Goal: Task Accomplishment & Management: Use online tool/utility

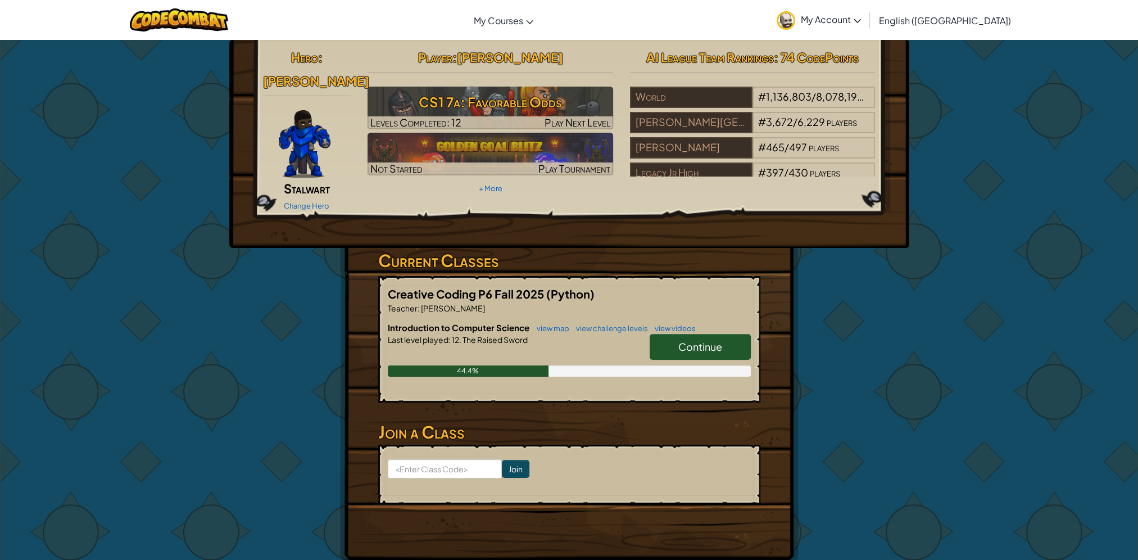
click at [692, 334] on link "Continue" at bounding box center [700, 347] width 101 height 26
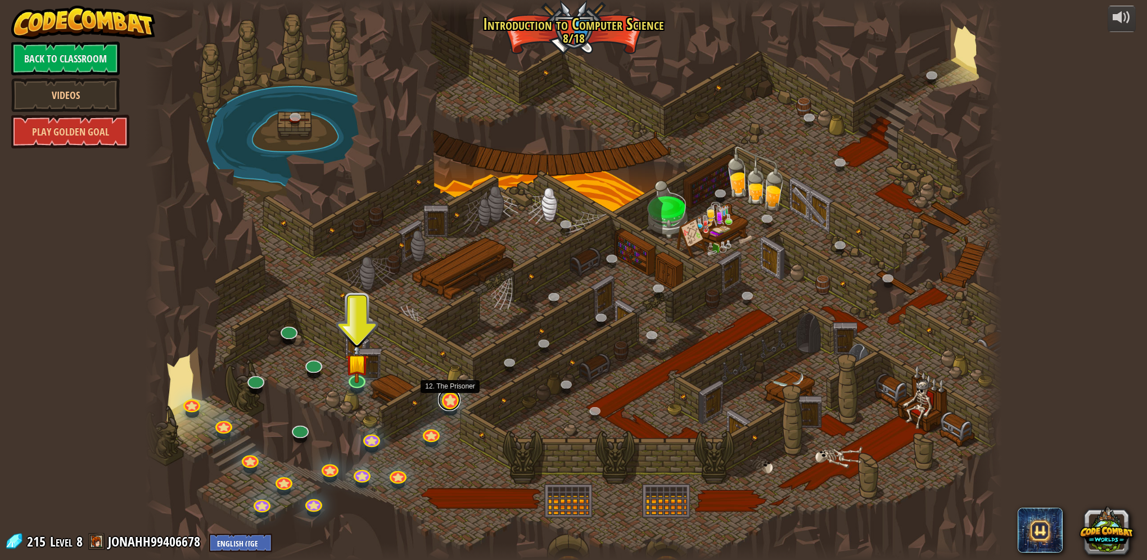
click at [454, 399] on link at bounding box center [449, 399] width 22 height 22
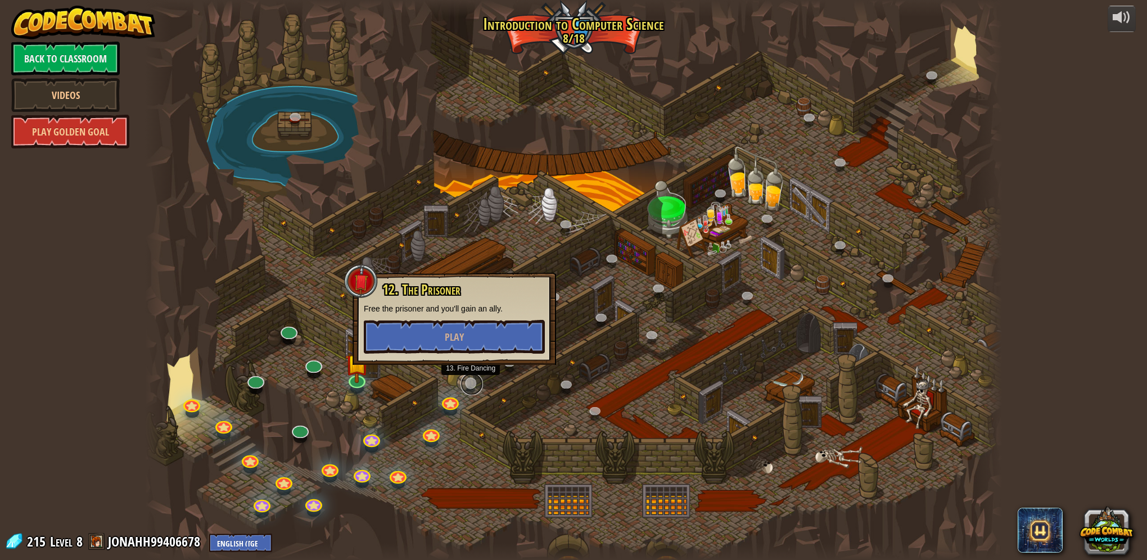
click at [469, 383] on link at bounding box center [471, 384] width 22 height 22
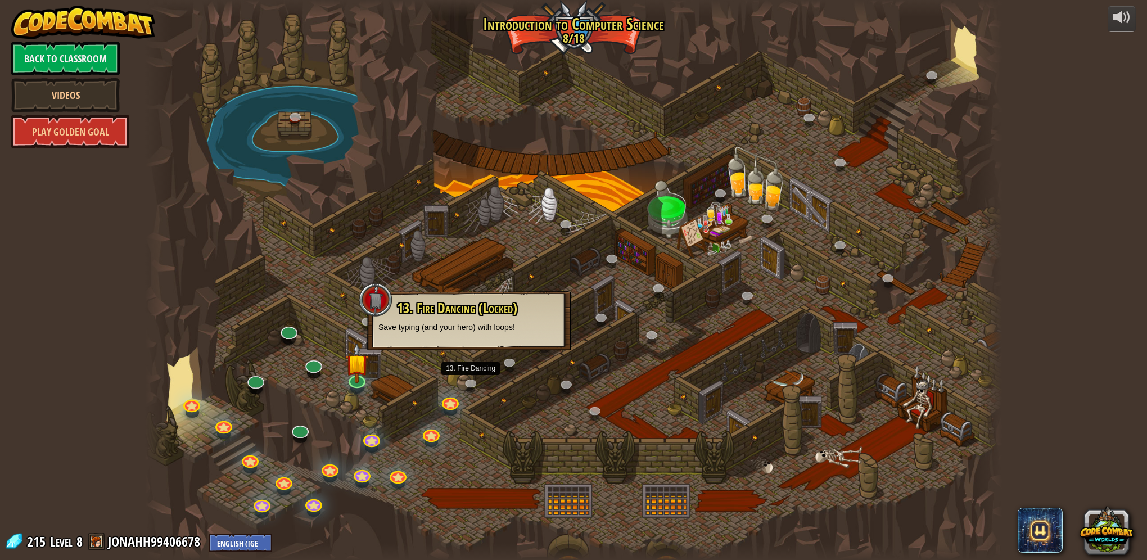
click at [455, 391] on div at bounding box center [573, 280] width 857 height 560
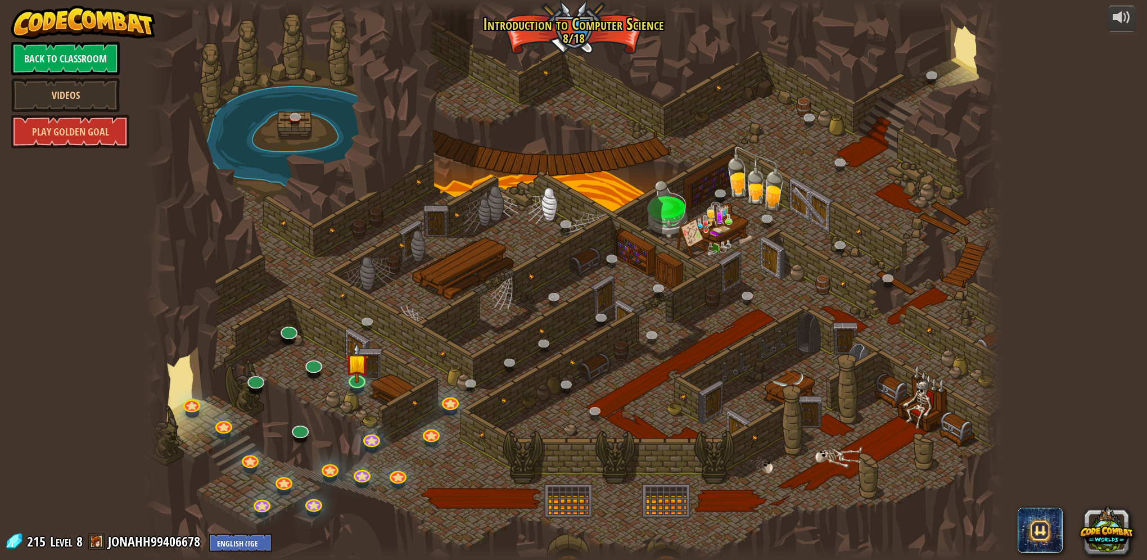
click at [455, 393] on div at bounding box center [573, 280] width 857 height 560
click at [502, 496] on div at bounding box center [573, 280] width 857 height 560
click at [443, 402] on link at bounding box center [449, 399] width 22 height 22
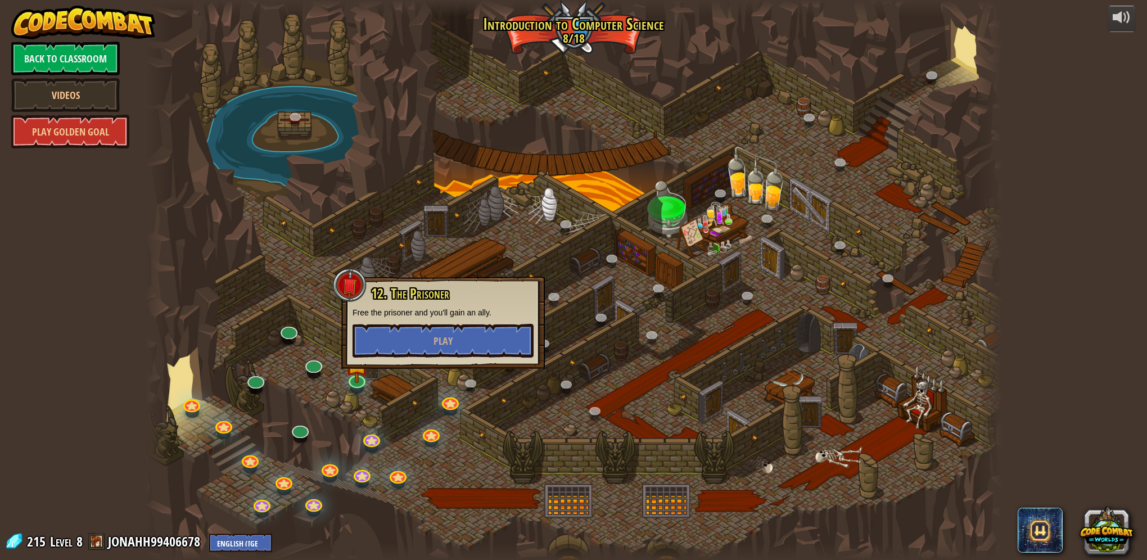
click at [476, 451] on div at bounding box center [573, 280] width 857 height 560
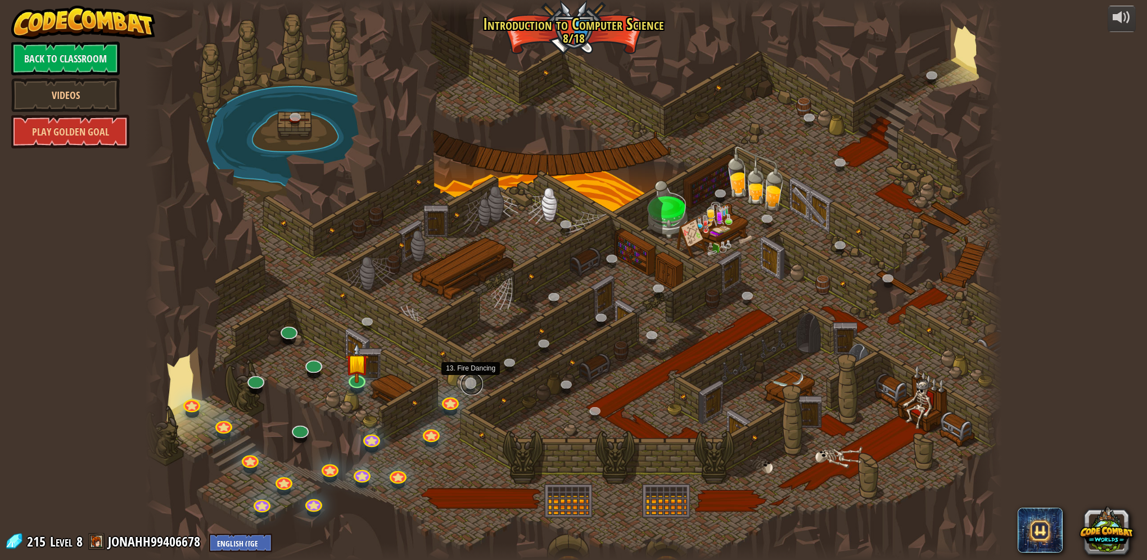
click at [475, 387] on link at bounding box center [471, 384] width 22 height 22
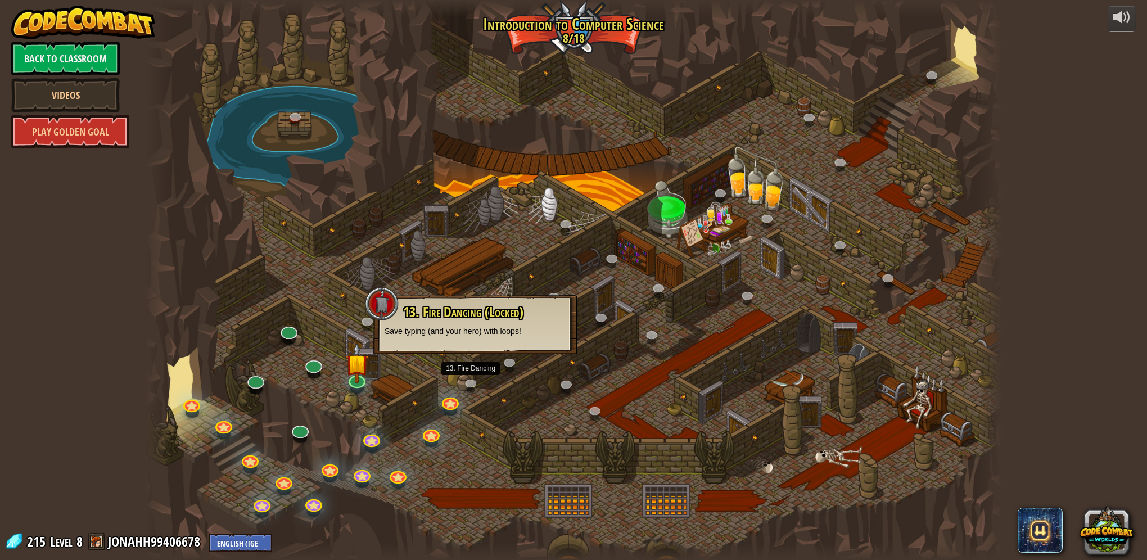
click at [460, 390] on div at bounding box center [573, 280] width 857 height 560
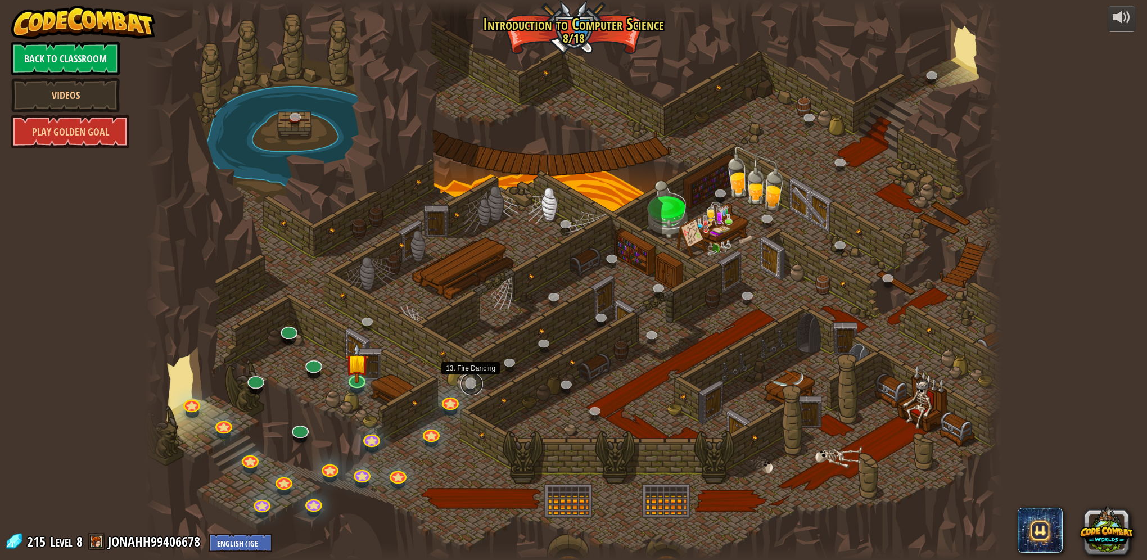
click at [472, 387] on link at bounding box center [471, 384] width 22 height 22
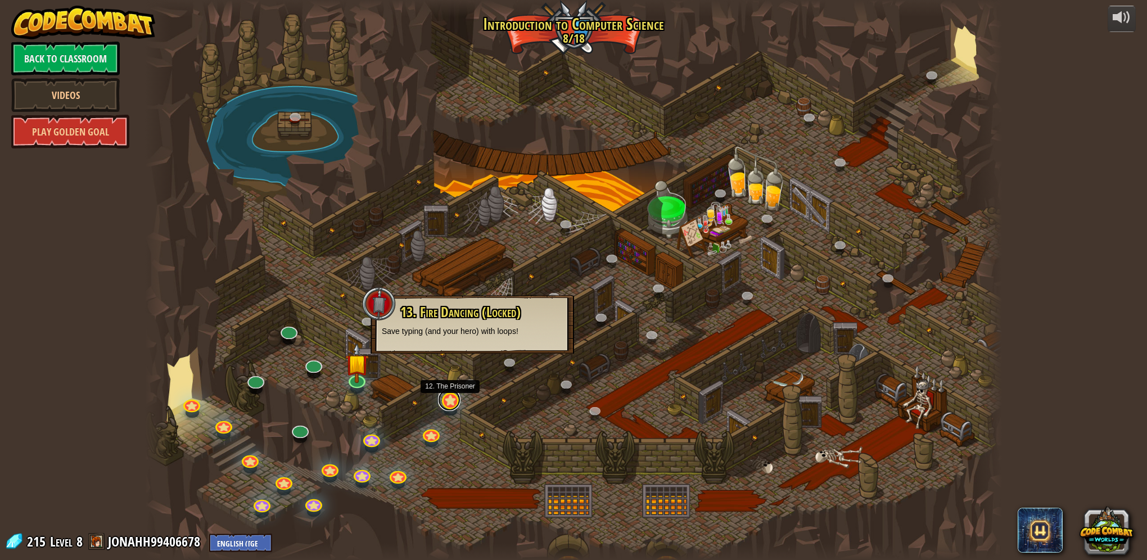
click at [458, 402] on link at bounding box center [449, 399] width 22 height 22
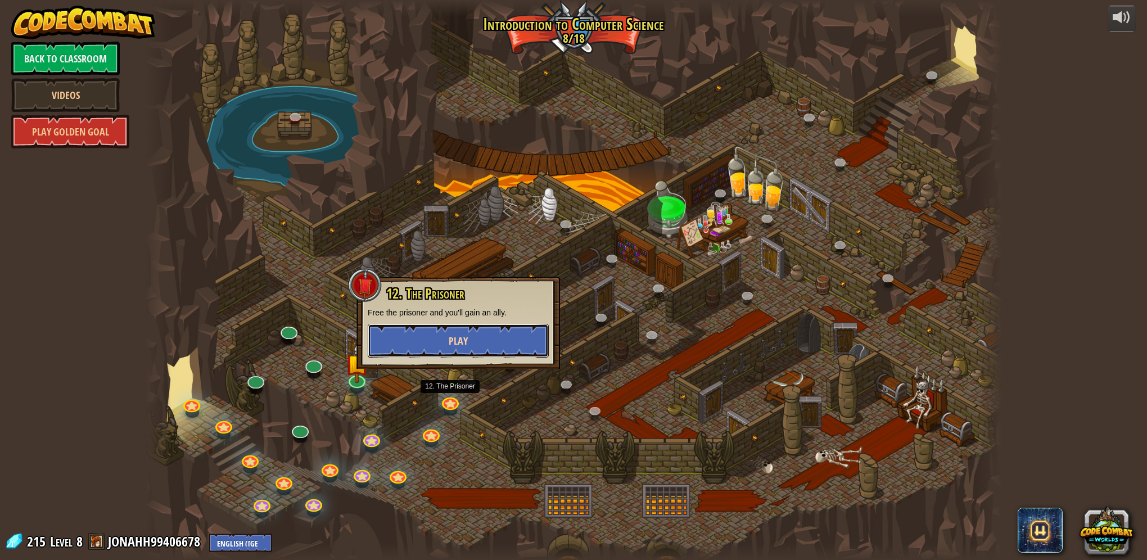
click at [468, 347] on button "Play" at bounding box center [458, 341] width 181 height 34
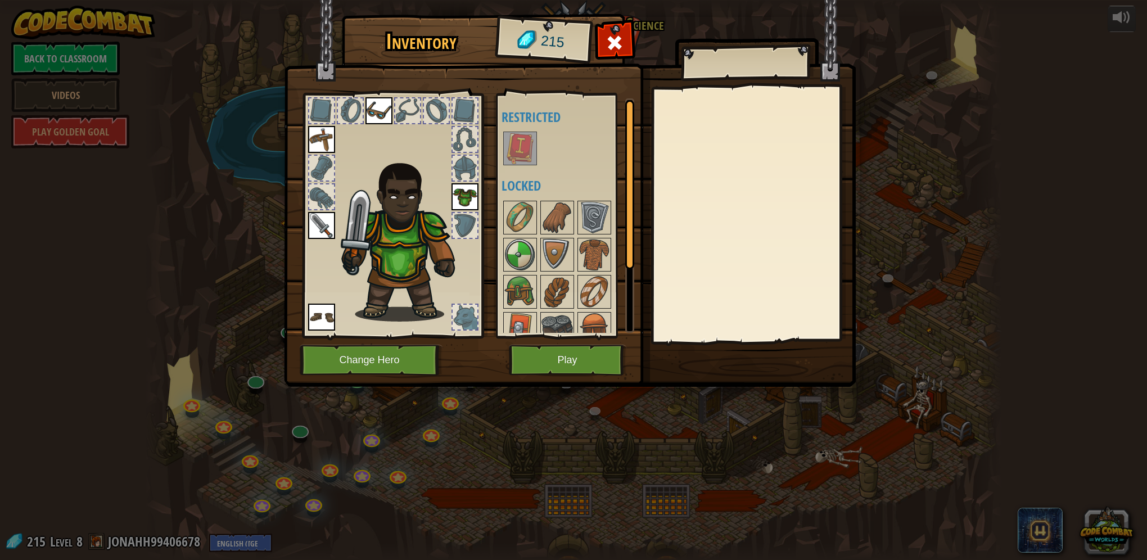
click at [559, 334] on div "Available Equip Equip Equip Equip Equip (double-click to equip) Restricted Lock…" at bounding box center [565, 215] width 138 height 244
drag, startPoint x: 570, startPoint y: 348, endPoint x: 529, endPoint y: 274, distance: 84.3
click at [529, 274] on div "Inventory 215 Available Equip Equip Equip Equip Equip (double-click to equip) R…" at bounding box center [574, 202] width 572 height 371
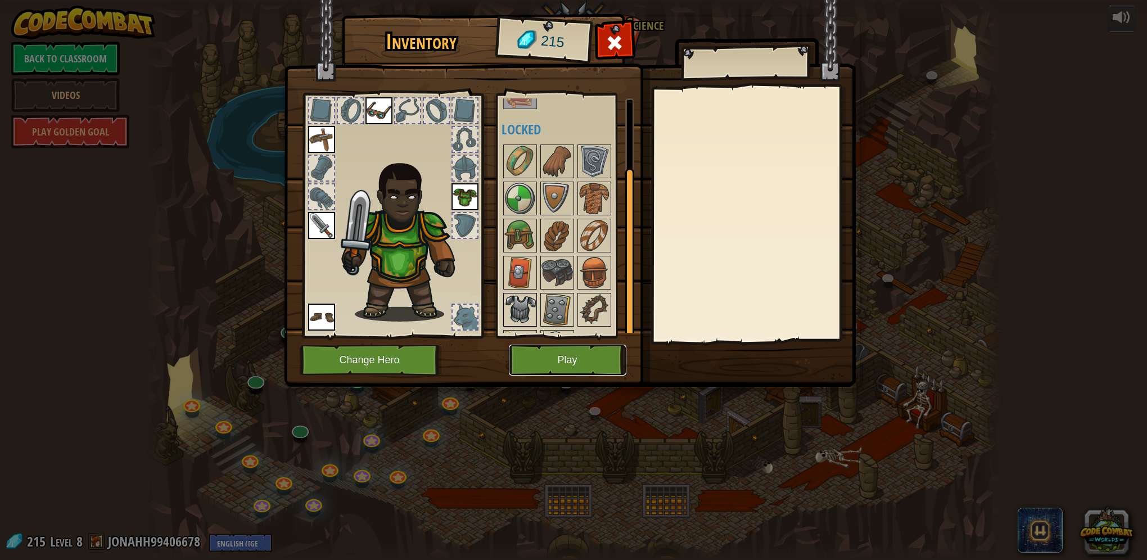
scroll to position [87, 0]
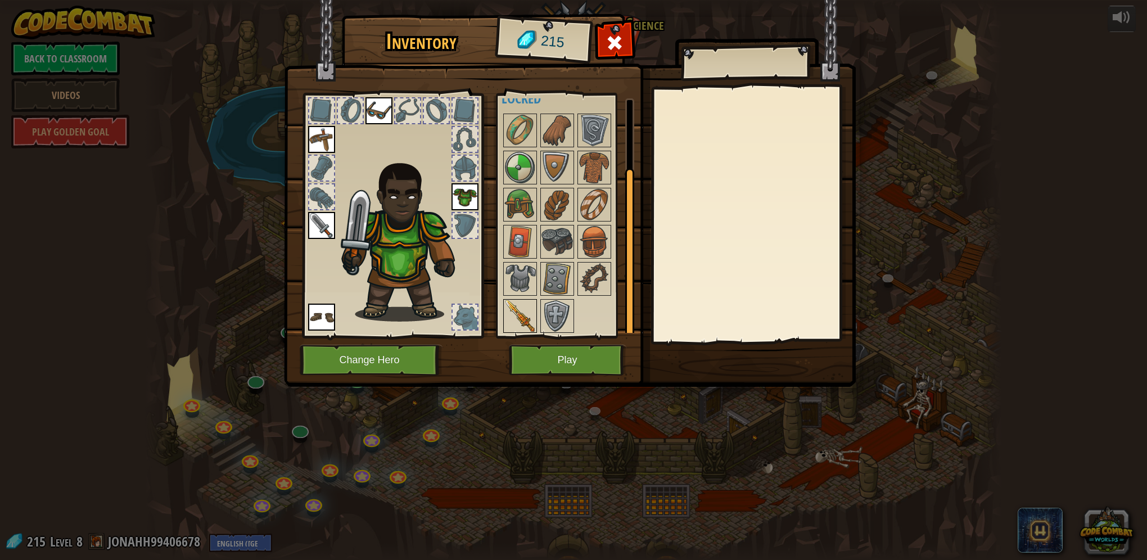
click at [513, 307] on img at bounding box center [519, 315] width 31 height 31
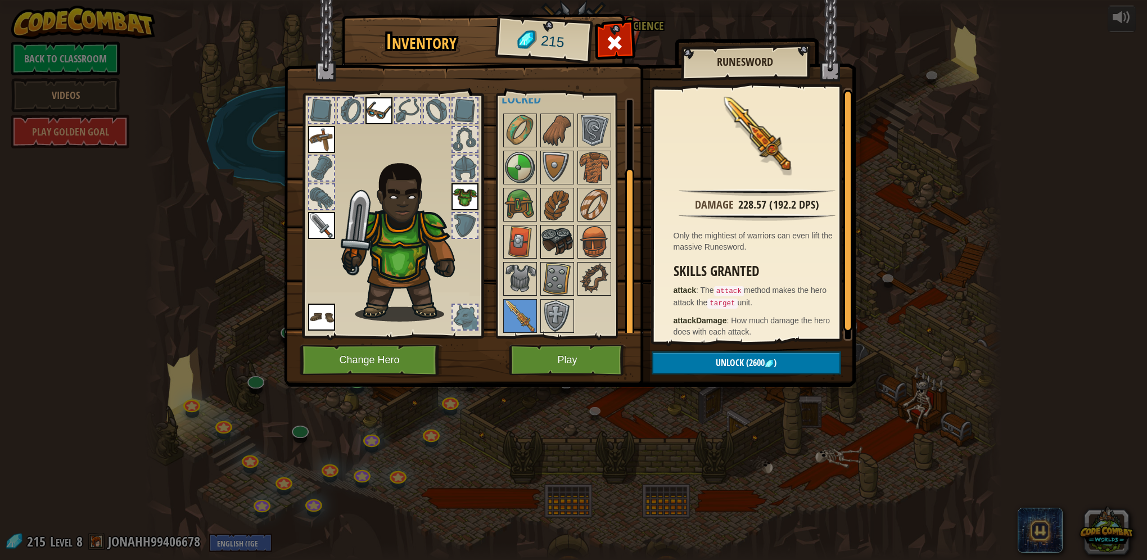
click at [562, 226] on img at bounding box center [556, 241] width 31 height 31
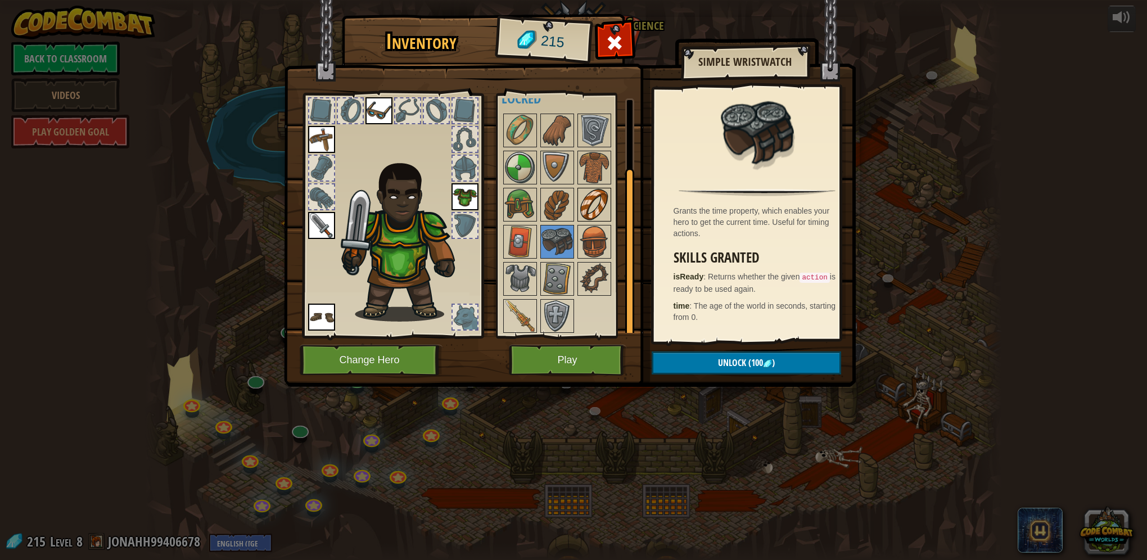
click at [586, 198] on img at bounding box center [593, 204] width 31 height 31
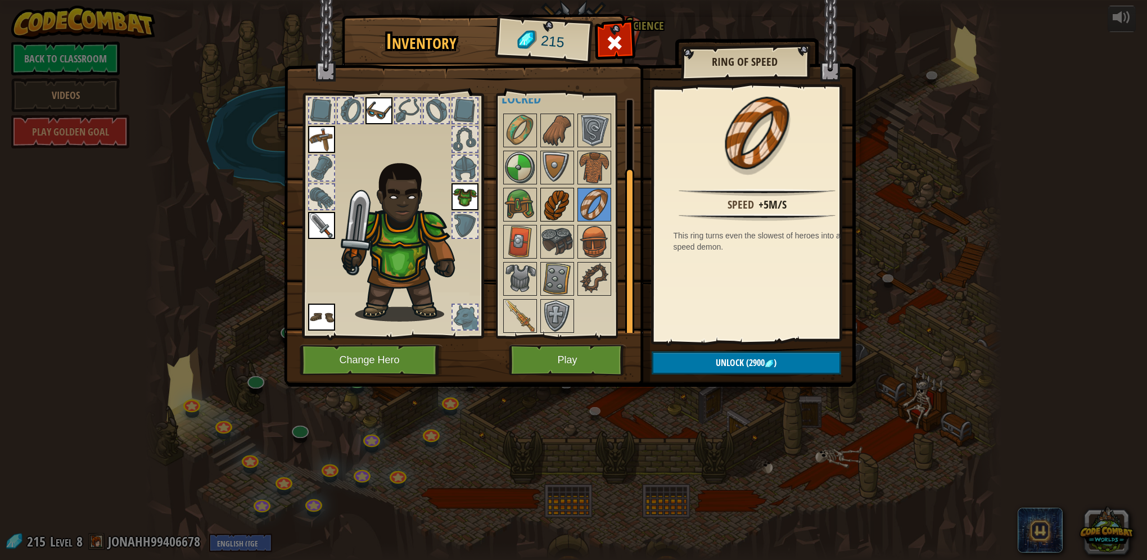
click at [568, 199] on img at bounding box center [556, 204] width 31 height 31
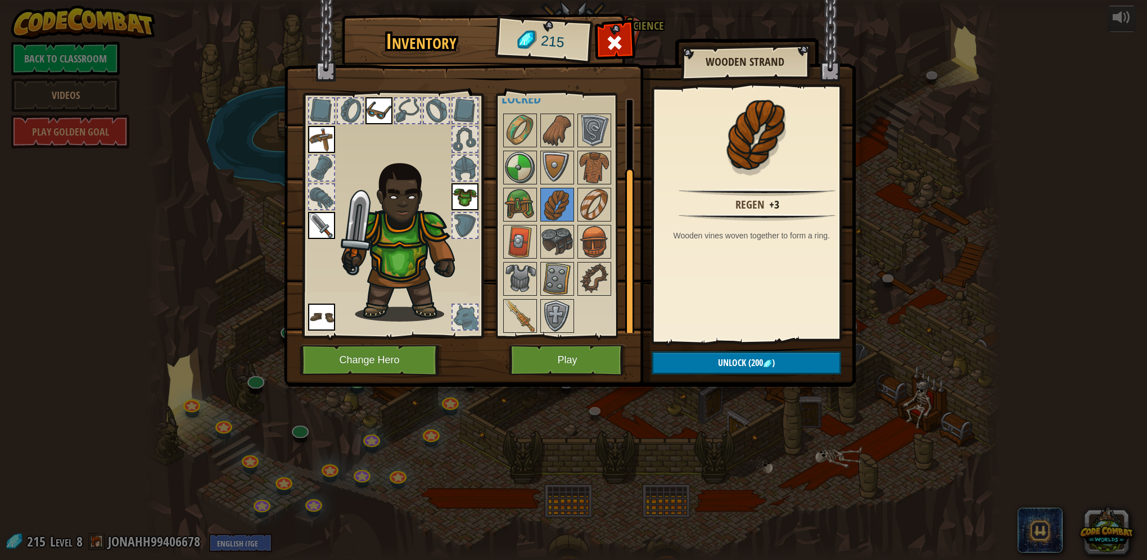
click at [629, 200] on div at bounding box center [629, 252] width 9 height 169
click at [607, 207] on img at bounding box center [593, 204] width 31 height 31
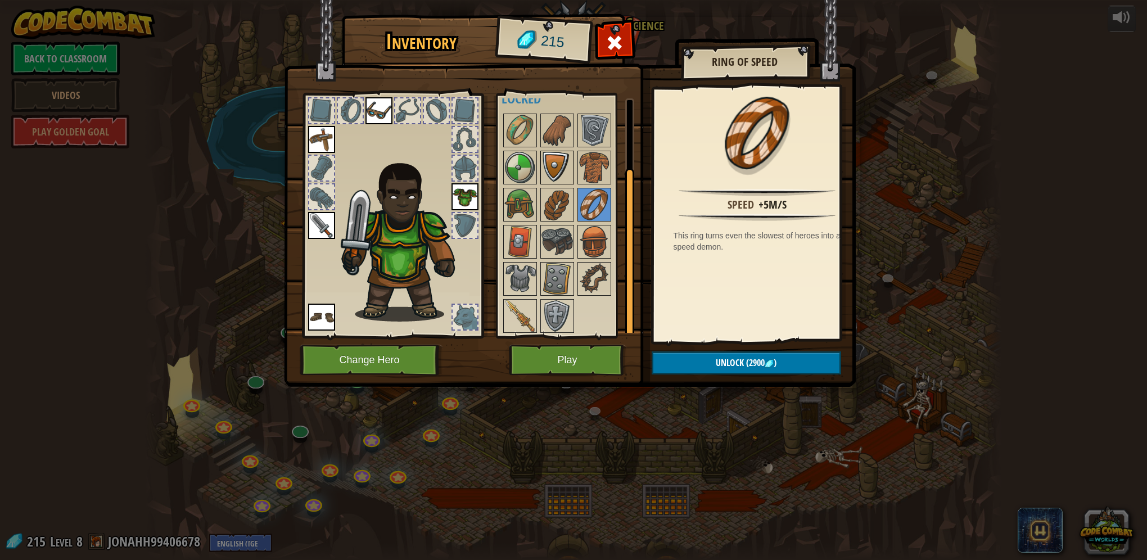
click at [553, 172] on img at bounding box center [556, 167] width 31 height 31
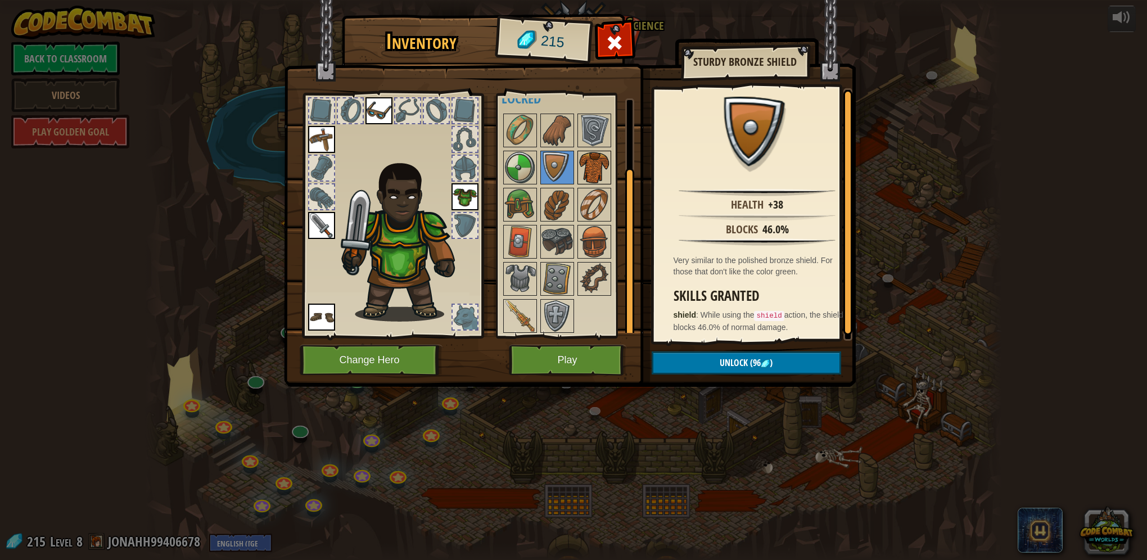
click at [597, 176] on img at bounding box center [593, 167] width 31 height 31
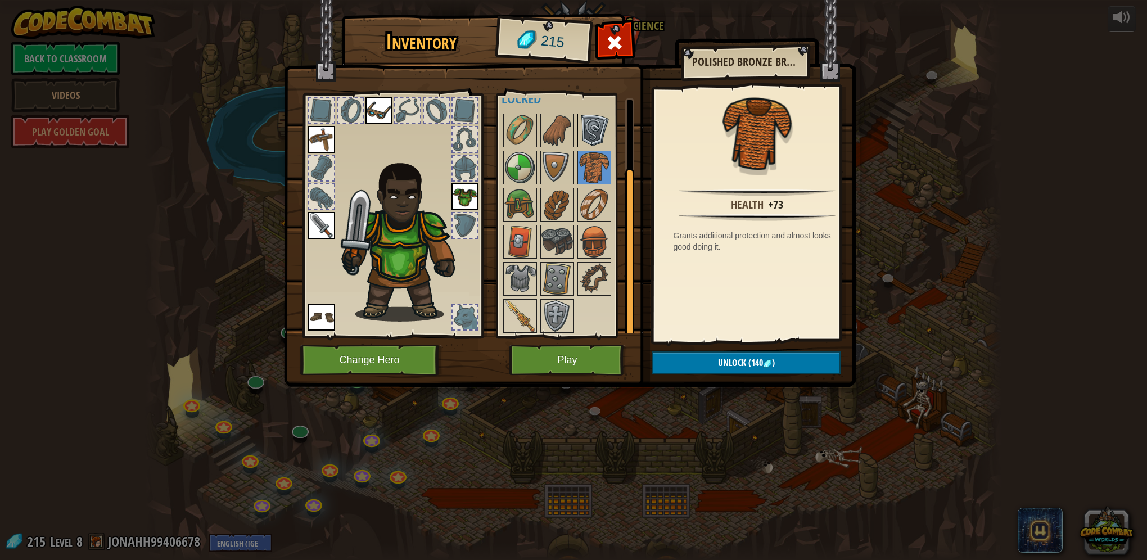
click at [610, 140] on div at bounding box center [594, 131] width 34 height 34
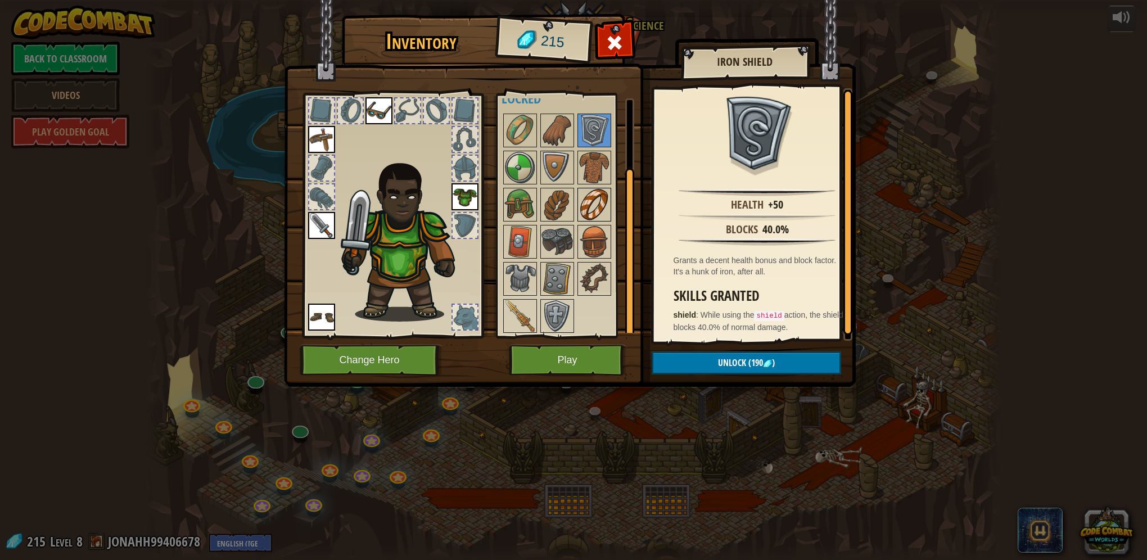
click at [606, 206] on img at bounding box center [593, 204] width 31 height 31
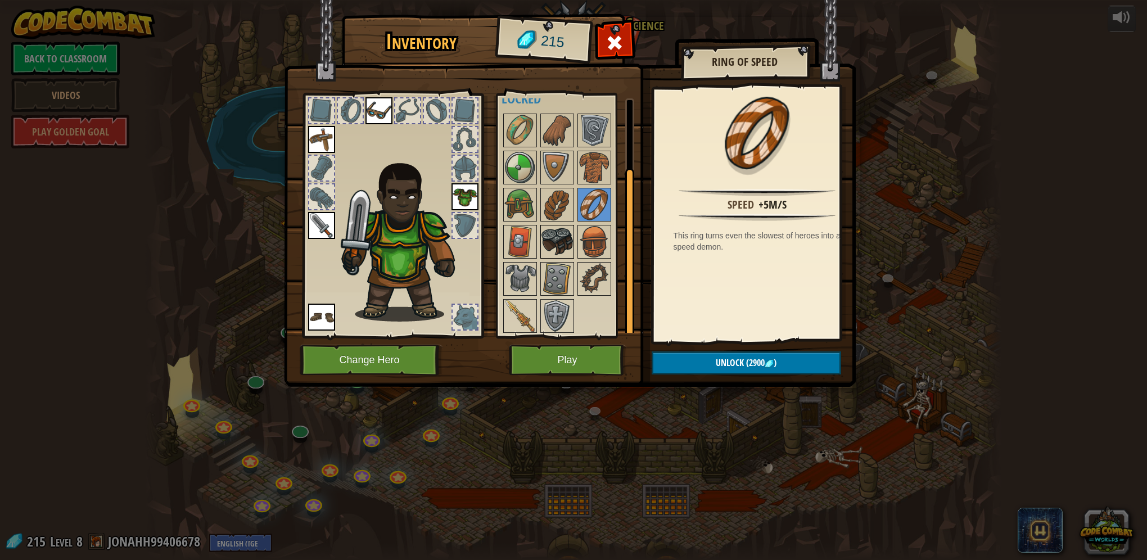
click at [544, 244] on img at bounding box center [556, 241] width 31 height 31
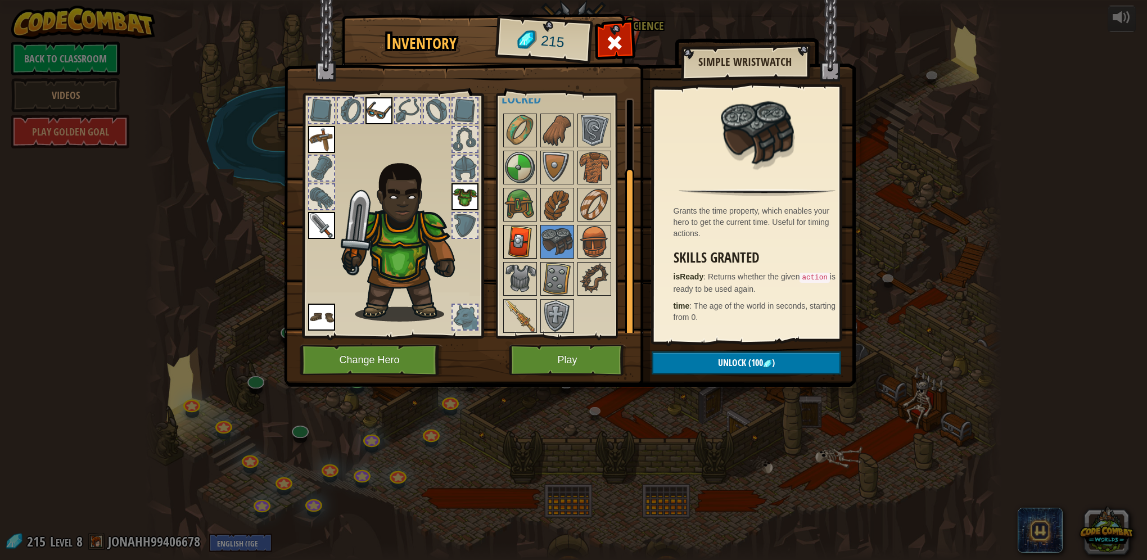
click at [526, 244] on img at bounding box center [519, 241] width 31 height 31
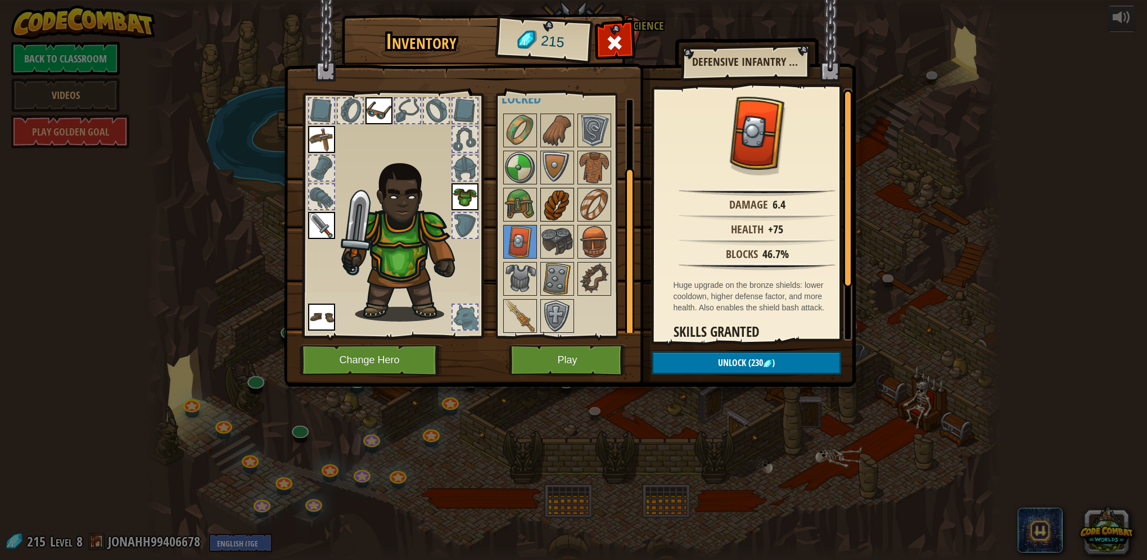
click at [546, 214] on img at bounding box center [556, 204] width 31 height 31
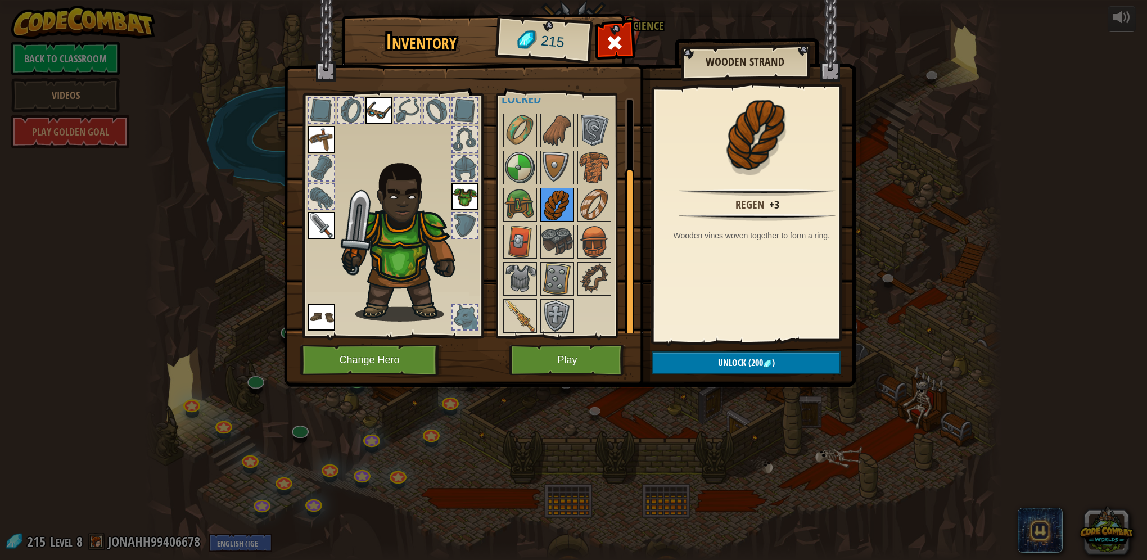
click at [543, 202] on img at bounding box center [556, 204] width 31 height 31
click at [516, 189] on img at bounding box center [519, 204] width 31 height 31
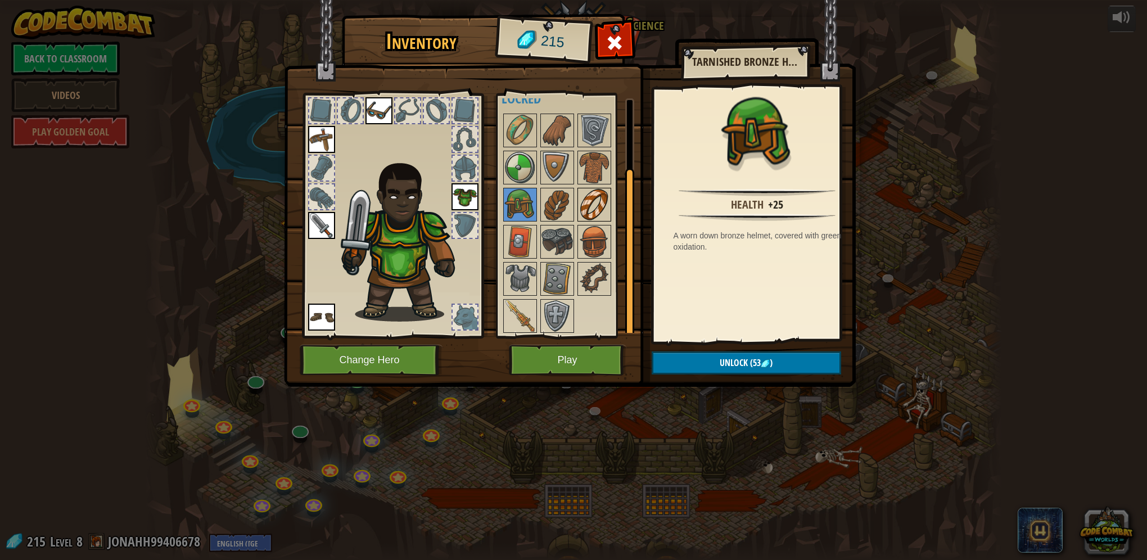
click at [587, 197] on img at bounding box center [593, 204] width 31 height 31
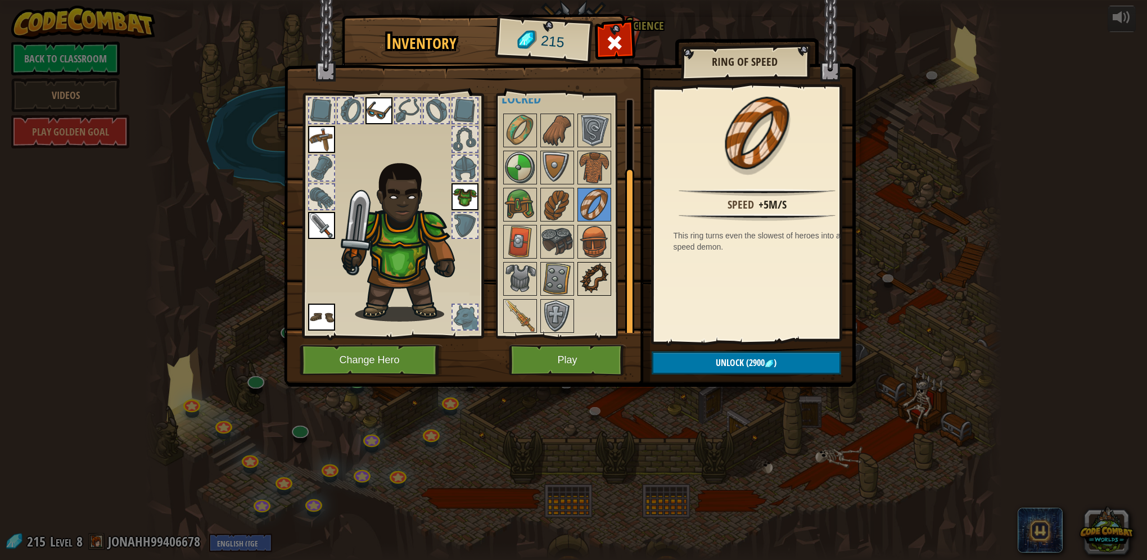
drag, startPoint x: 616, startPoint y: 274, endPoint x: 595, endPoint y: 262, distance: 24.4
click at [616, 269] on div at bounding box center [571, 223] width 141 height 223
drag, startPoint x: 596, startPoint y: 265, endPoint x: 592, endPoint y: 238, distance: 27.7
click at [596, 265] on img at bounding box center [593, 278] width 31 height 31
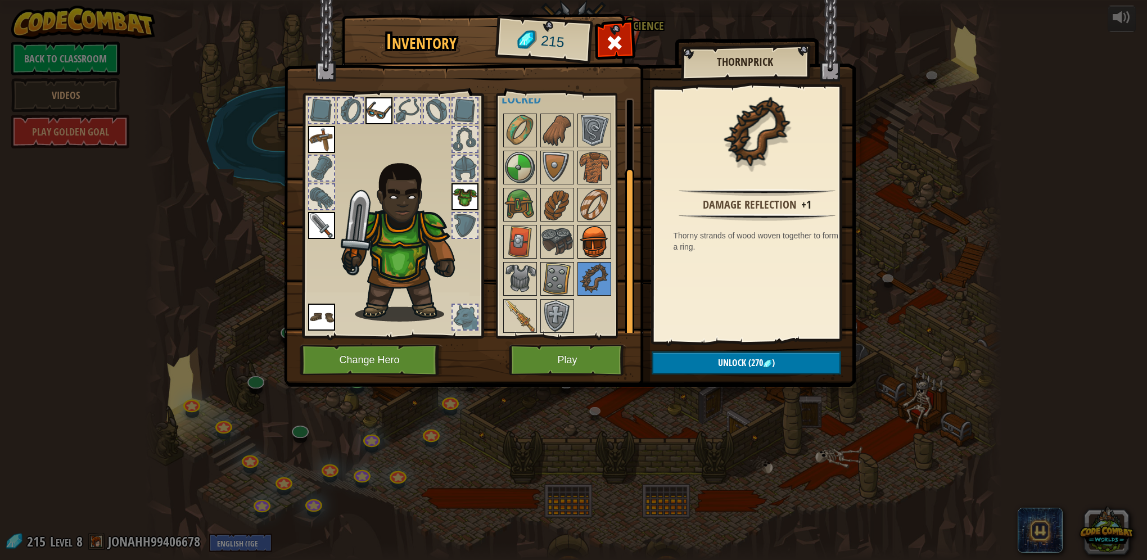
click at [592, 238] on img at bounding box center [593, 241] width 31 height 31
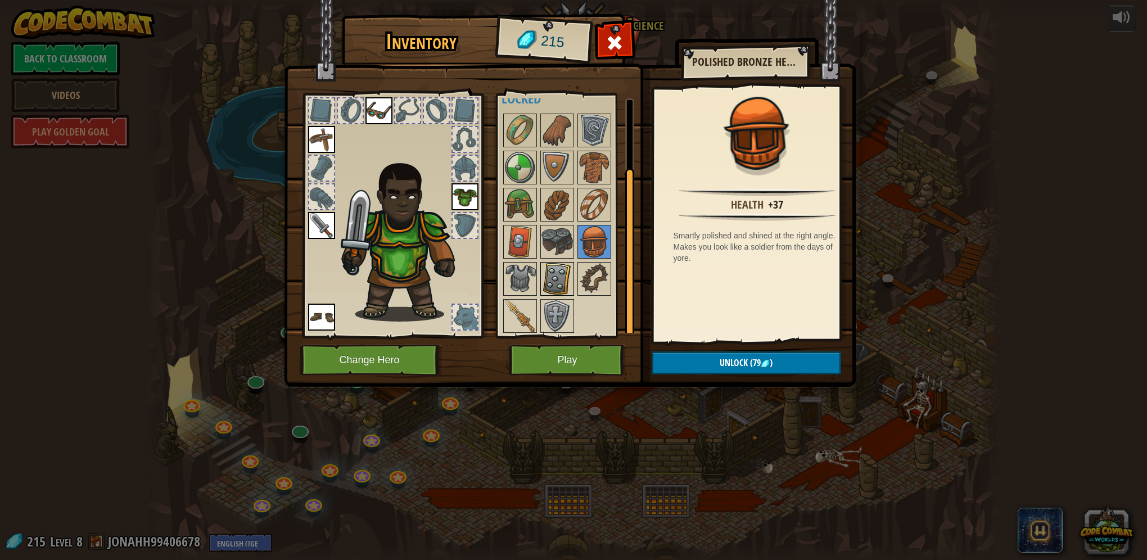
click at [565, 266] on img at bounding box center [556, 278] width 31 height 31
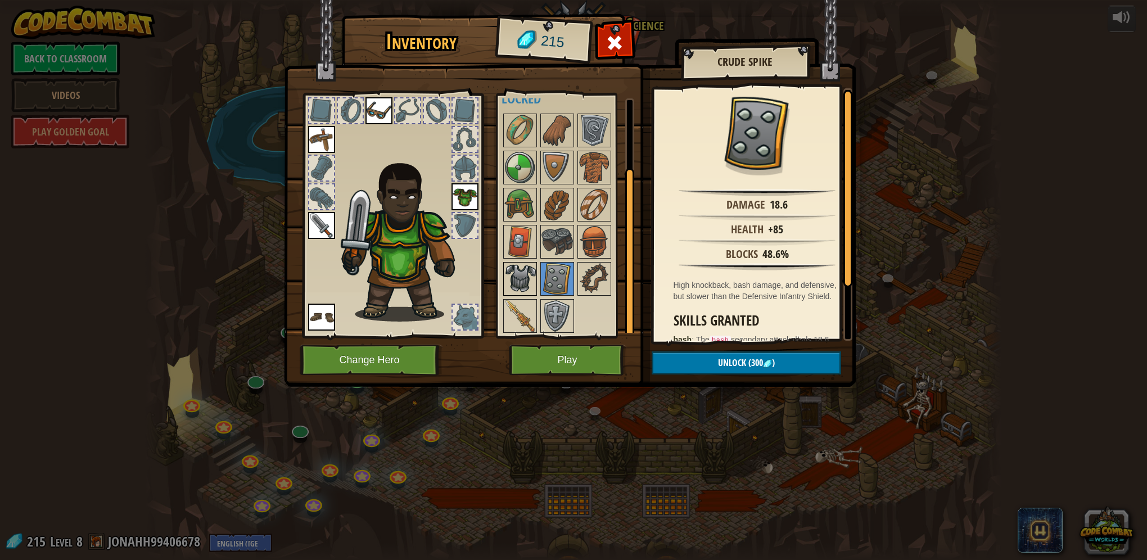
click at [522, 275] on img at bounding box center [519, 278] width 31 height 31
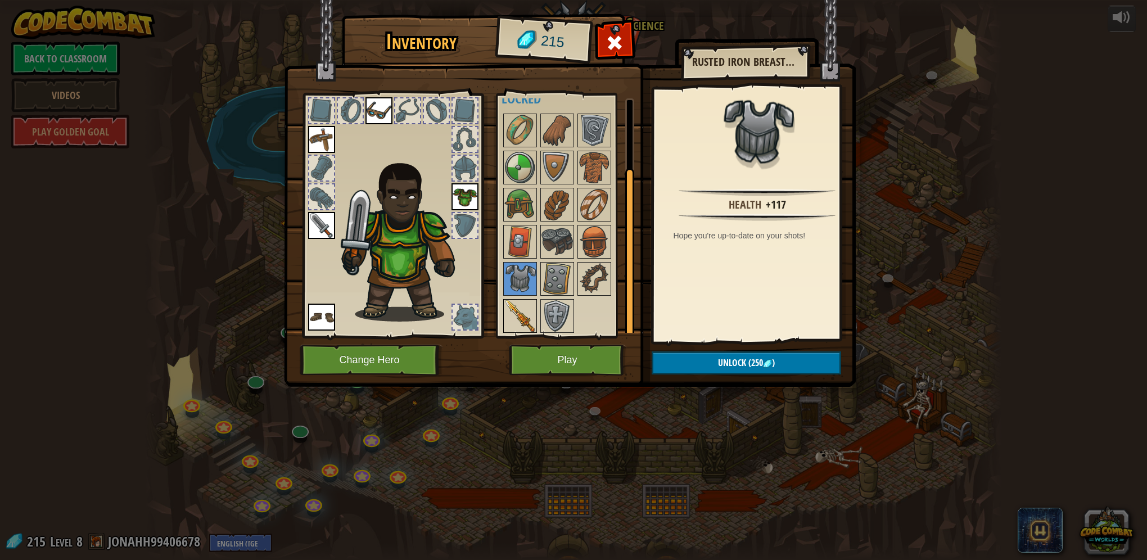
click at [519, 304] on img at bounding box center [519, 315] width 31 height 31
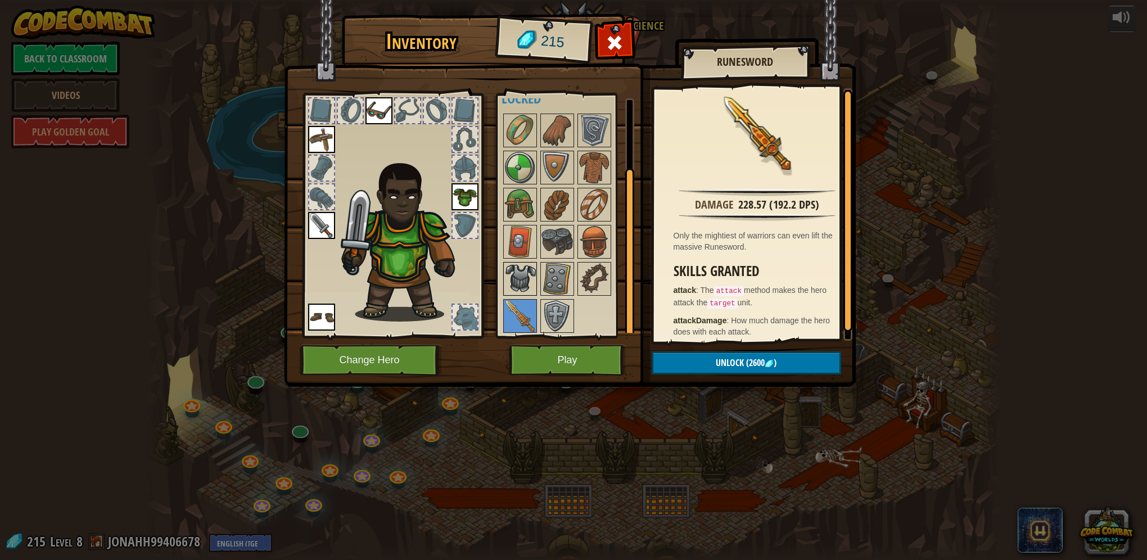
click at [515, 265] on img at bounding box center [519, 278] width 31 height 31
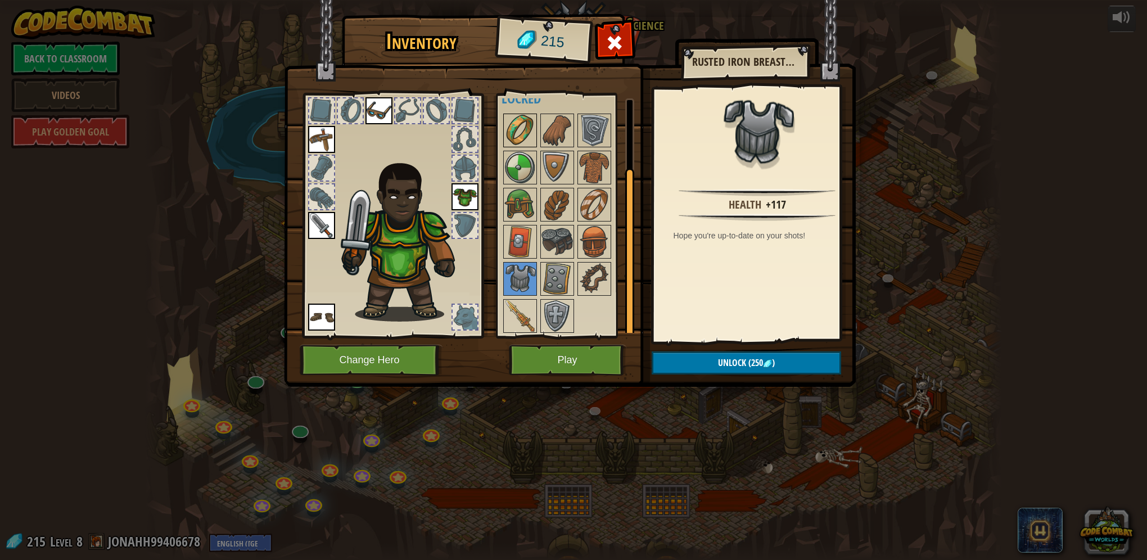
drag, startPoint x: 504, startPoint y: 121, endPoint x: 519, endPoint y: 129, distance: 17.4
click at [509, 123] on img at bounding box center [519, 130] width 31 height 31
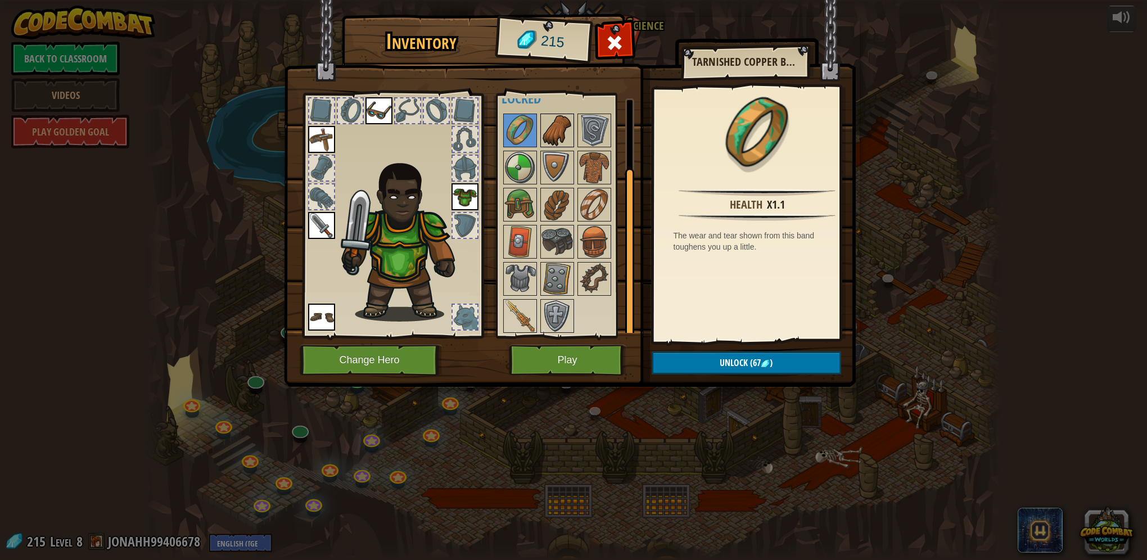
click at [547, 138] on img at bounding box center [556, 130] width 31 height 31
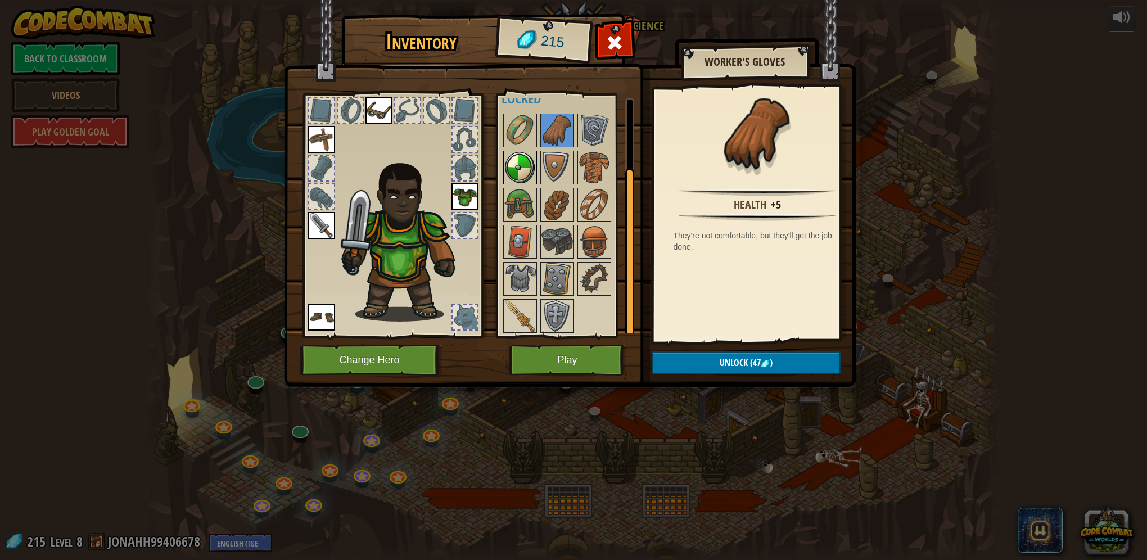
click at [525, 175] on img at bounding box center [519, 167] width 31 height 31
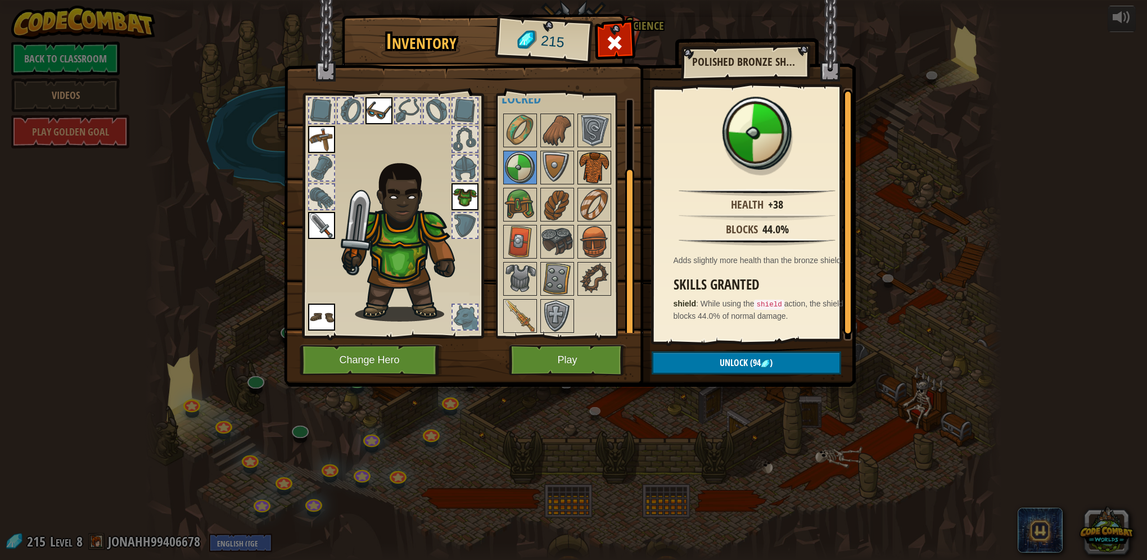
click at [582, 180] on img at bounding box center [593, 167] width 31 height 31
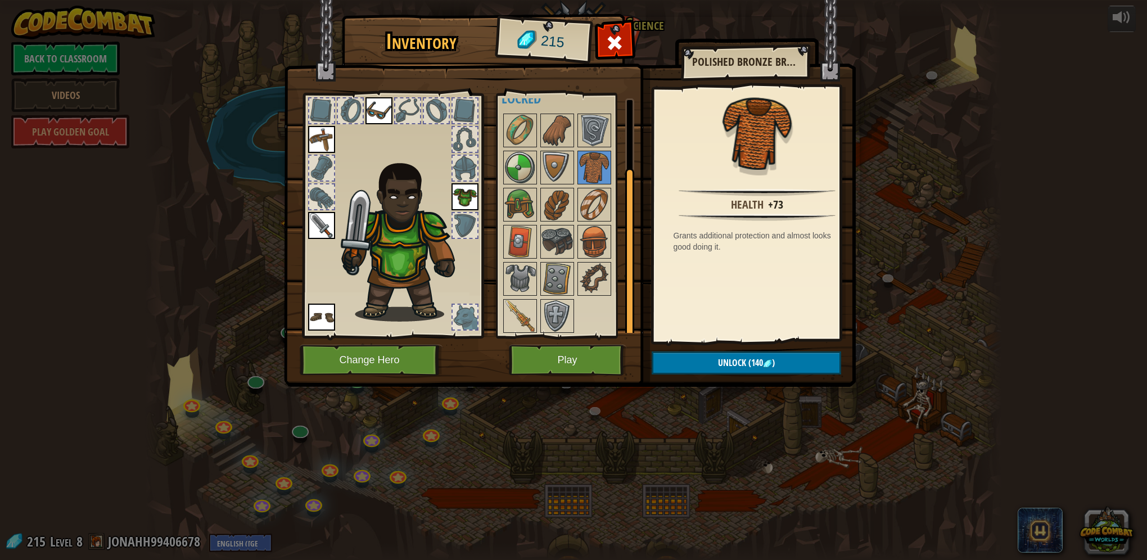
drag, startPoint x: 636, startPoint y: 38, endPoint x: 447, endPoint y: 322, distance: 340.1
click at [588, 278] on div "Inventory 215 Available Equip Equip Equip Equip Equip (double-click to equip) R…" at bounding box center [574, 202] width 572 height 371
click at [337, 350] on button "Change Hero" at bounding box center [371, 360] width 143 height 31
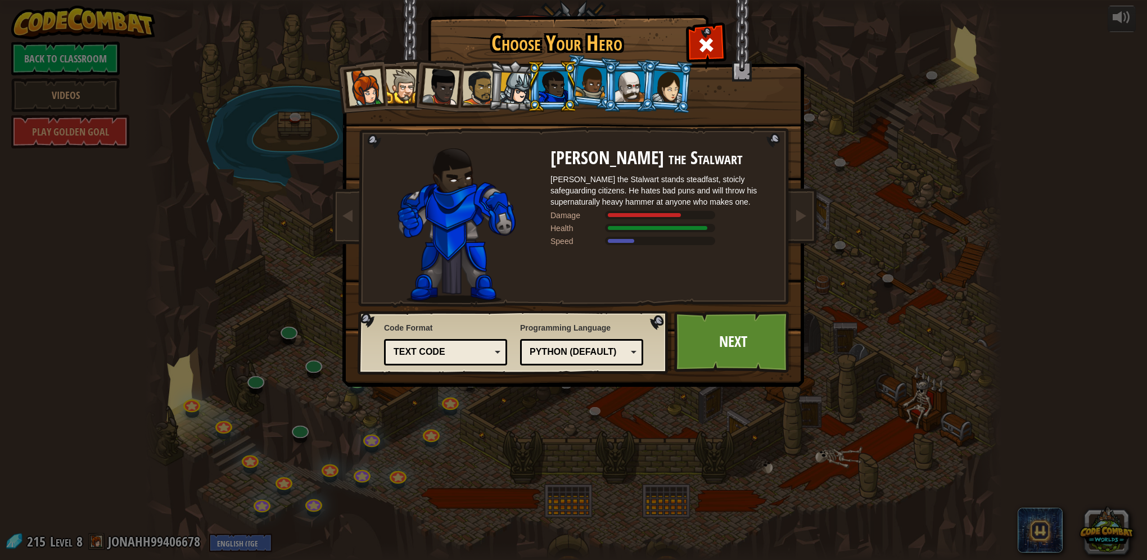
click at [625, 86] on div at bounding box center [629, 86] width 29 height 30
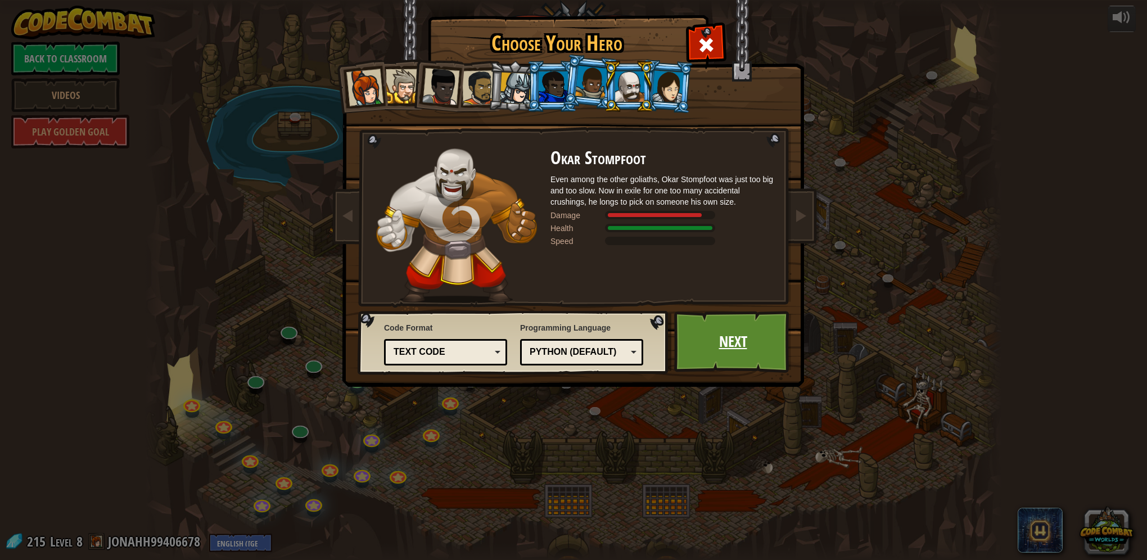
click at [713, 335] on link "Next" at bounding box center [732, 342] width 117 height 62
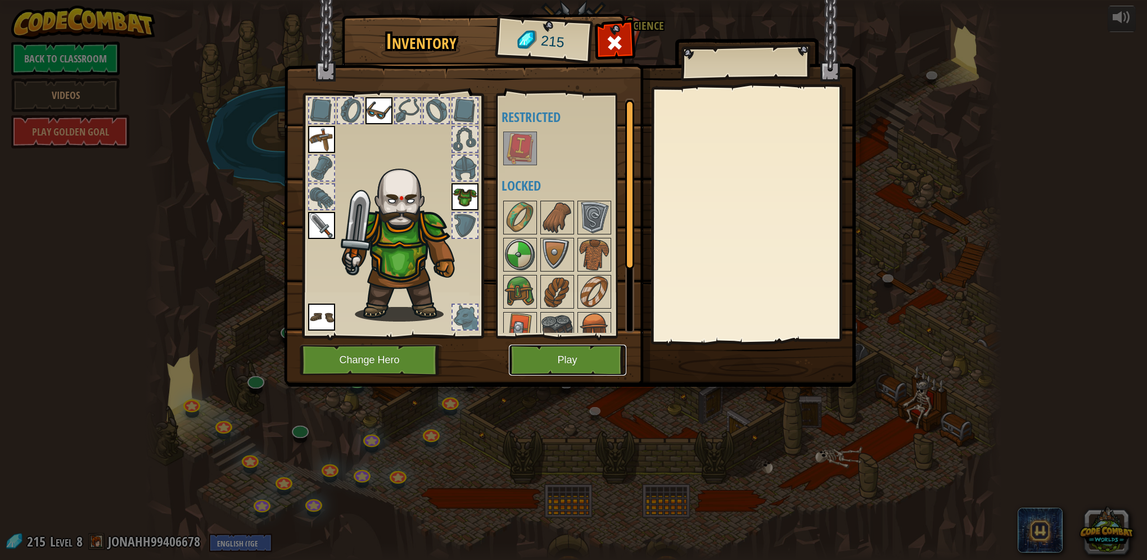
click at [567, 350] on button "Play" at bounding box center [567, 360] width 117 height 31
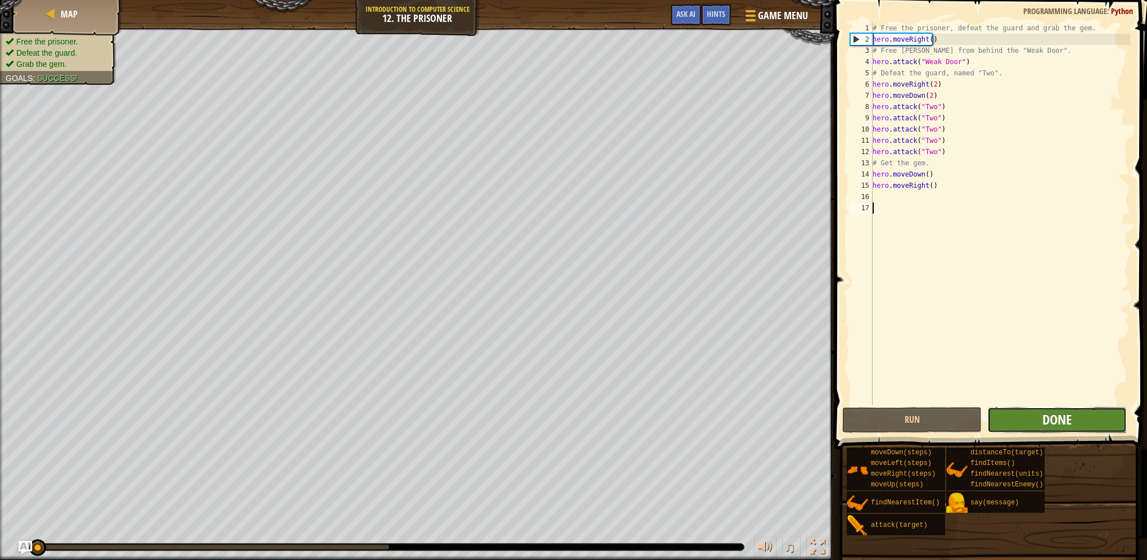
click at [1052, 416] on span "Done" at bounding box center [1056, 419] width 29 height 18
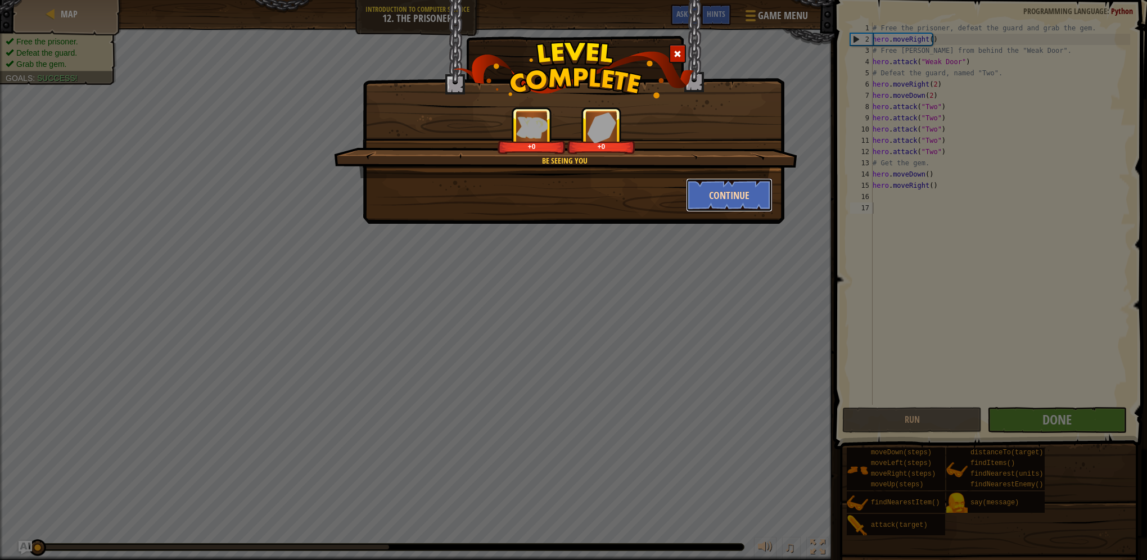
click at [719, 187] on button "Continue" at bounding box center [729, 195] width 87 height 34
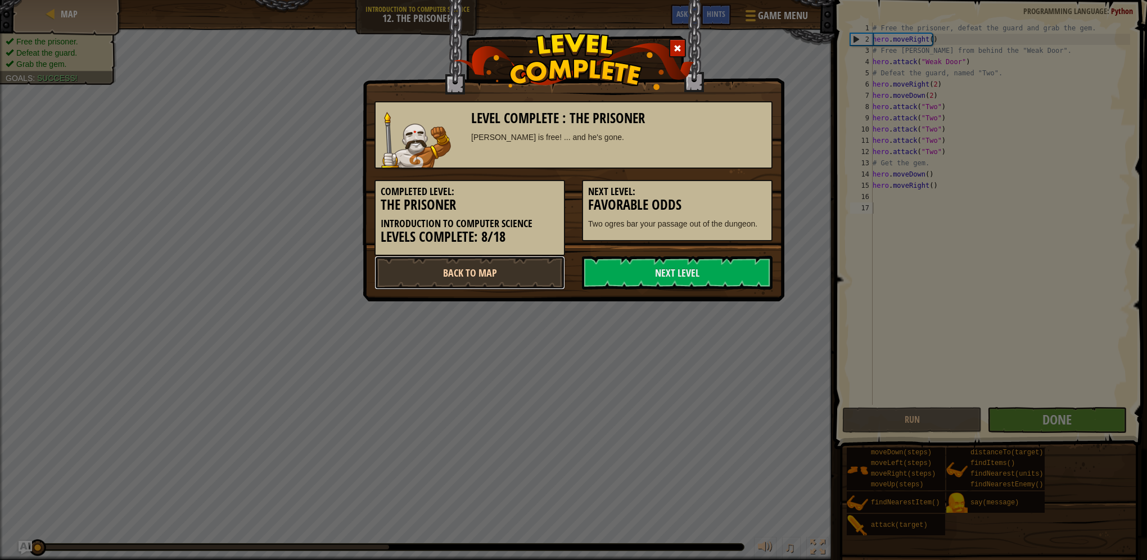
click at [416, 261] on link "Back to Map" at bounding box center [469, 273] width 191 height 34
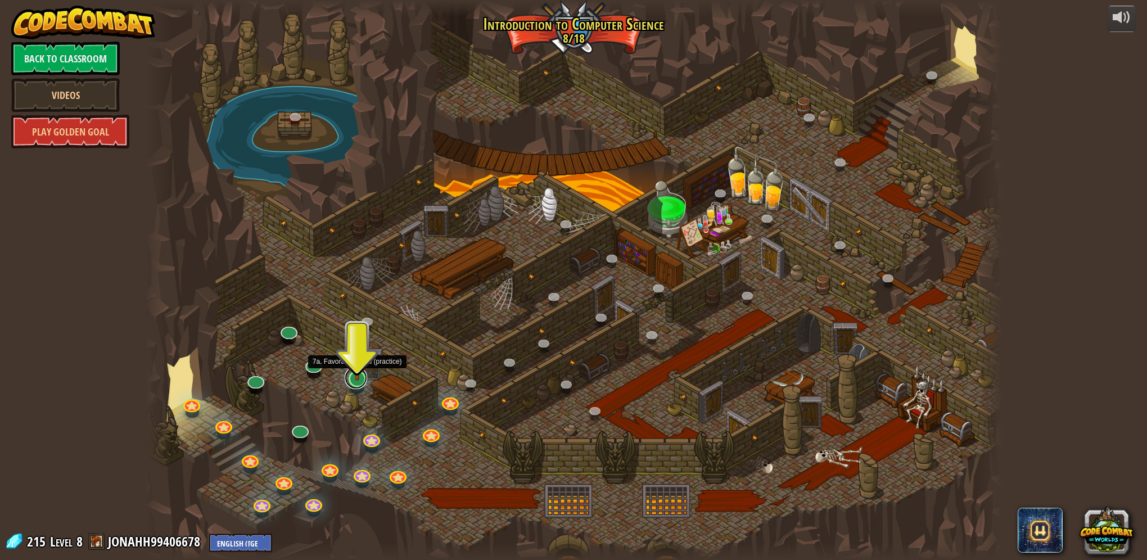
click at [357, 380] on link at bounding box center [356, 377] width 22 height 22
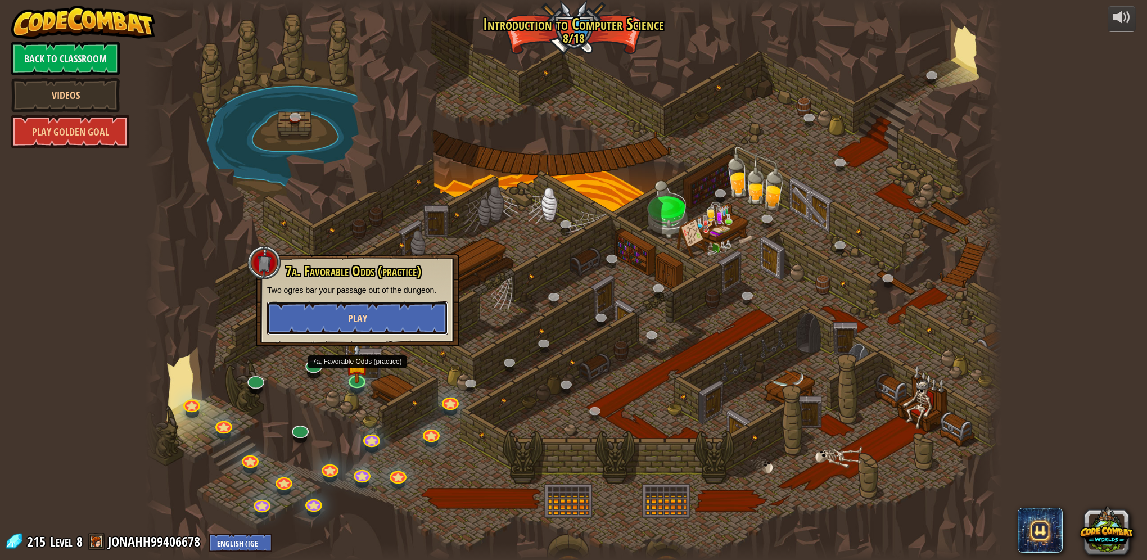
click at [408, 316] on button "Play" at bounding box center [357, 318] width 181 height 34
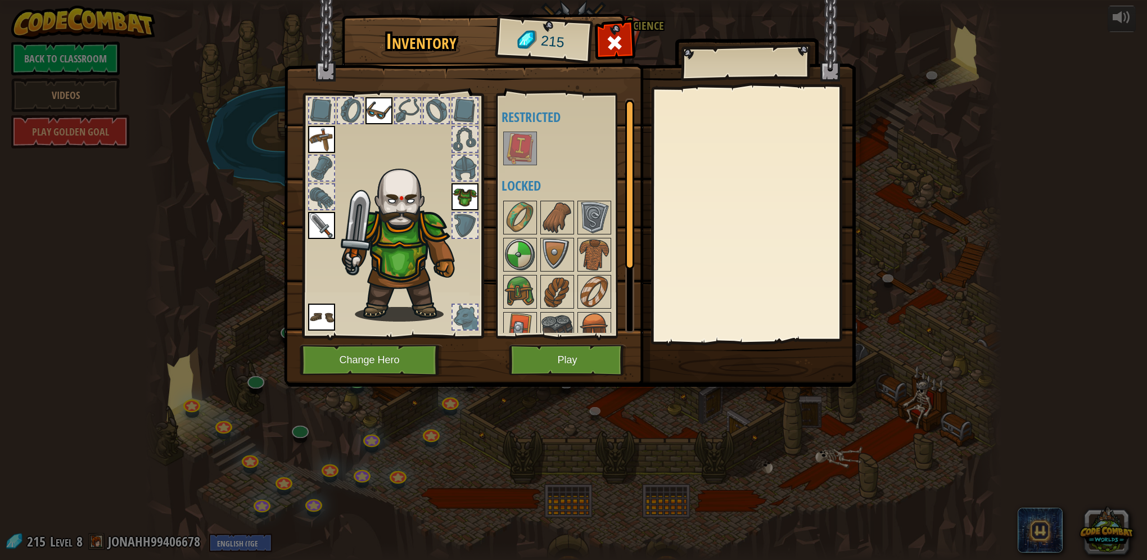
drag, startPoint x: 618, startPoint y: 37, endPoint x: 604, endPoint y: 102, distance: 66.0
click at [618, 37] on span at bounding box center [614, 43] width 18 height 18
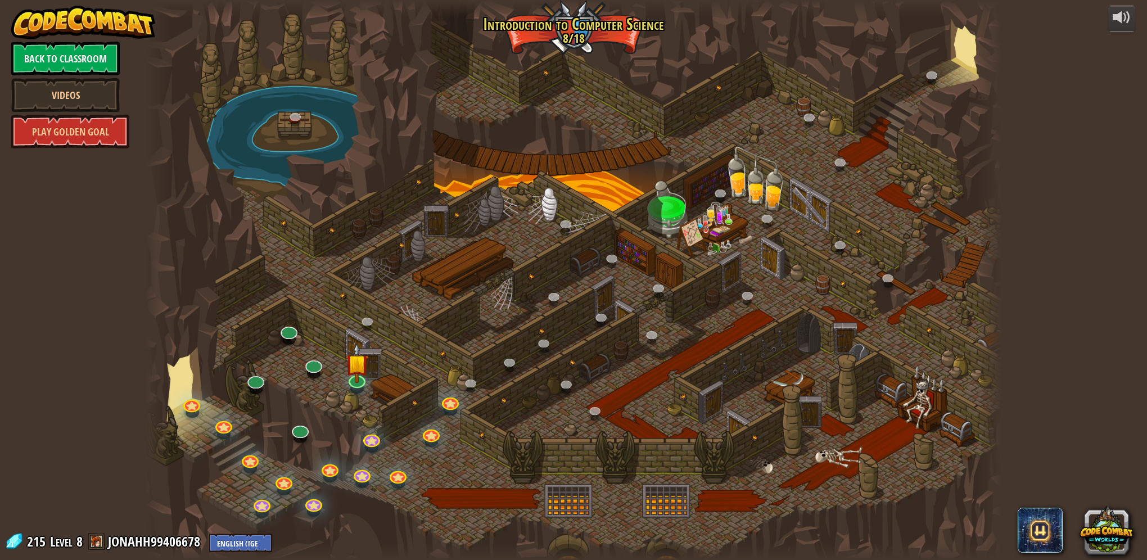
click at [457, 389] on div at bounding box center [573, 280] width 857 height 560
click at [452, 400] on link at bounding box center [449, 399] width 22 height 22
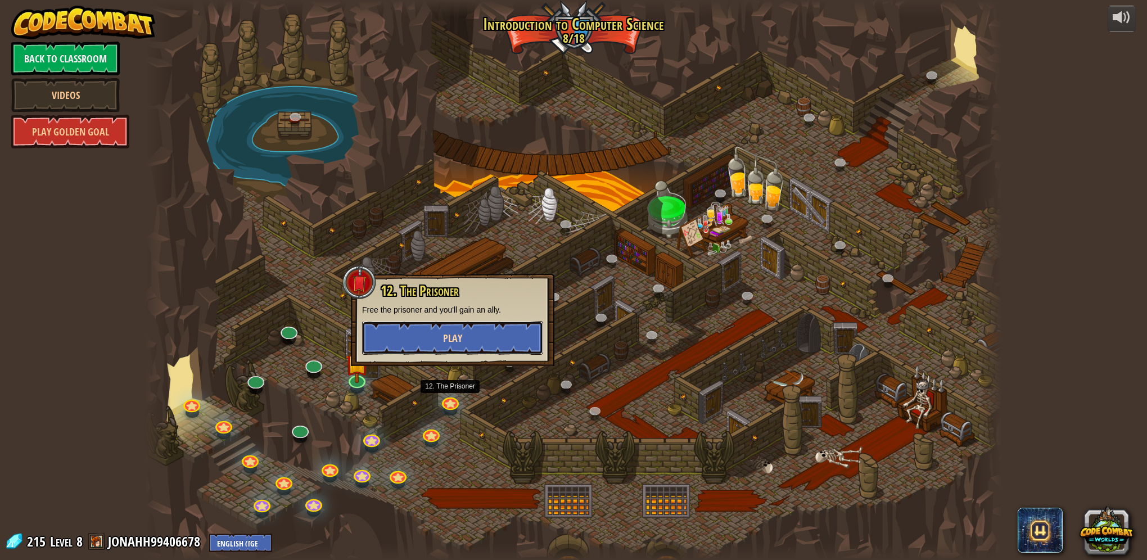
drag, startPoint x: 450, startPoint y: 343, endPoint x: 451, endPoint y: 336, distance: 7.3
click at [451, 336] on span "Play" at bounding box center [452, 338] width 19 height 14
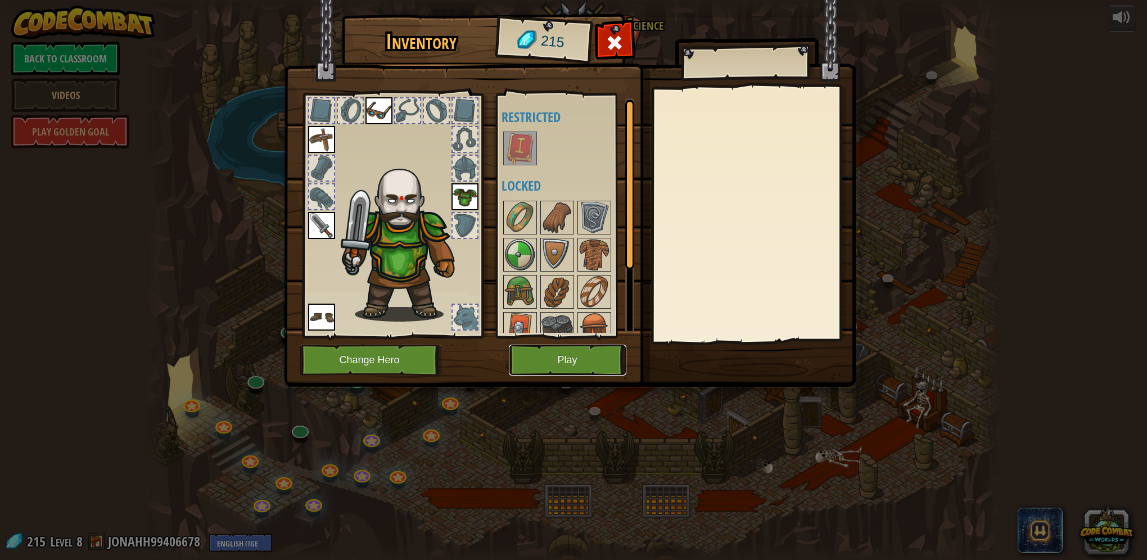
click at [578, 371] on button "Play" at bounding box center [567, 360] width 117 height 31
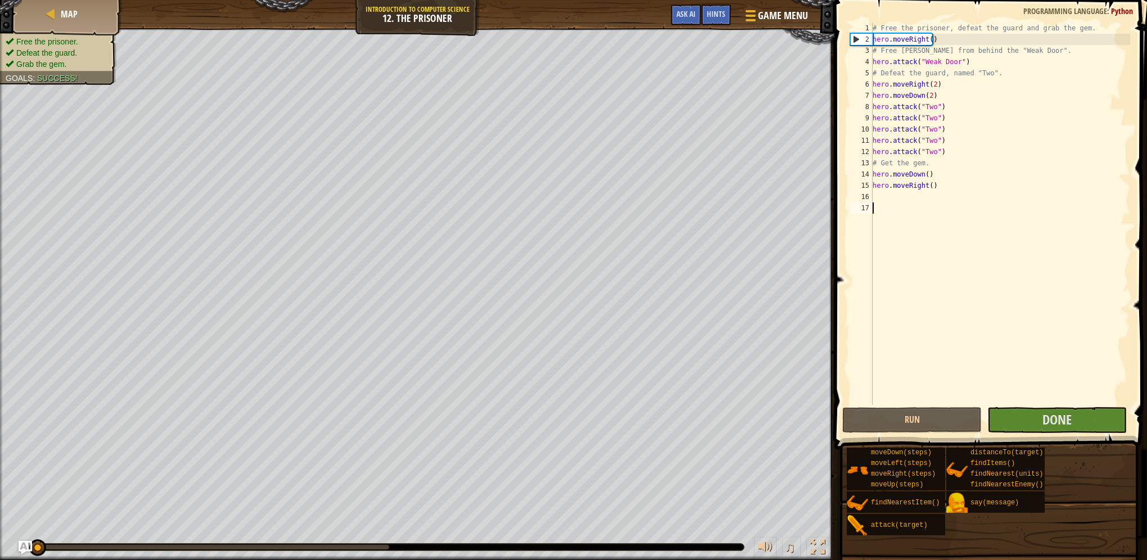
click at [920, 434] on span at bounding box center [992, 208] width 322 height 482
click at [922, 430] on button "Run" at bounding box center [911, 420] width 139 height 26
click at [922, 430] on button "Running" at bounding box center [911, 420] width 139 height 26
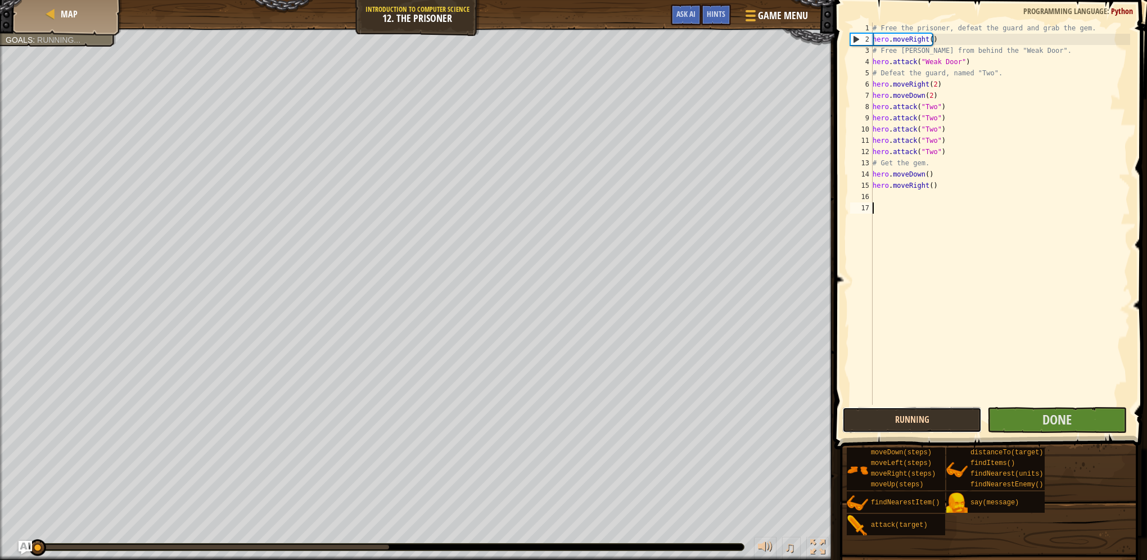
click at [922, 430] on button "Running" at bounding box center [911, 420] width 139 height 26
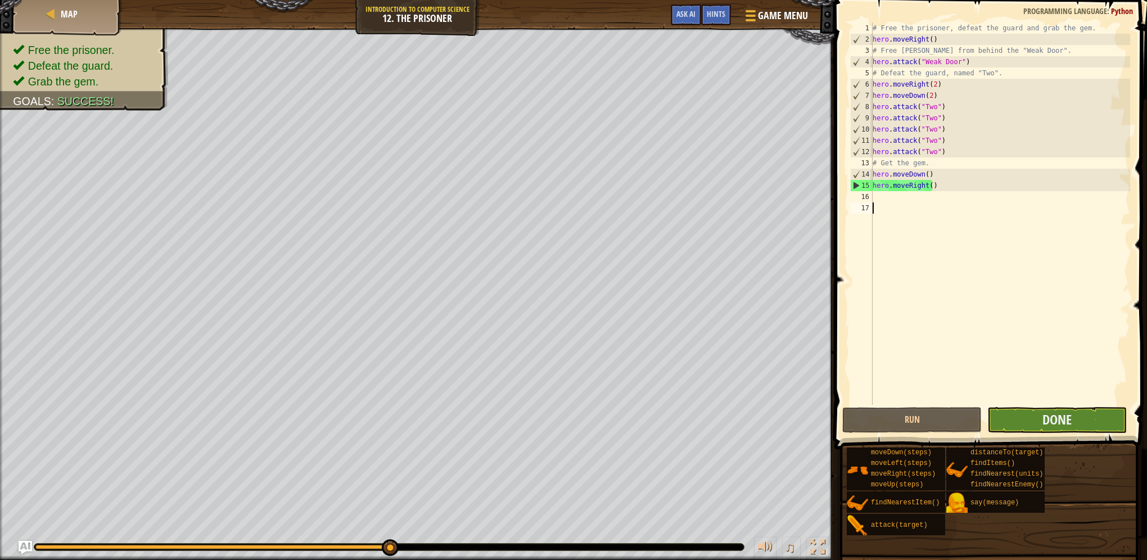
drag, startPoint x: 1061, startPoint y: 437, endPoint x: 1064, endPoint y: 431, distance: 6.3
click at [1063, 432] on div "Hints Videos 1 2 3 4 5 6 7 8 9 10 11 12 13 14 15 16 17 # Free the prisoner, def…" at bounding box center [989, 277] width 316 height 554
click at [1067, 427] on span "Done" at bounding box center [1056, 419] width 29 height 18
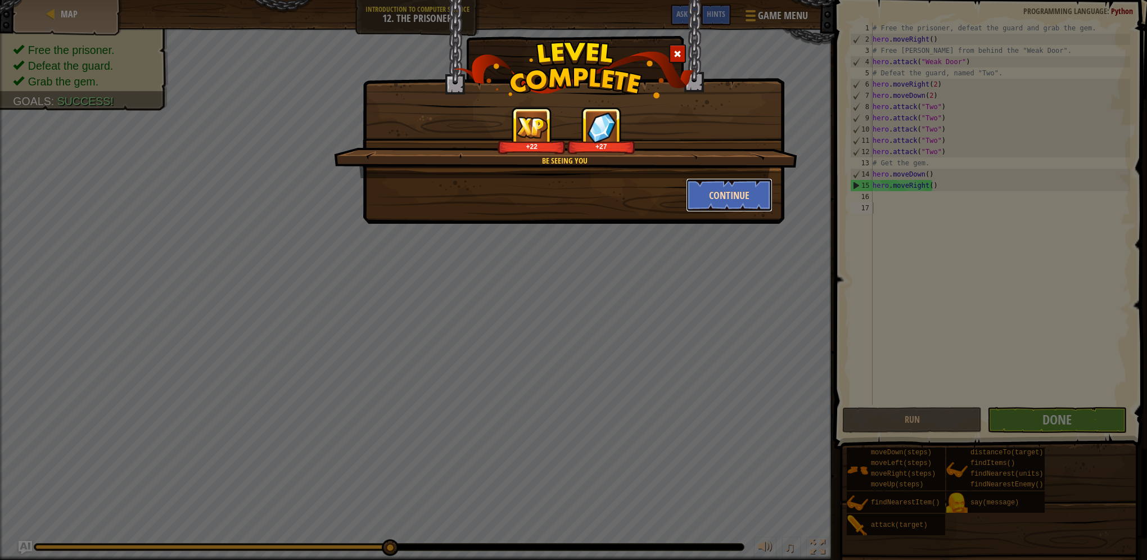
click at [724, 193] on button "Continue" at bounding box center [729, 195] width 87 height 34
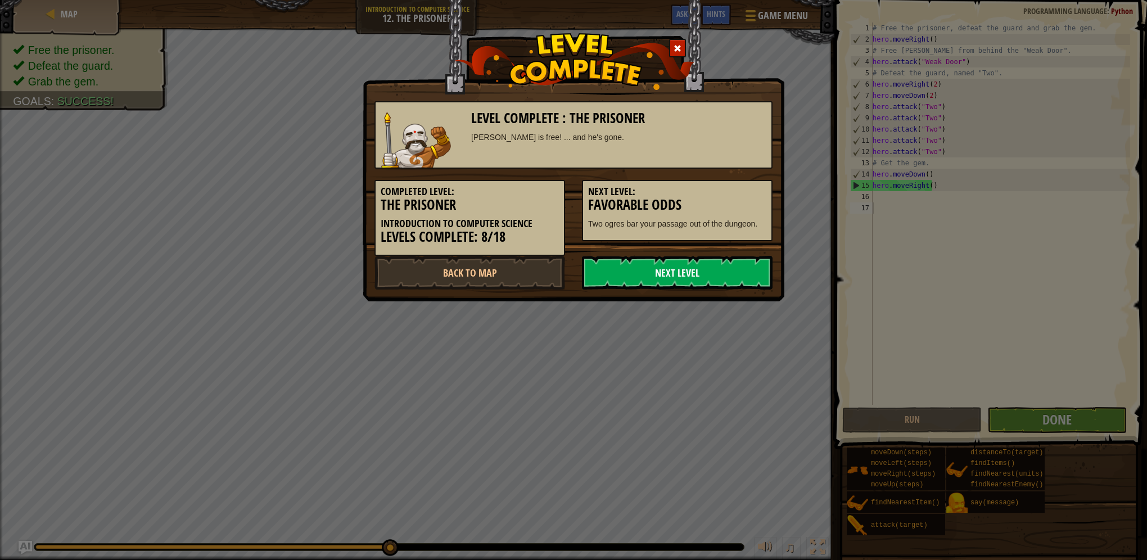
click at [710, 270] on link "Next Level" at bounding box center [677, 273] width 191 height 34
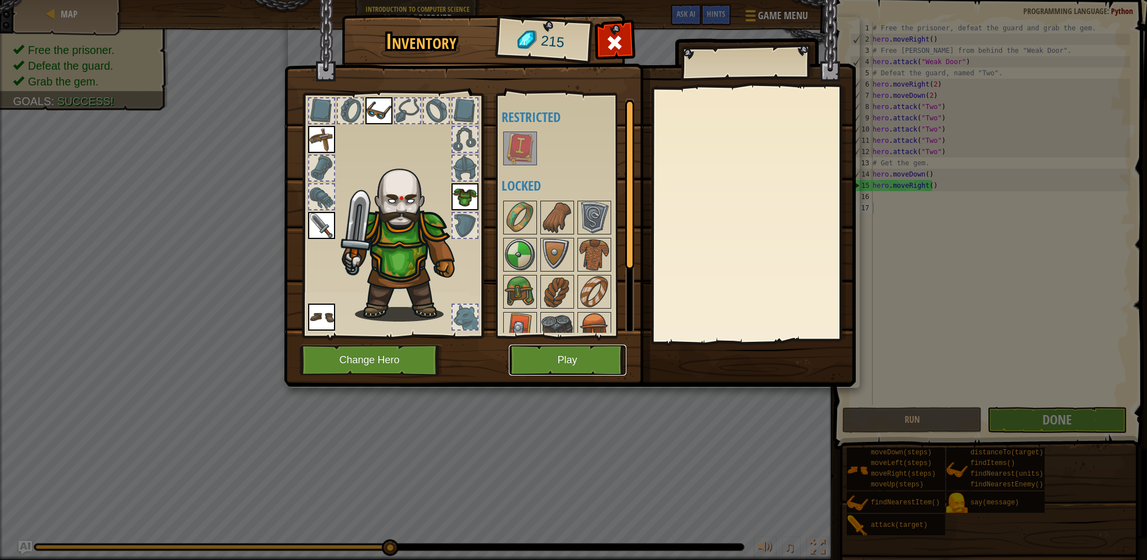
click at [573, 370] on button "Play" at bounding box center [567, 360] width 117 height 31
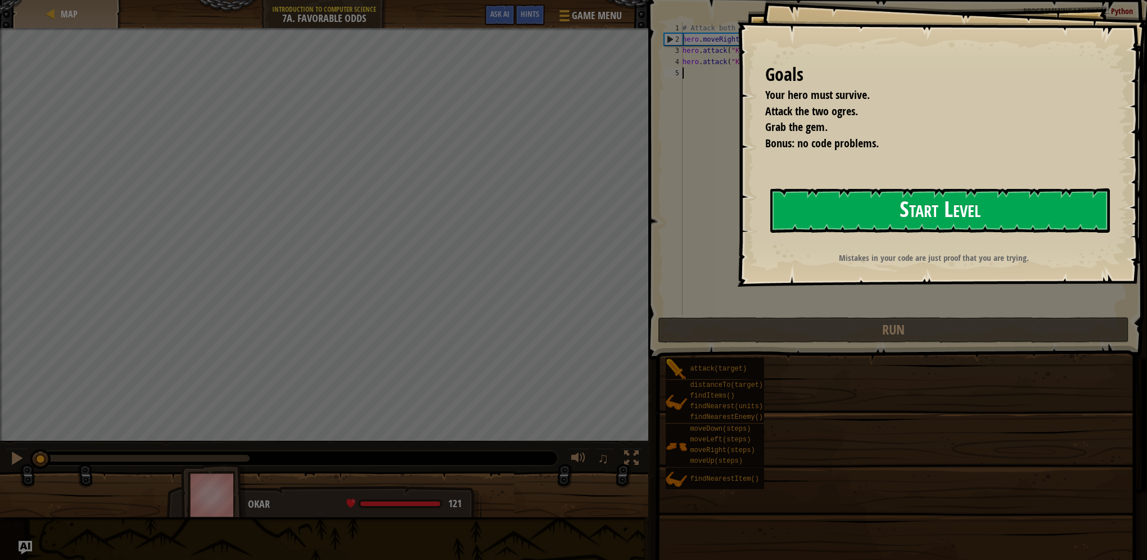
click at [858, 214] on button "Start Level" at bounding box center [939, 210] width 339 height 44
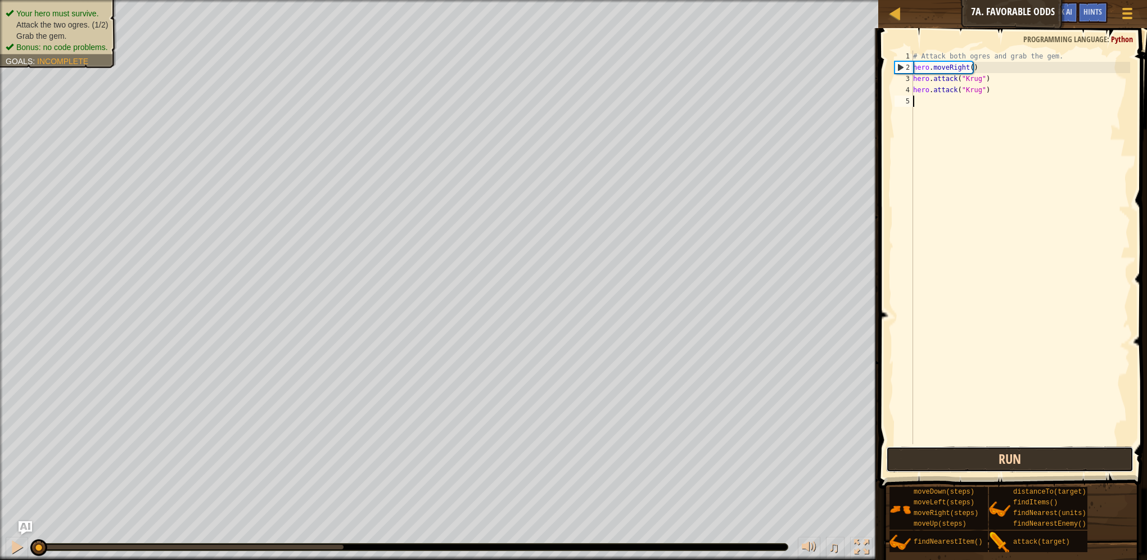
drag, startPoint x: 1034, startPoint y: 454, endPoint x: 1029, endPoint y: 459, distance: 7.6
click at [1031, 459] on button "Run" at bounding box center [1009, 459] width 247 height 26
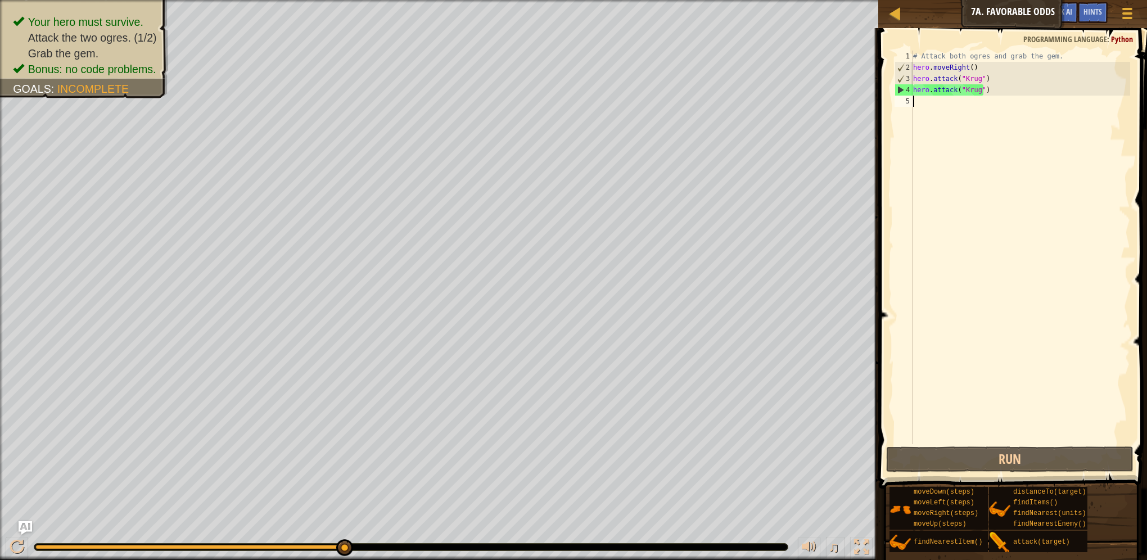
click at [958, 105] on div "# Attack both ogres and grab the gem. hero . moveRight ( ) hero . attack ( "Kru…" at bounding box center [1021, 259] width 220 height 416
click at [995, 464] on button "Run" at bounding box center [1009, 459] width 247 height 26
type textarea "hero.attack("Krug")"
click at [977, 85] on div "# Attack both ogres and grab the gem. hero . moveRight ( ) hero . attack ( "Kru…" at bounding box center [1021, 259] width 220 height 416
drag, startPoint x: 983, startPoint y: 91, endPoint x: 908, endPoint y: 90, distance: 74.8
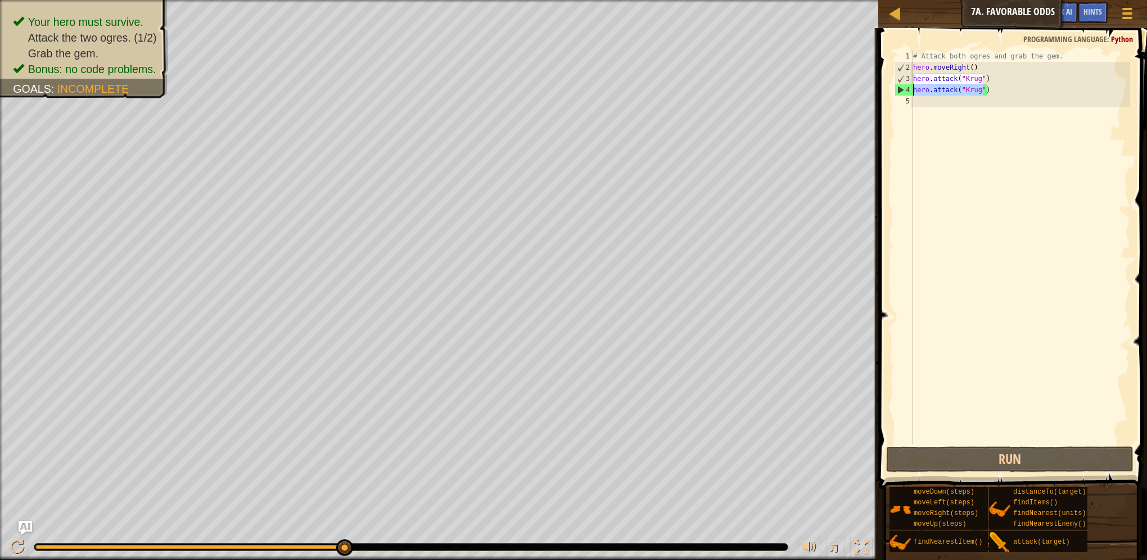
click at [908, 90] on div "hero.attack("[PERSON_NAME]") 1 2 3 4 5 # Attack both ogres and grab the gem. he…" at bounding box center [1011, 247] width 238 height 393
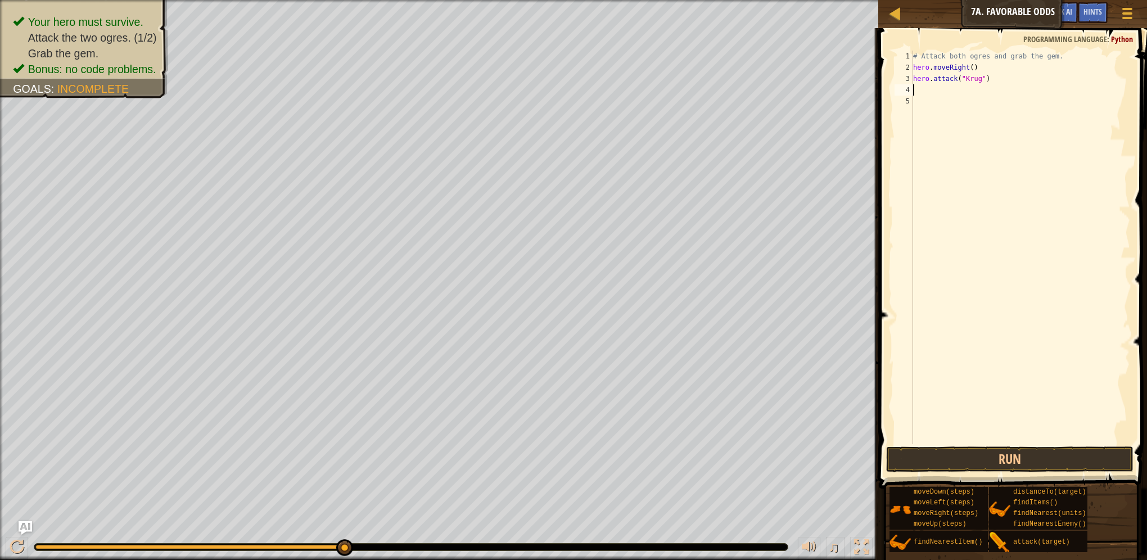
click at [923, 96] on div "# Attack both ogres and grab the gem. hero . moveRight ( ) hero . attack ( "[PE…" at bounding box center [1021, 259] width 220 height 416
click at [1080, 445] on span at bounding box center [1014, 242] width 278 height 493
click at [1072, 468] on button "Run" at bounding box center [1009, 459] width 247 height 26
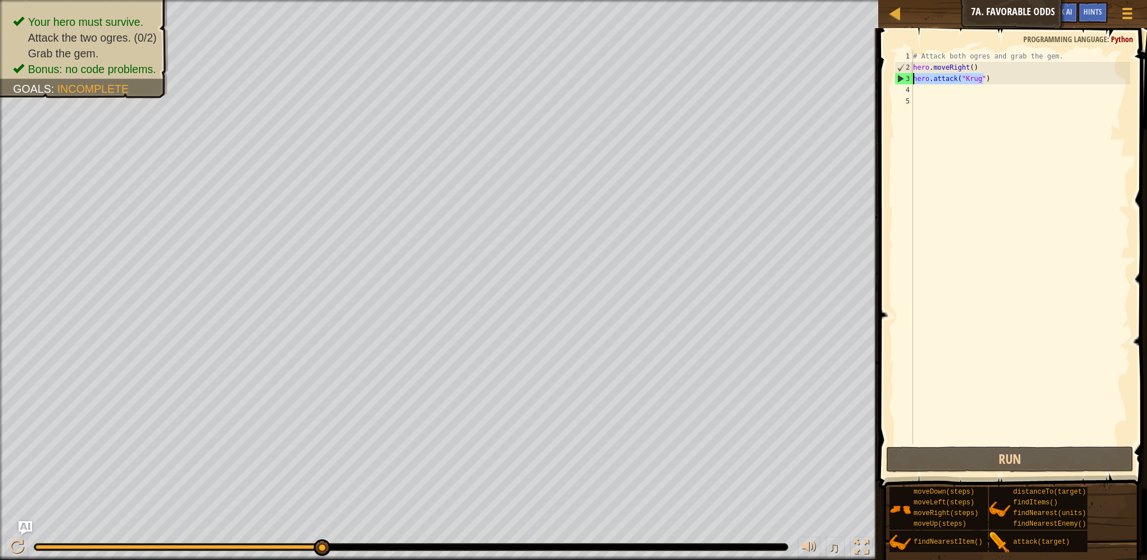
drag, startPoint x: 984, startPoint y: 83, endPoint x: 911, endPoint y: 83, distance: 72.5
click at [911, 83] on div "1 2 3 4 5 # Attack both ogres and grab the gem. hero . moveRight ( ) hero . att…" at bounding box center [1011, 247] width 238 height 393
type textarea "hero.attack("Krug")"
click at [929, 88] on div "# Attack both ogres and grab the gem. hero . moveRight ( ) hero . attack ( "[PE…" at bounding box center [1021, 259] width 220 height 416
paste textarea "hero.attack("Krug")"
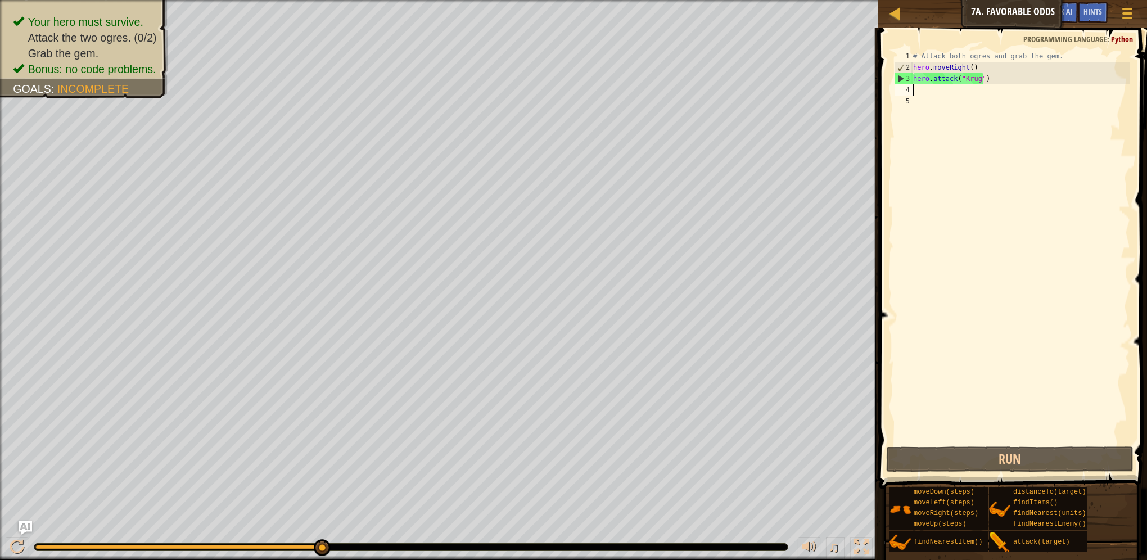
type textarea "hero.attack("Krug")"
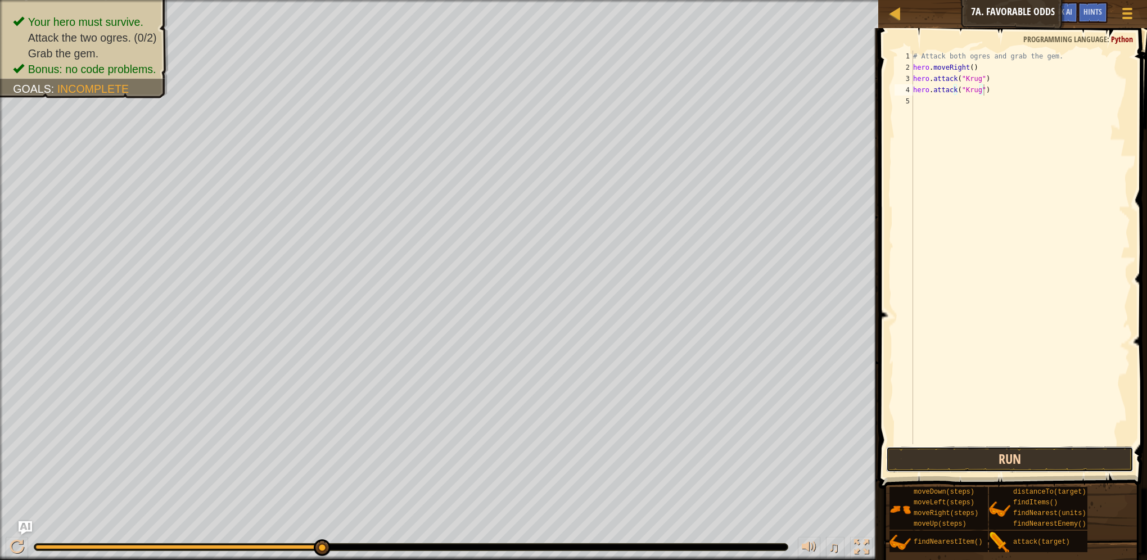
click at [1034, 461] on button "Run" at bounding box center [1009, 459] width 247 height 26
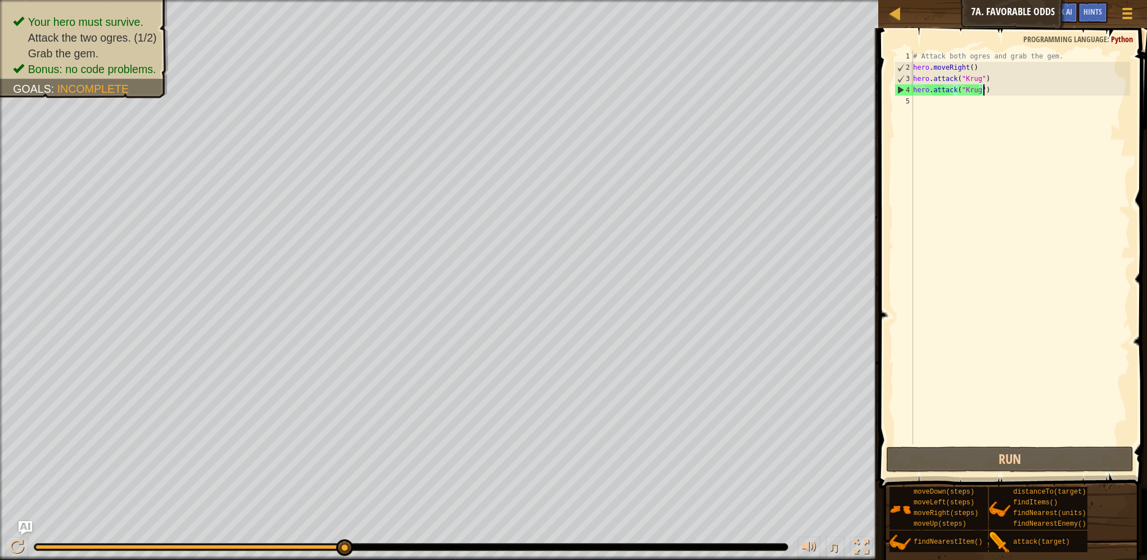
click at [959, 107] on div "# Attack both ogres and grab the gem. hero . moveRight ( ) hero . attack ( "Kru…" at bounding box center [1021, 259] width 220 height 416
type textarea "m"
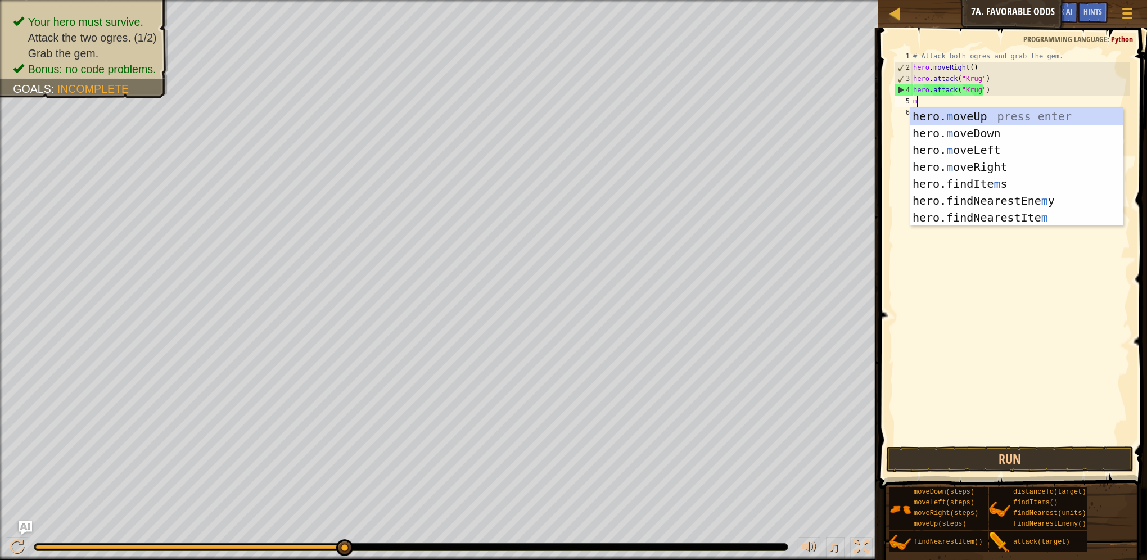
scroll to position [5, 0]
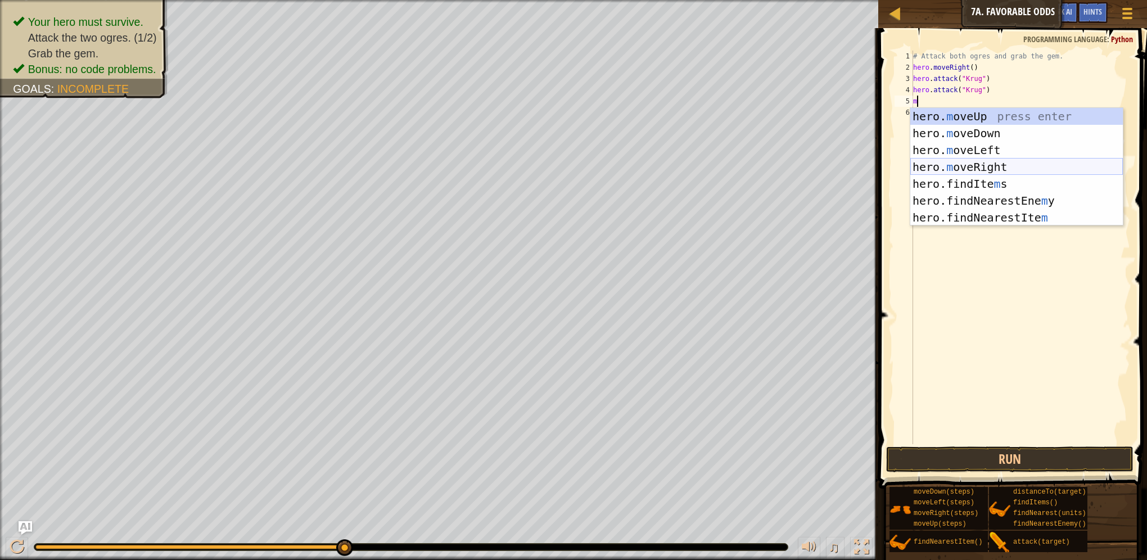
click at [1000, 165] on div "hero. m oveUp press enter hero. m oveDown press enter hero. m oveLeft press ent…" at bounding box center [1016, 184] width 212 height 152
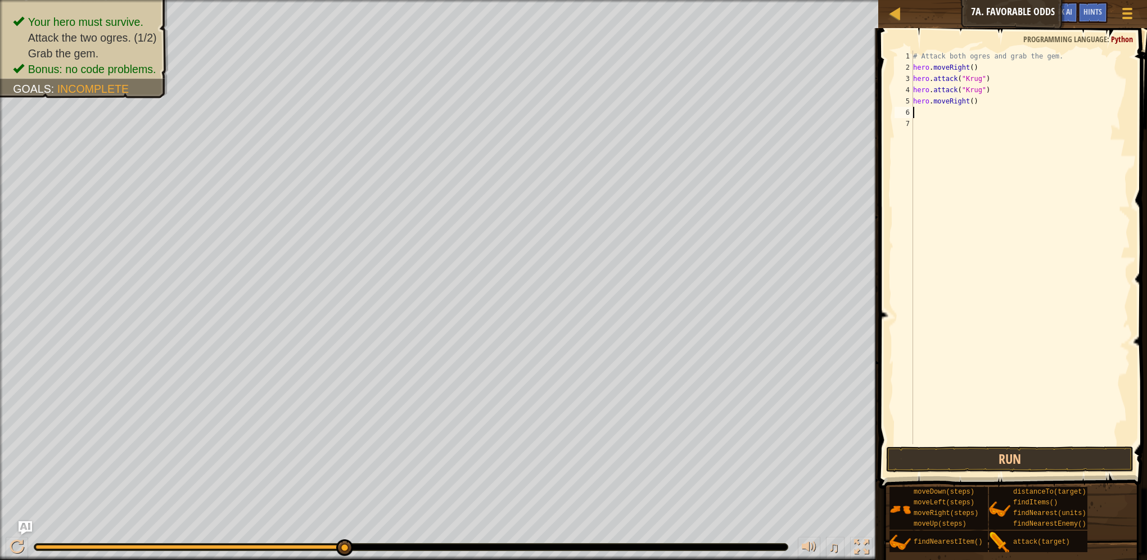
type textarea "m"
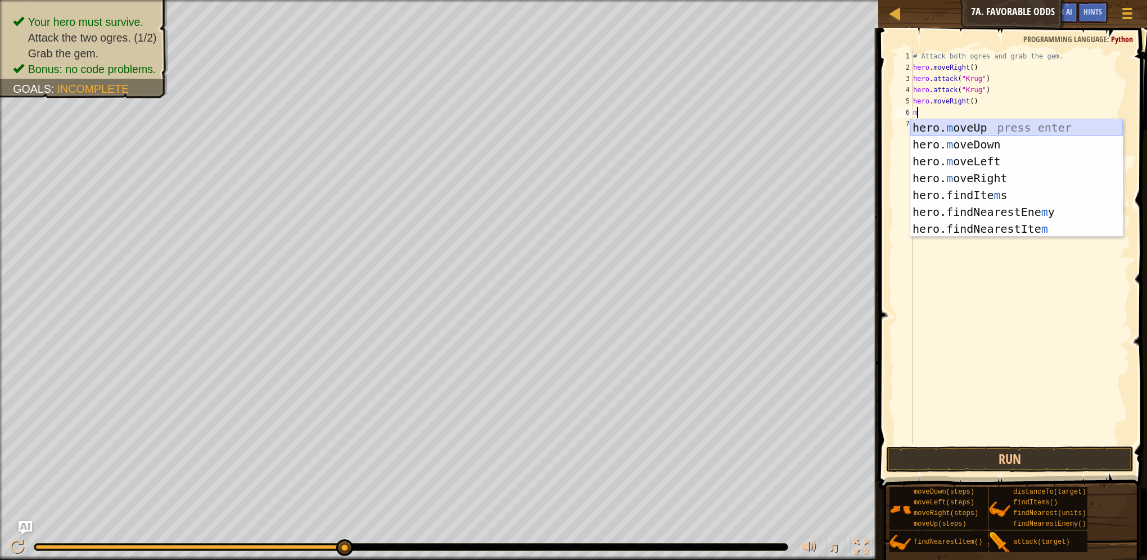
click at [988, 131] on div "hero. m oveUp press enter hero. m oveDown press enter hero. m oveLeft press ent…" at bounding box center [1016, 195] width 212 height 152
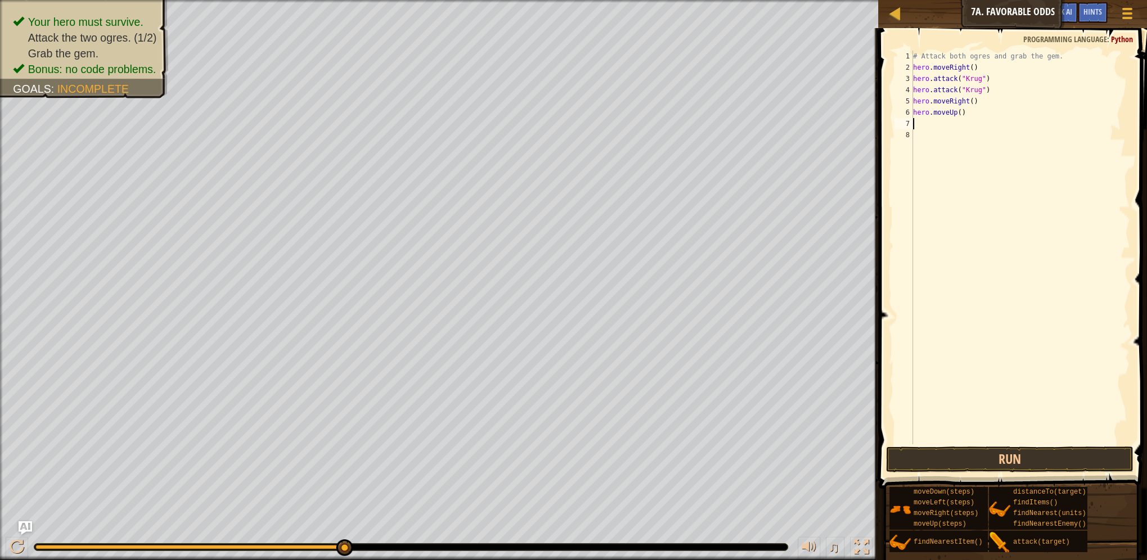
type textarea "m"
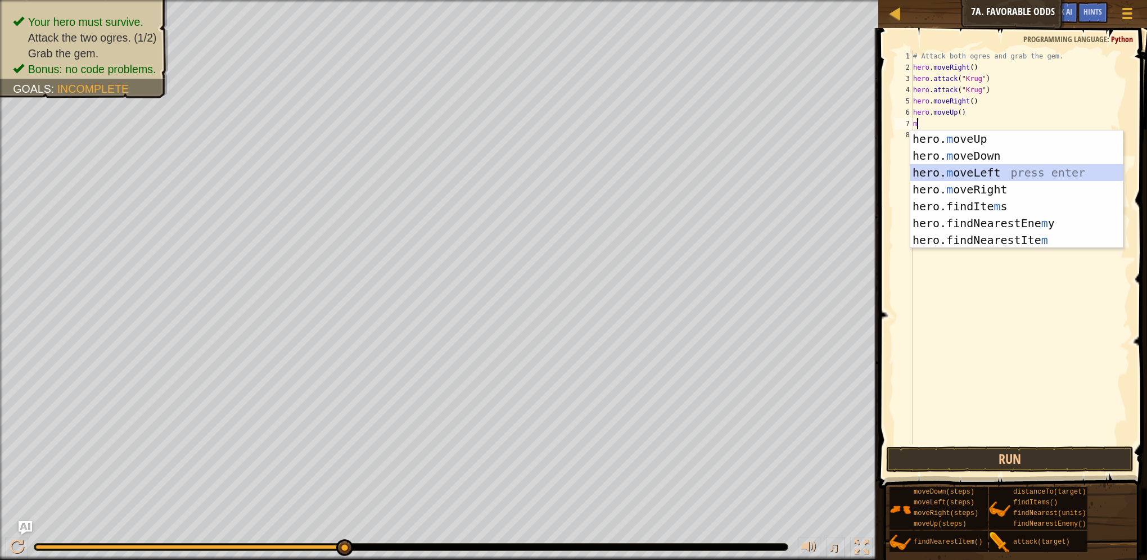
click at [987, 170] on div "hero. m oveUp press enter hero. m oveDown press enter hero. m oveLeft press ent…" at bounding box center [1016, 206] width 212 height 152
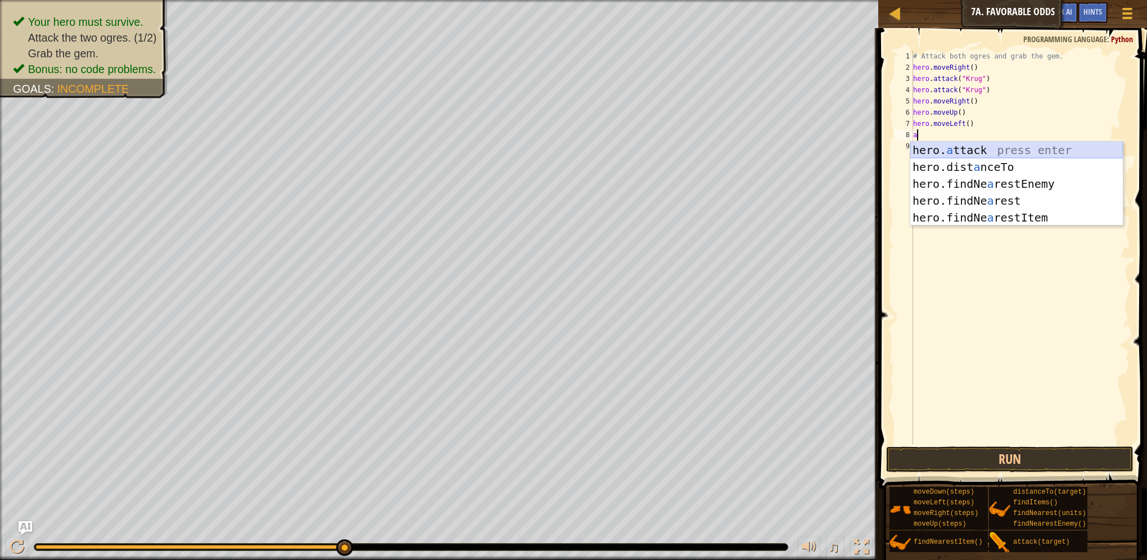
click at [960, 146] on div "hero. a ttack press enter hero.dist a nceTo press enter hero.findNe a restEnemy…" at bounding box center [1016, 201] width 212 height 118
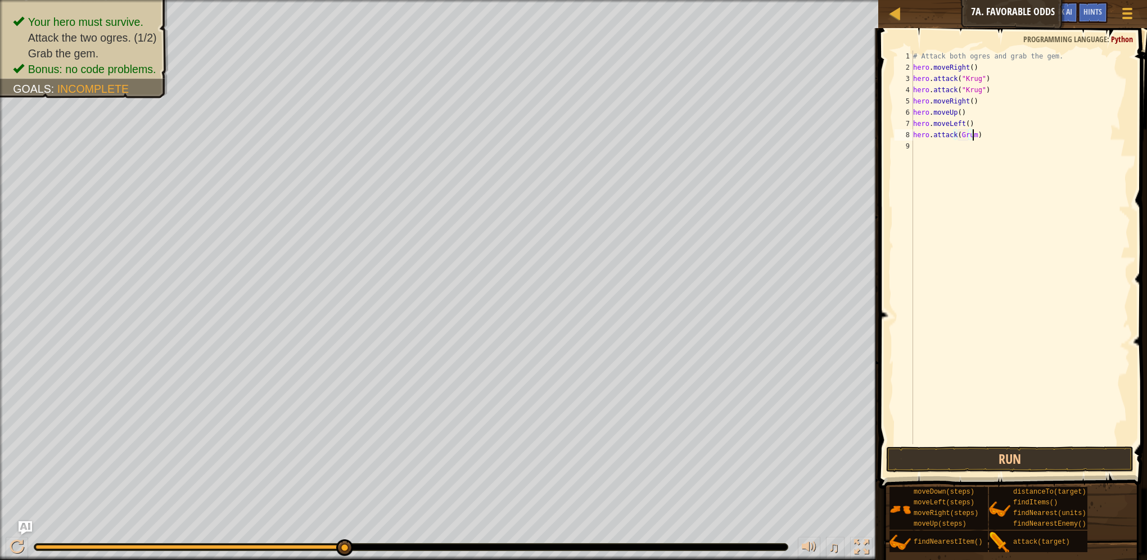
type textarea "hero.attack(Grump)"
click at [933, 145] on div "# Attack both ogres and grab the gem. hero . moveRight ( ) hero . attack ( "[PE…" at bounding box center [1021, 259] width 220 height 416
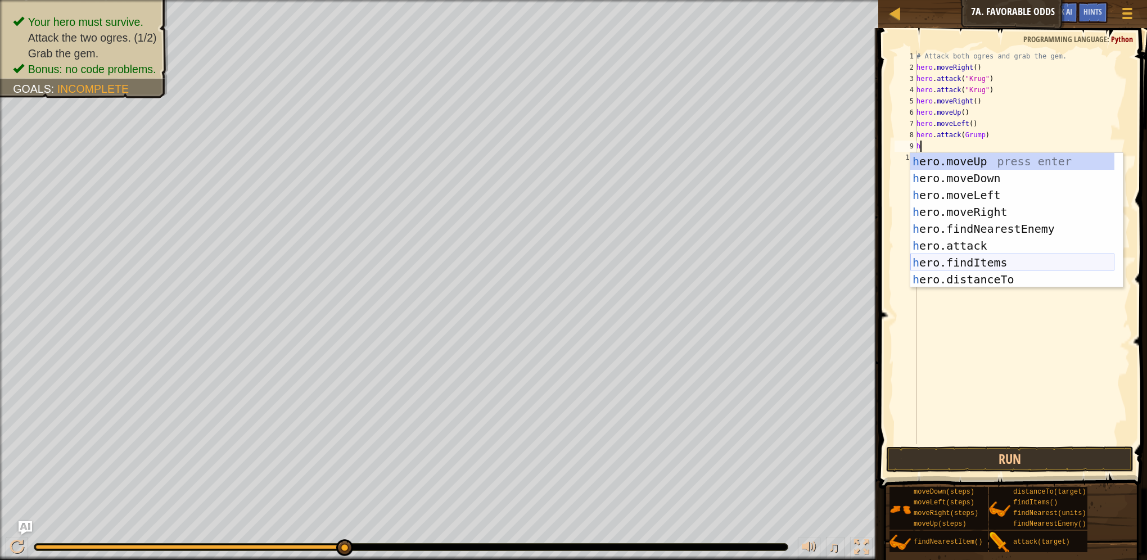
scroll to position [34, 0]
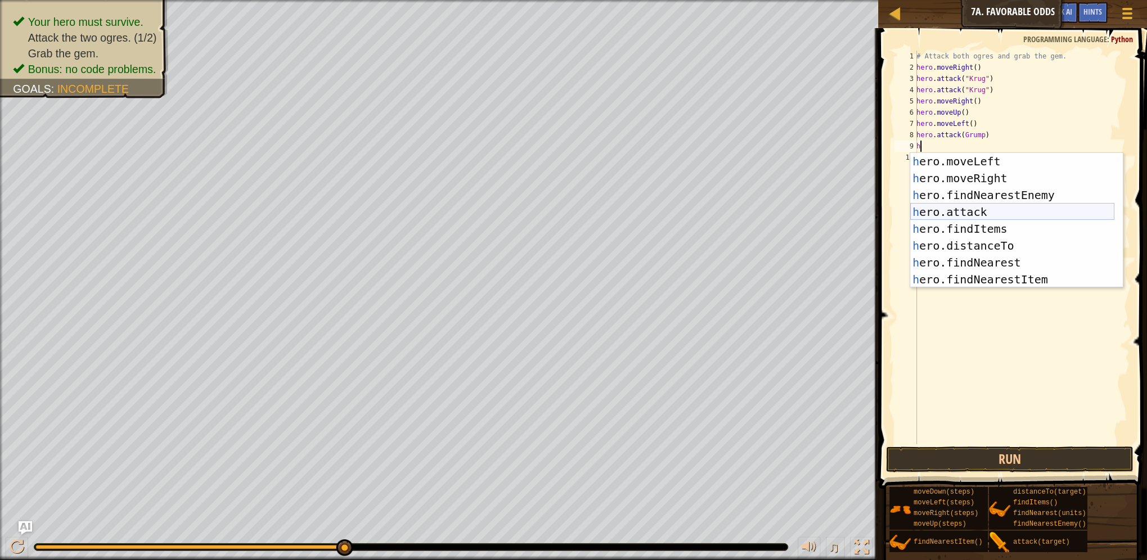
click at [998, 212] on div "h ero.moveLeft press enter h ero.moveRight press enter h ero.findNearestEnemy p…" at bounding box center [1012, 237] width 204 height 169
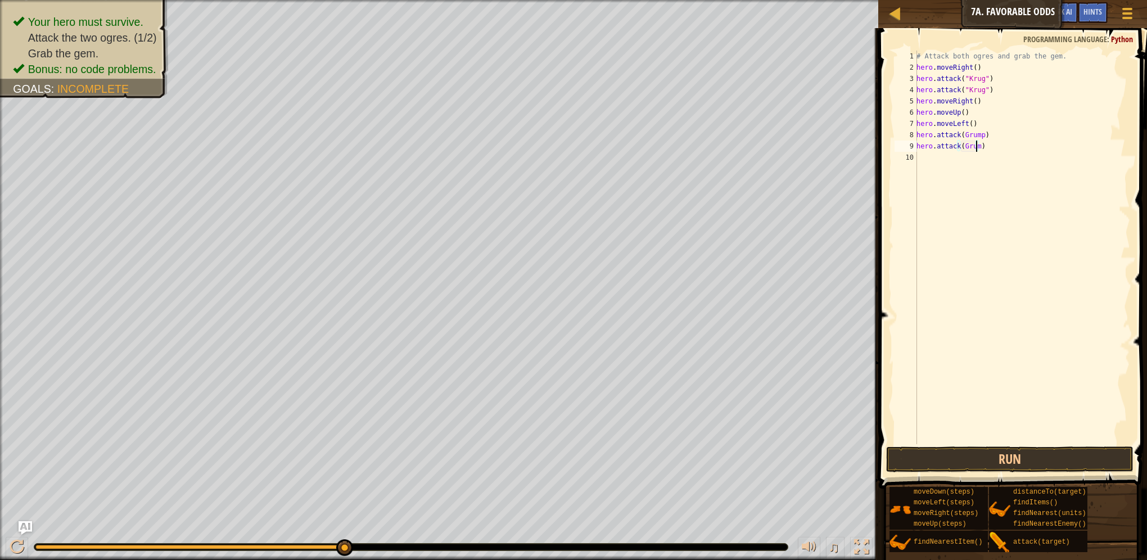
type textarea "hero.attack(Grump)"
click at [936, 164] on div "# Attack both ogres and grab the gem. hero . moveRight ( ) hero . attack ( "[PE…" at bounding box center [1022, 259] width 216 height 416
type textarea "m"
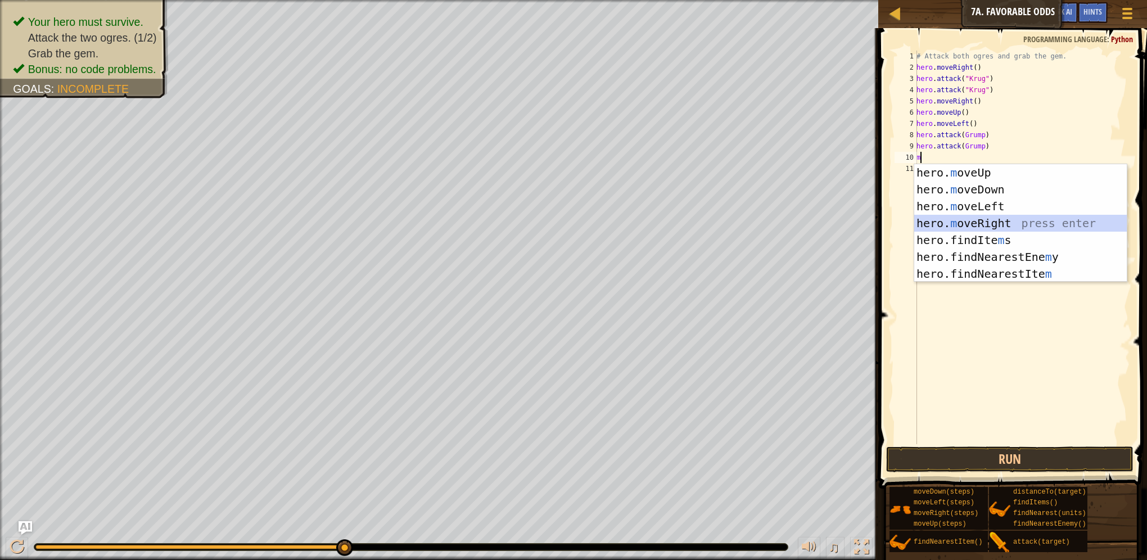
click at [992, 224] on div "hero. m oveUp press enter hero. m oveDown press enter hero. m oveLeft press ent…" at bounding box center [1020, 240] width 212 height 152
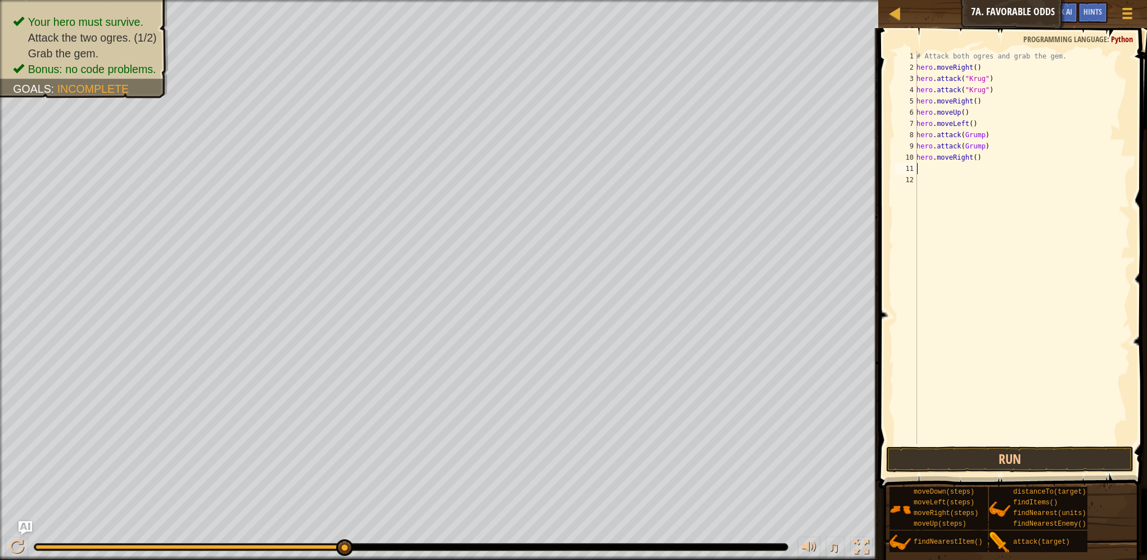
click at [965, 162] on div "# Attack both ogres and grab the gem. hero . moveRight ( ) hero . attack ( "[PE…" at bounding box center [1022, 259] width 216 height 416
type textarea "hero.moveRight()"
drag, startPoint x: 977, startPoint y: 158, endPoint x: 914, endPoint y: 159, distance: 63.0
click at [914, 159] on div "hero.moveRight() 1 2 3 4 5 6 7 8 9 10 11 12 # Attack both [PERSON_NAME] and gra…" at bounding box center [1011, 247] width 238 height 393
type textarea "h"
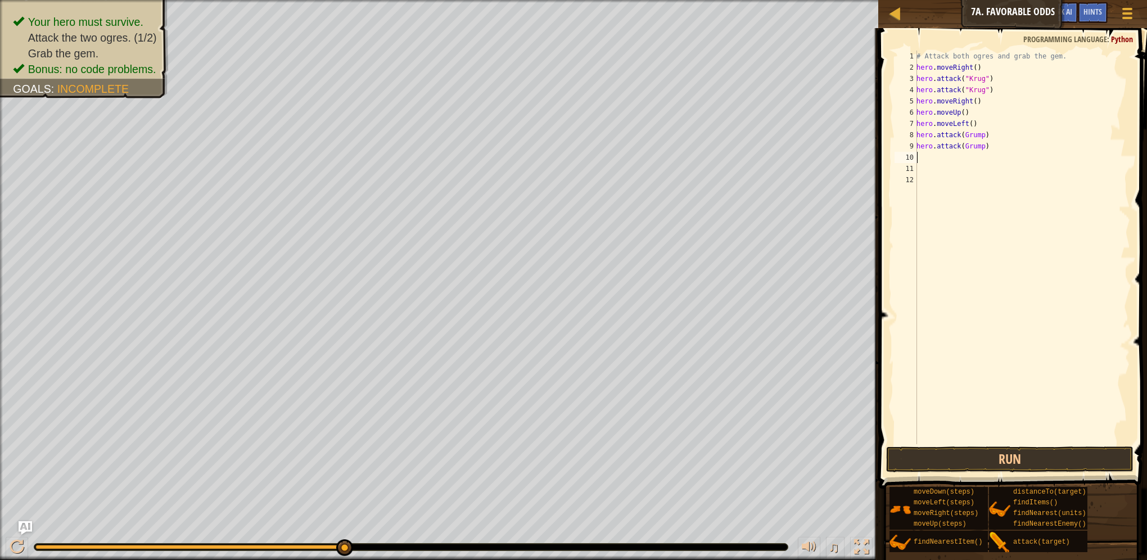
scroll to position [0, 0]
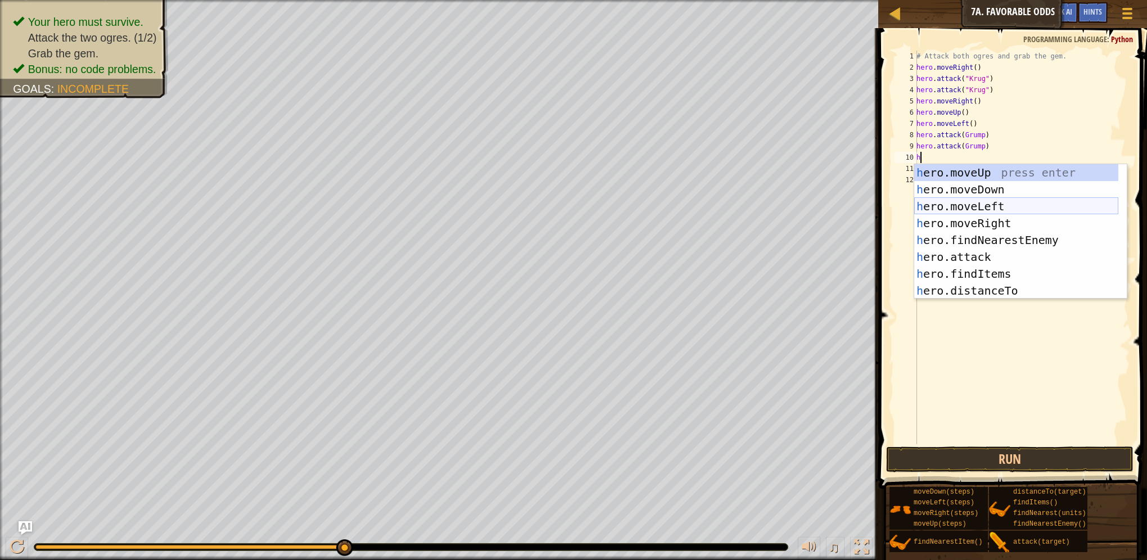
click at [988, 205] on div "h ero.moveUp press enter h ero.moveDown press enter h ero.moveLeft press enter …" at bounding box center [1016, 248] width 204 height 169
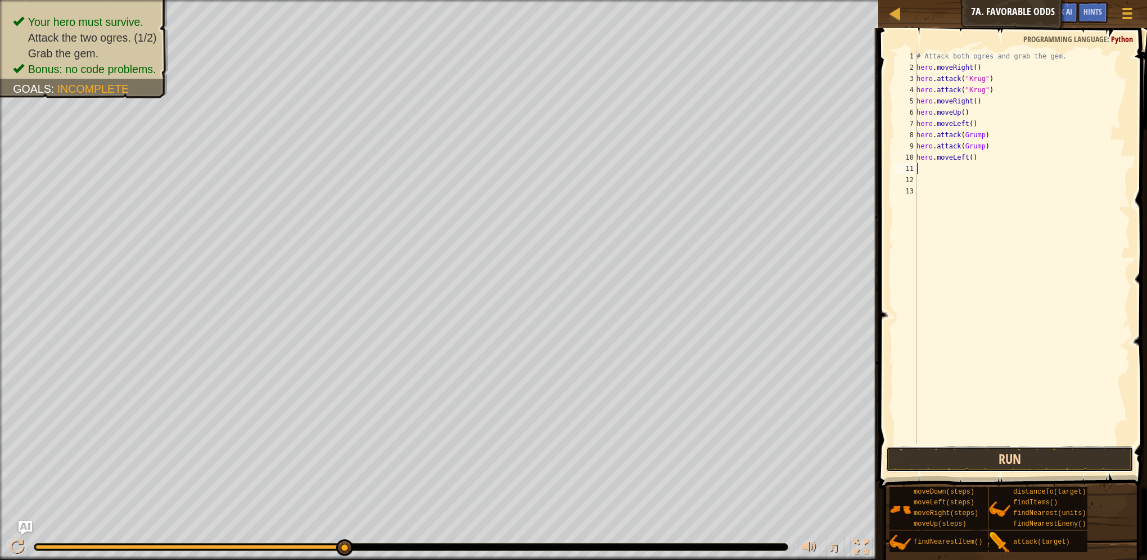
click at [1048, 454] on button "Run" at bounding box center [1009, 459] width 247 height 26
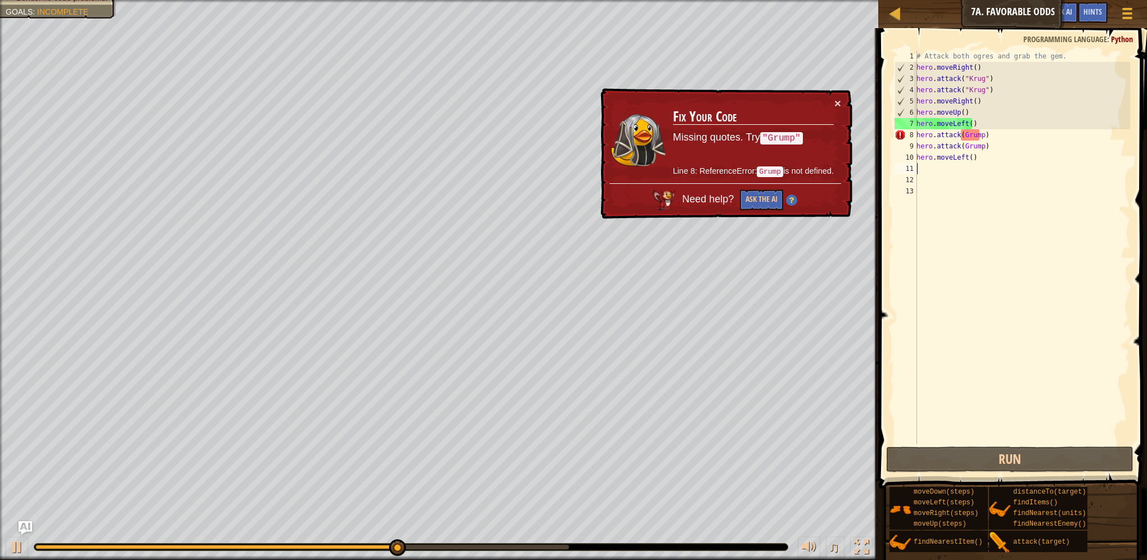
click at [975, 137] on div "# Attack both ogres and grab the gem. hero . moveRight ( ) hero . attack ( "[PE…" at bounding box center [1022, 259] width 216 height 416
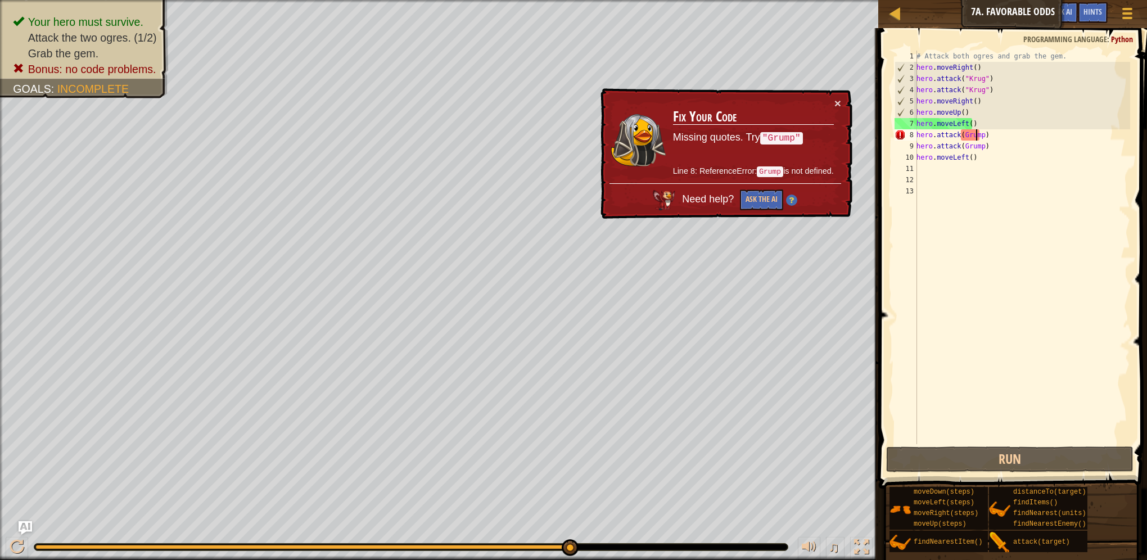
click at [956, 137] on div "# Attack both ogres and grab the gem. hero . moveRight ( ) hero . attack ( "[PE…" at bounding box center [1022, 259] width 216 height 416
click at [961, 135] on div "# Attack both ogres and grab the gem. hero . moveRight ( ) hero . attack ( "[PE…" at bounding box center [1022, 259] width 216 height 416
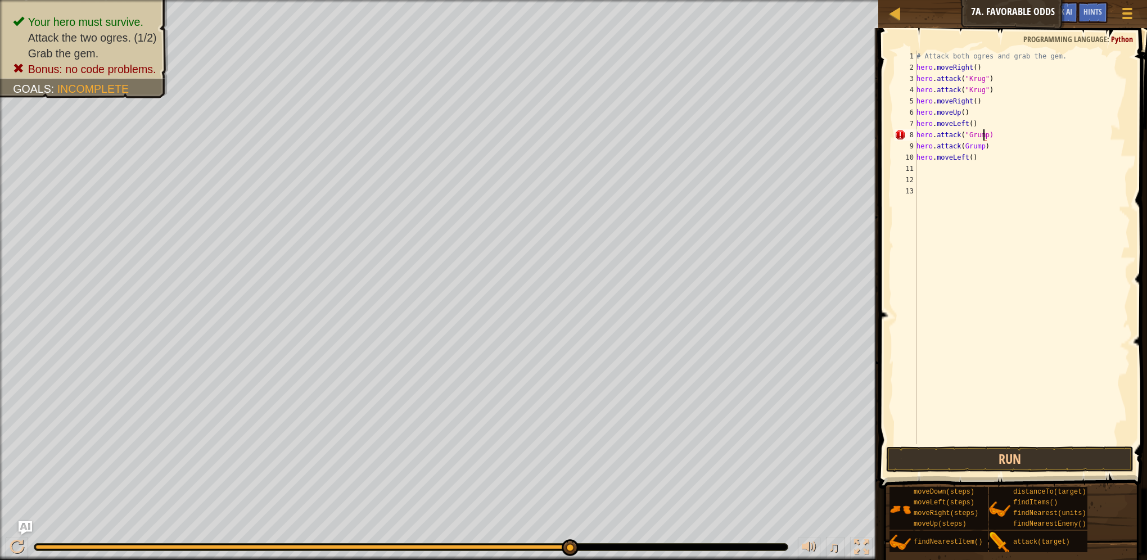
click at [982, 137] on div "# Attack both ogres and grab the gem. hero . moveRight ( ) hero . attack ( "[PE…" at bounding box center [1022, 259] width 216 height 416
click at [981, 146] on div "# Attack both ogres and grab the gem. hero . moveRight ( ) hero . attack ( "[PE…" at bounding box center [1022, 259] width 216 height 416
click at [978, 152] on div "# Attack both ogres and grab the gem. hero . moveRight ( ) hero . attack ( "[PE…" at bounding box center [1022, 259] width 216 height 416
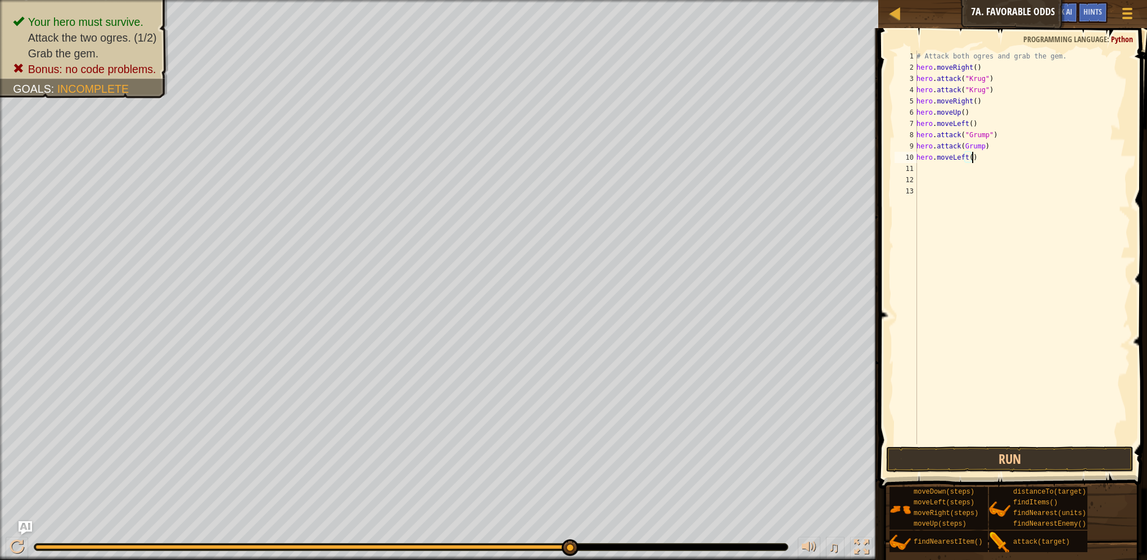
scroll to position [5, 4]
click at [988, 145] on div "# Attack both ogres and grab the gem. hero . moveRight ( ) hero . attack ( "[PE…" at bounding box center [1022, 259] width 216 height 416
type textarea "hero.attack(Grump)"
click at [1054, 459] on button "Run" at bounding box center [1009, 459] width 247 height 26
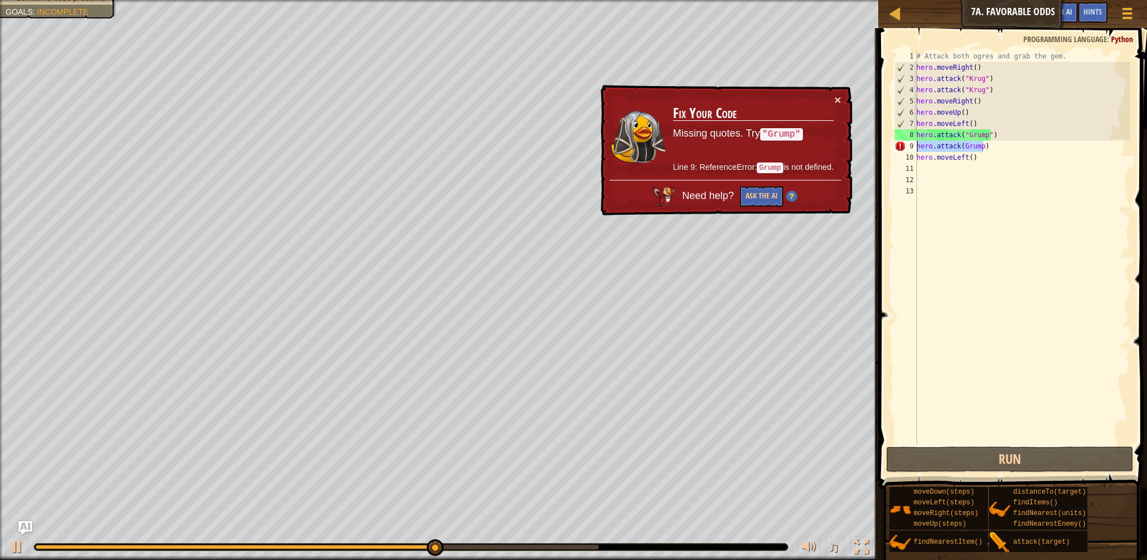
drag, startPoint x: 989, startPoint y: 144, endPoint x: 916, endPoint y: 146, distance: 73.1
click at [916, 146] on div "hero.attack(Grump) 1 2 3 4 5 6 7 8 9 10 11 12 13 # Attack both [PERSON_NAME] an…" at bounding box center [1011, 247] width 238 height 393
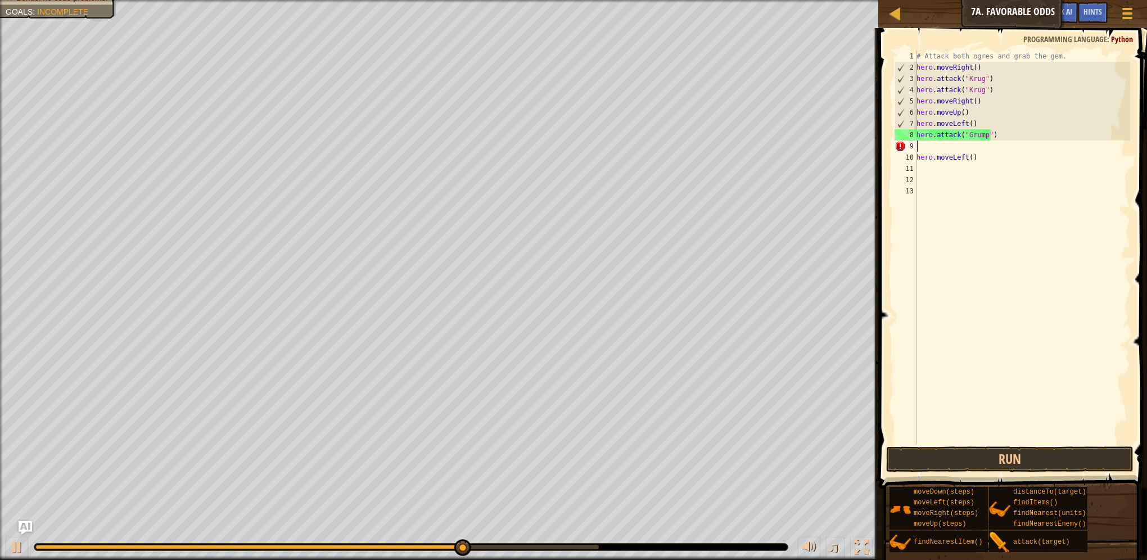
scroll to position [5, 0]
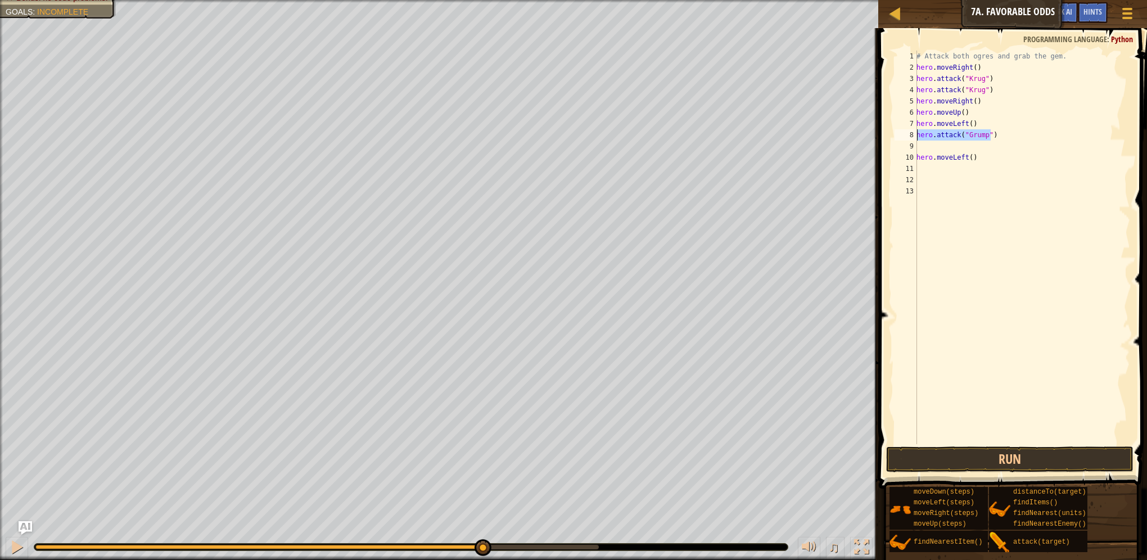
drag, startPoint x: 999, startPoint y: 135, endPoint x: 908, endPoint y: 139, distance: 90.6
click at [908, 139] on div "1 2 3 4 5 6 7 8 9 10 11 12 13 # Attack both [PERSON_NAME] and grab the gem. her…" at bounding box center [1011, 247] width 238 height 393
type textarea "hero.attack("Grump")"
click at [935, 146] on div "# Attack both ogres and grab the gem. hero . moveRight ( ) hero . attack ( "[PE…" at bounding box center [1022, 259] width 216 height 416
paste textarea "hero.attack("Grump")"
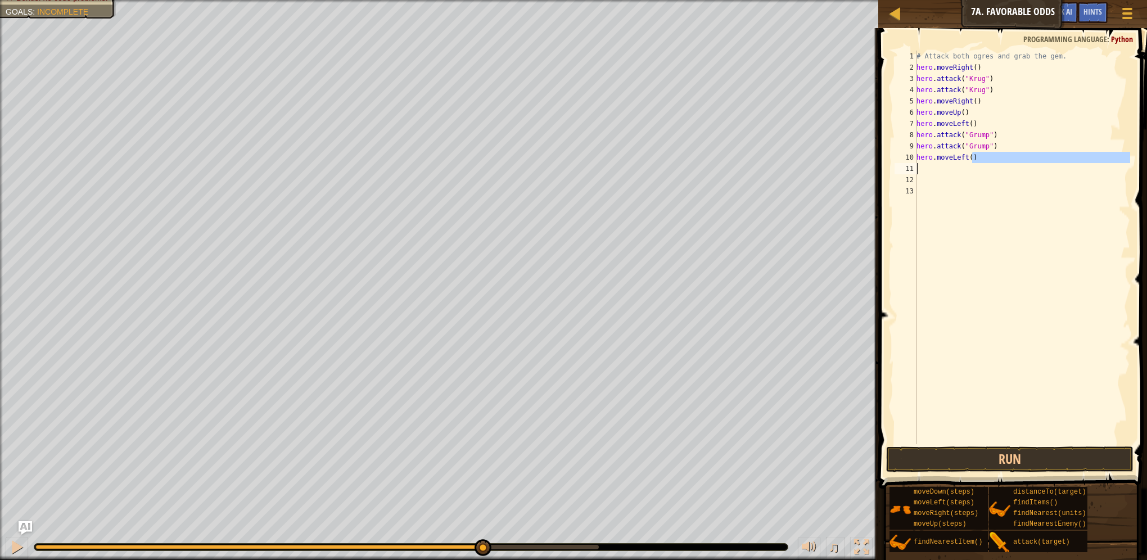
drag, startPoint x: 975, startPoint y: 155, endPoint x: 954, endPoint y: 164, distance: 21.9
click at [954, 164] on div "# Attack both ogres and grab the gem. hero . moveRight ( ) hero . attack ( "[PE…" at bounding box center [1022, 259] width 216 height 416
type textarea "hero.moveLeft()"
click at [954, 164] on div "# Attack both ogres and grab the gem. hero . moveRight ( ) hero . attack ( "[PE…" at bounding box center [1022, 247] width 216 height 393
click at [1059, 460] on button "Run" at bounding box center [1009, 459] width 247 height 26
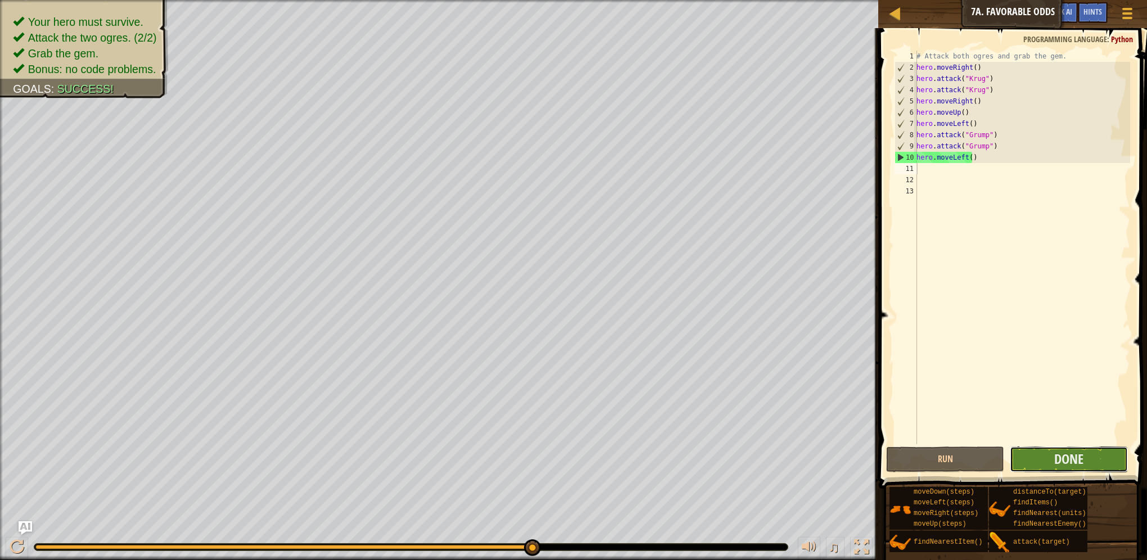
click at [1101, 458] on button "Done" at bounding box center [1068, 459] width 118 height 26
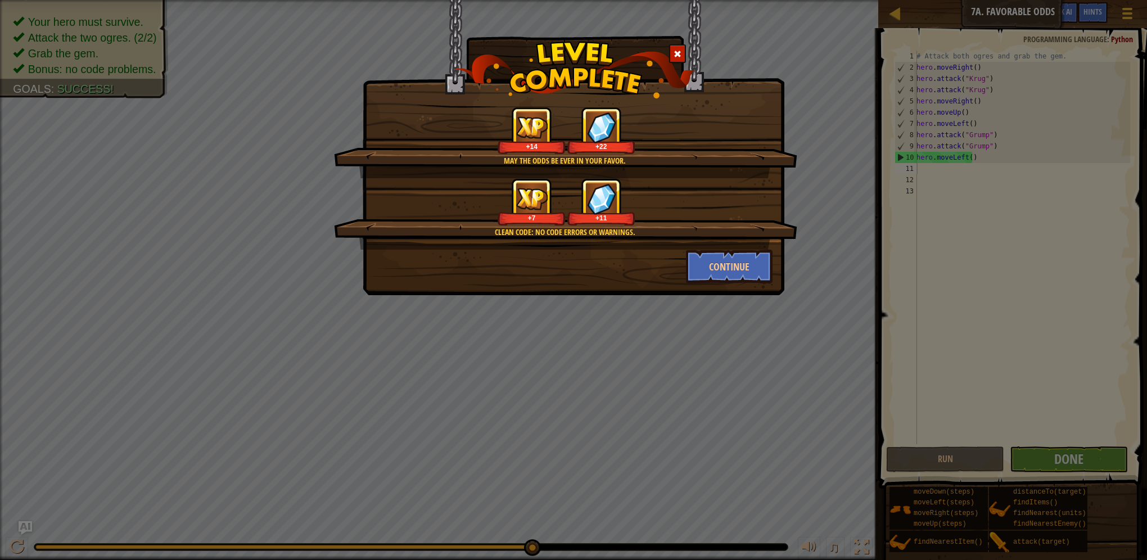
click at [617, 263] on div "Continue" at bounding box center [573, 267] width 415 height 34
click at [732, 266] on button "Continue" at bounding box center [729, 267] width 87 height 34
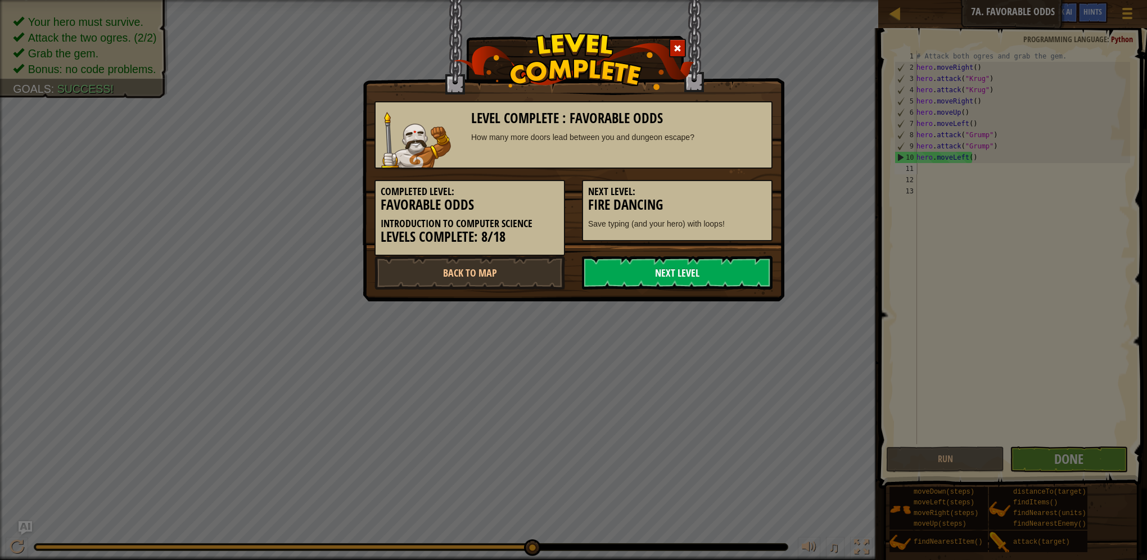
click at [725, 275] on link "Next Level" at bounding box center [677, 273] width 191 height 34
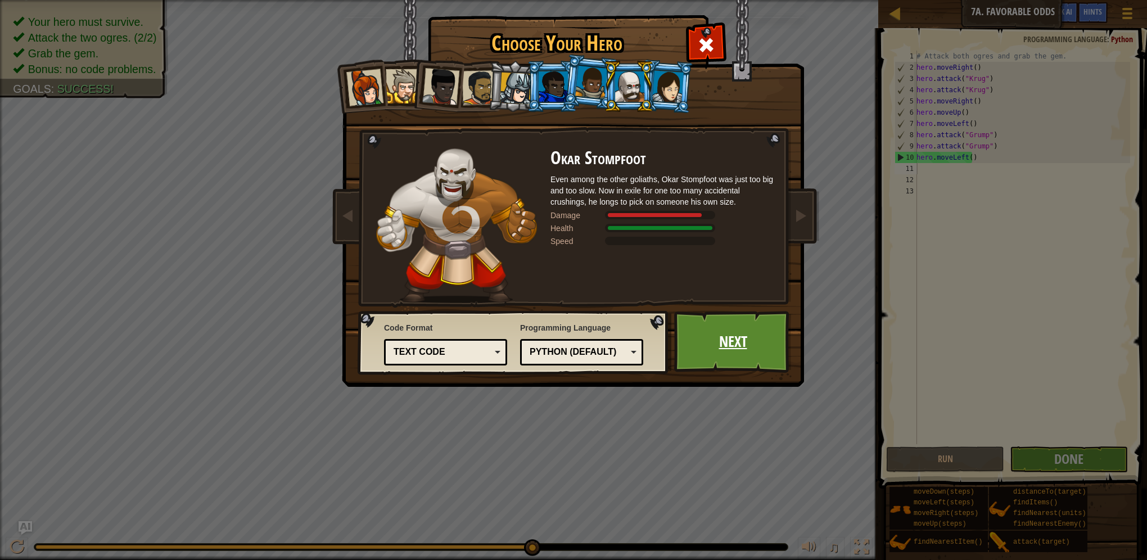
drag, startPoint x: 728, startPoint y: 336, endPoint x: 722, endPoint y: 346, distance: 11.4
click at [722, 346] on link "Next" at bounding box center [732, 342] width 117 height 62
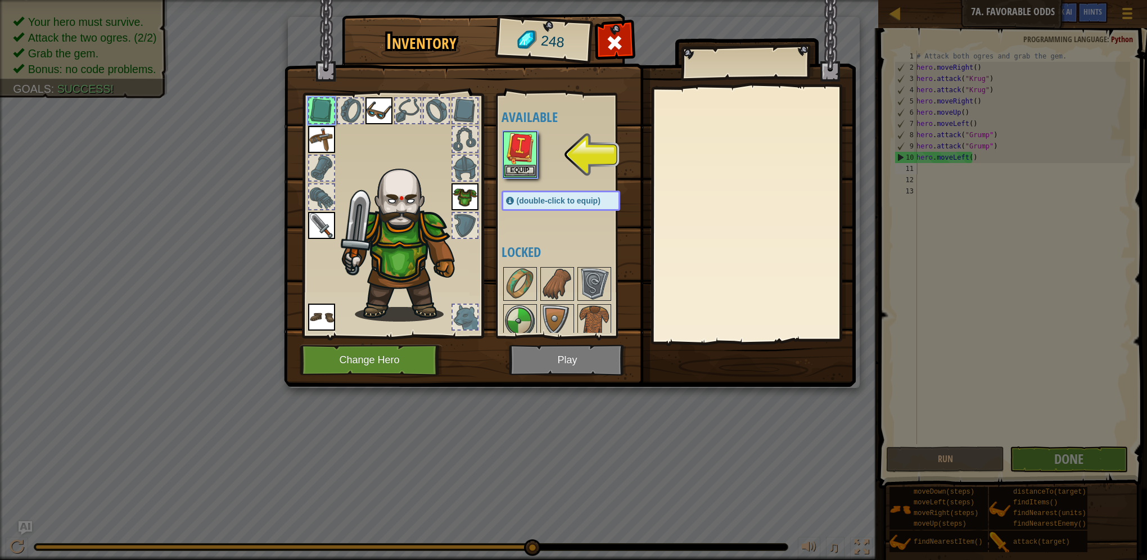
click at [549, 365] on img at bounding box center [570, 183] width 572 height 408
click at [517, 163] on img at bounding box center [519, 148] width 31 height 31
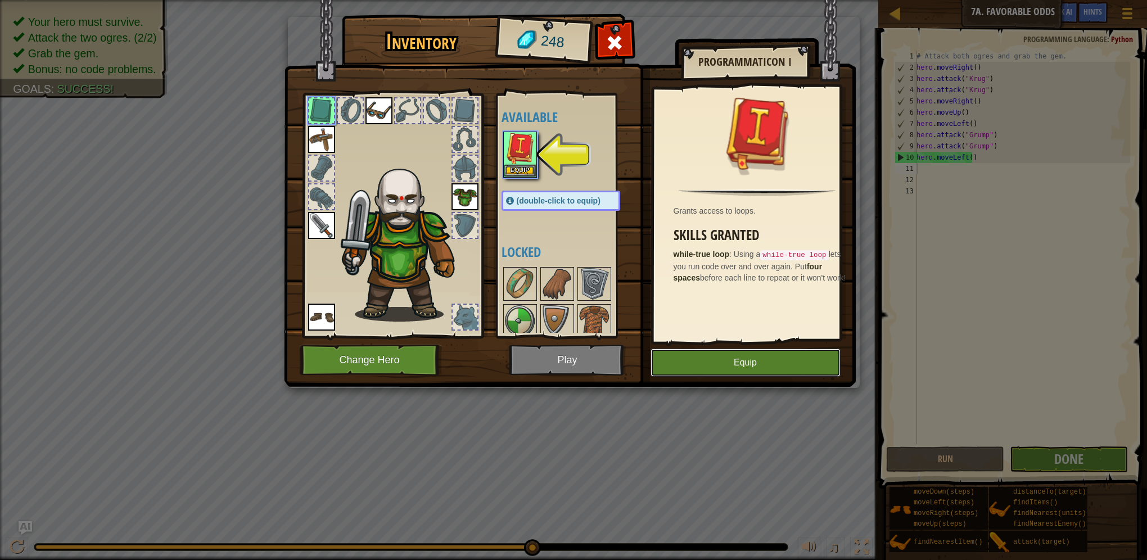
click at [738, 365] on button "Equip" at bounding box center [745, 362] width 190 height 28
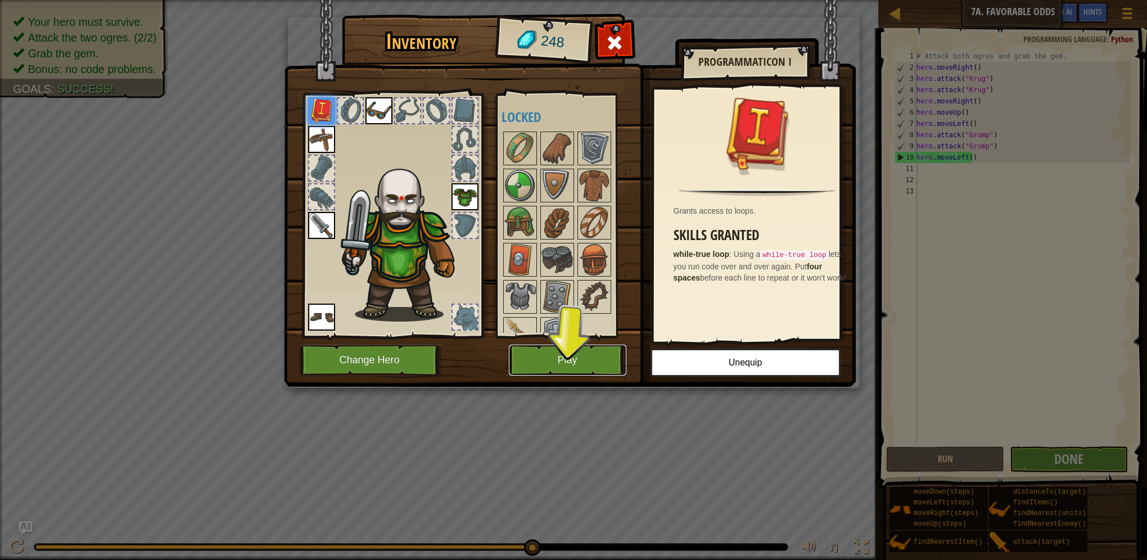
click at [568, 360] on button "Play" at bounding box center [567, 360] width 117 height 31
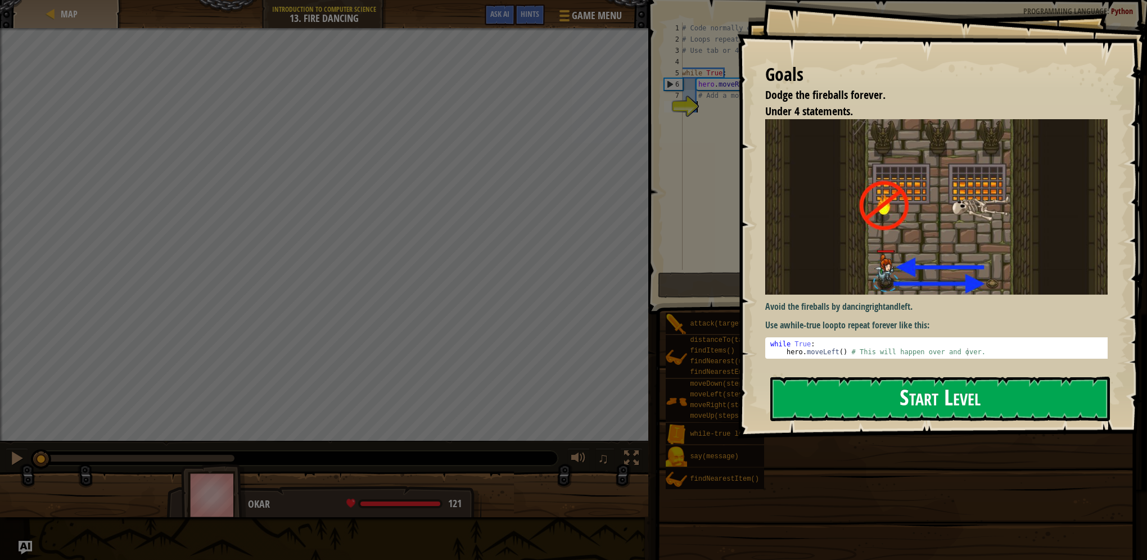
click at [968, 384] on button "Start Level" at bounding box center [939, 399] width 339 height 44
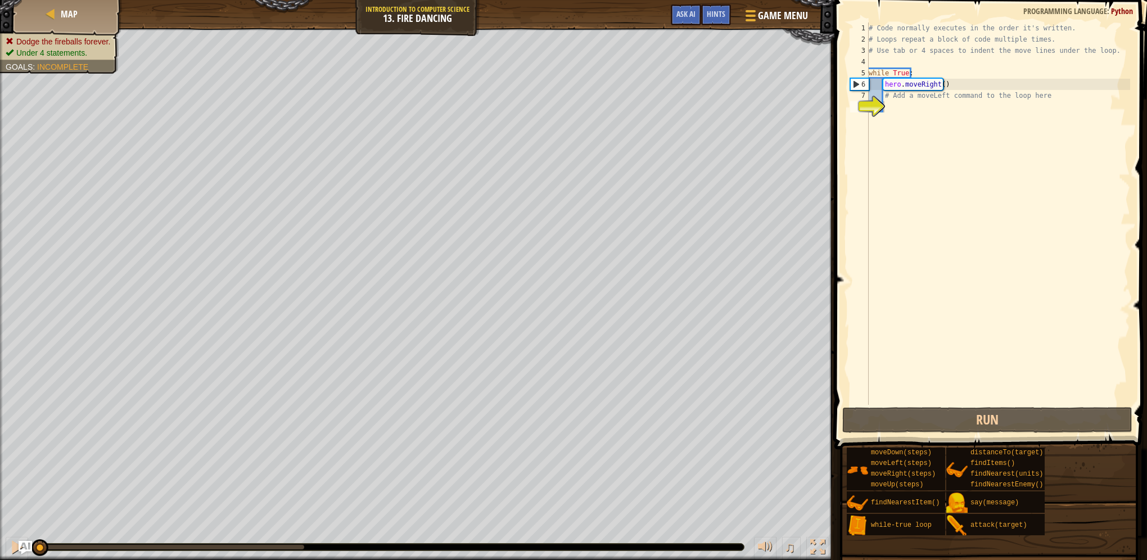
click at [849, 110] on div "1 2 3 4 5 6 7 8 # Code normally executes in the order it's written. # Loops rep…" at bounding box center [989, 213] width 282 height 382
click at [906, 105] on div "# Code normally executes in the order it's written. # Loops repeat a block of c…" at bounding box center [998, 224] width 264 height 405
type textarea "h"
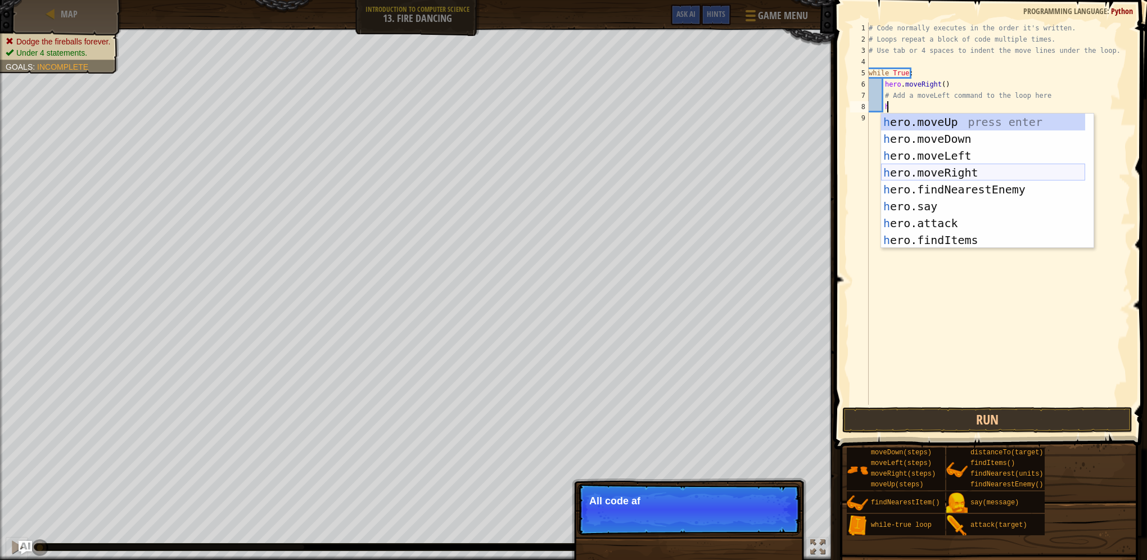
click at [962, 165] on div "h ero.moveUp press enter h ero.moveDown press enter h ero.moveLeft press enter …" at bounding box center [983, 198] width 204 height 169
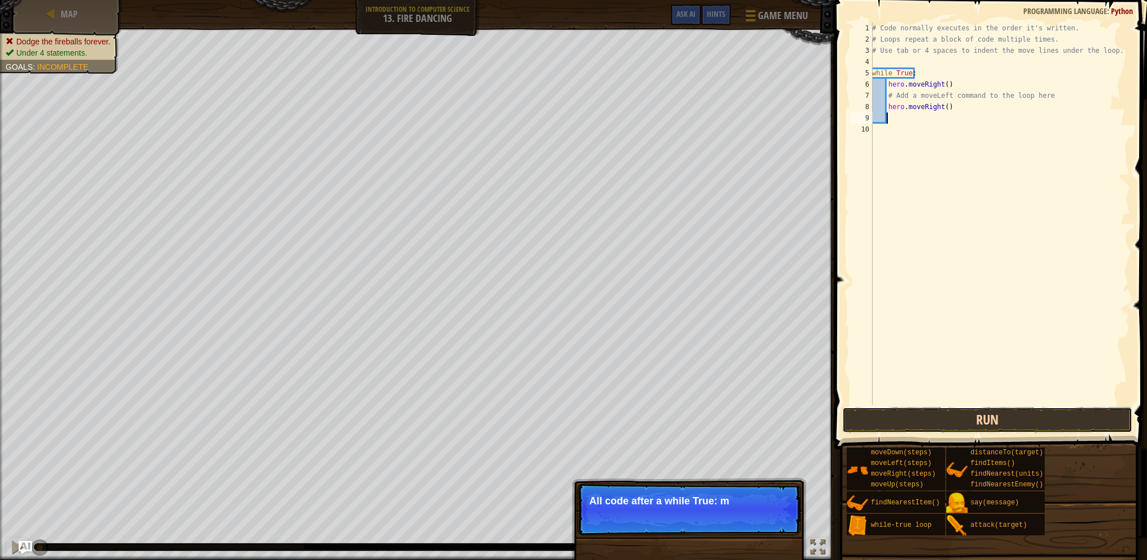
click at [994, 427] on button "Run" at bounding box center [987, 420] width 290 height 26
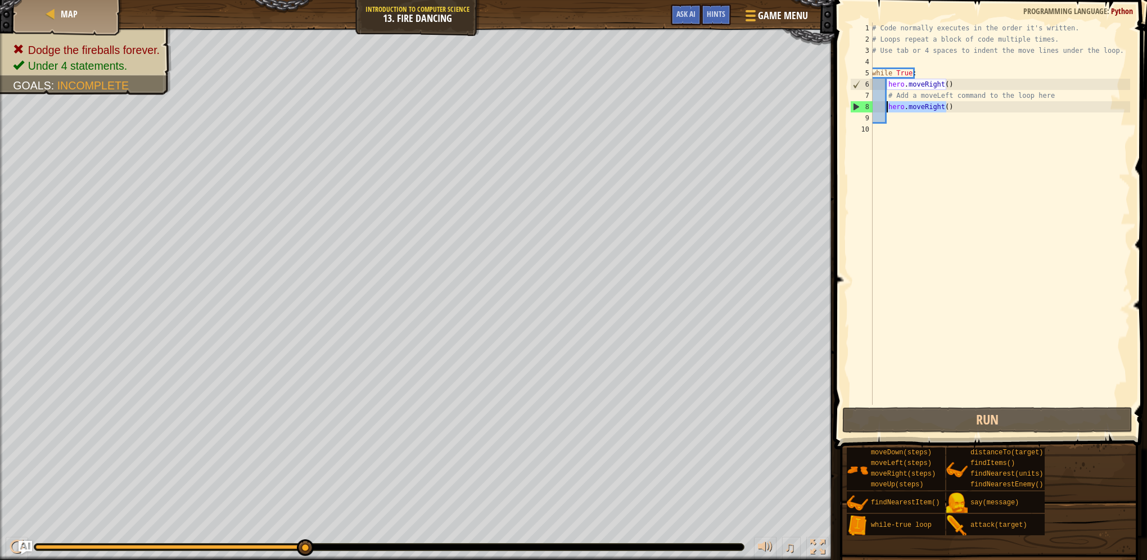
drag, startPoint x: 958, startPoint y: 108, endPoint x: 886, endPoint y: 111, distance: 72.5
click at [886, 111] on div "# Code normally executes in the order it's written. # Loops repeat a block of c…" at bounding box center [1000, 224] width 260 height 405
type textarea "hero.moveRight()"
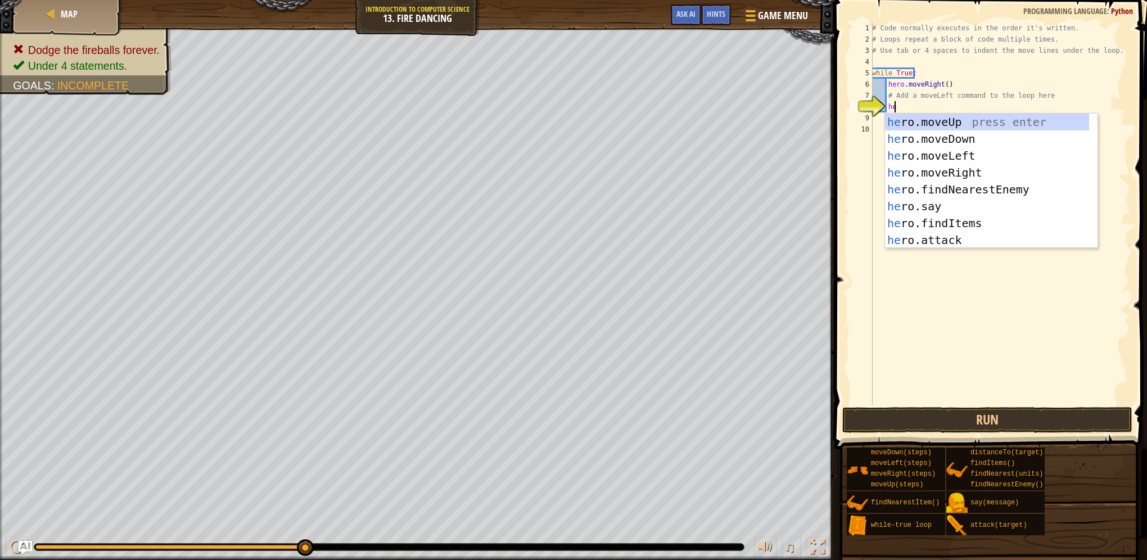
type textarea "her"
click at [995, 159] on div "her o.moveUp press enter her o.moveDown press enter her o.moveLeft press enter …" at bounding box center [987, 198] width 204 height 169
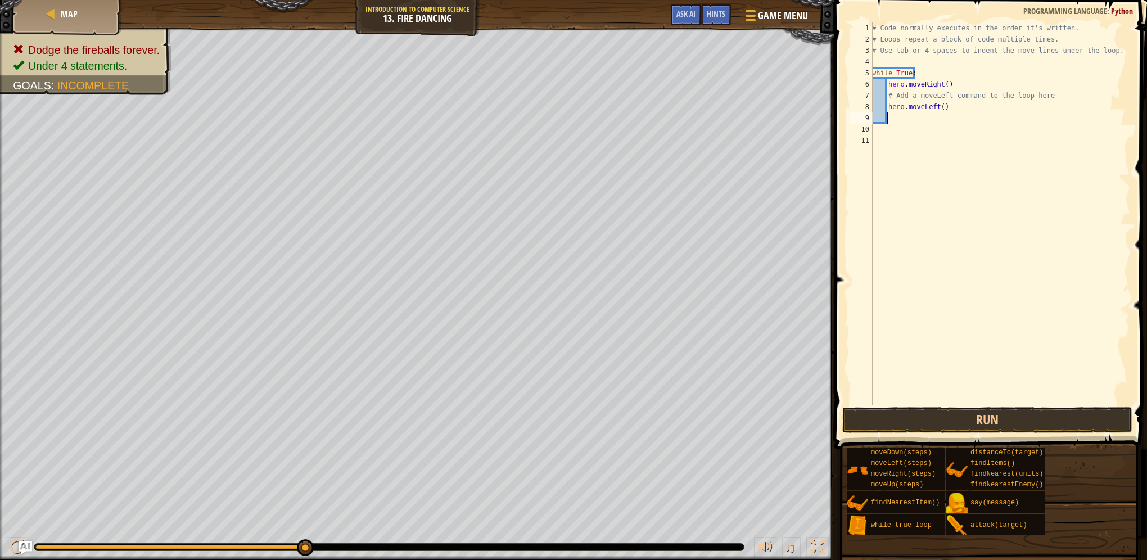
scroll to position [5, 0]
click at [1003, 432] on button "Run" at bounding box center [987, 420] width 290 height 26
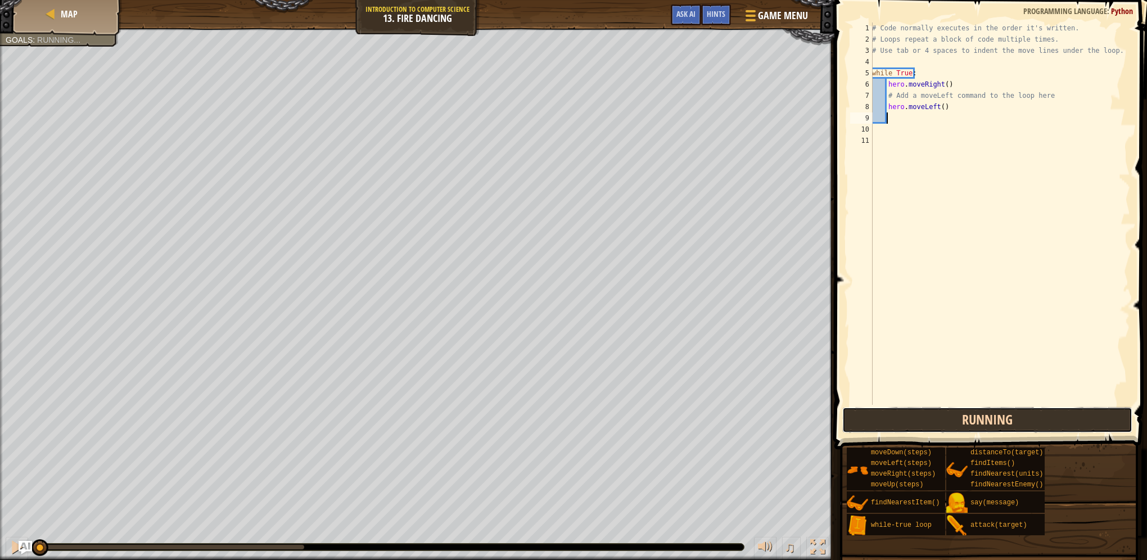
click at [1009, 427] on div "Running Submit Done" at bounding box center [987, 420] width 290 height 26
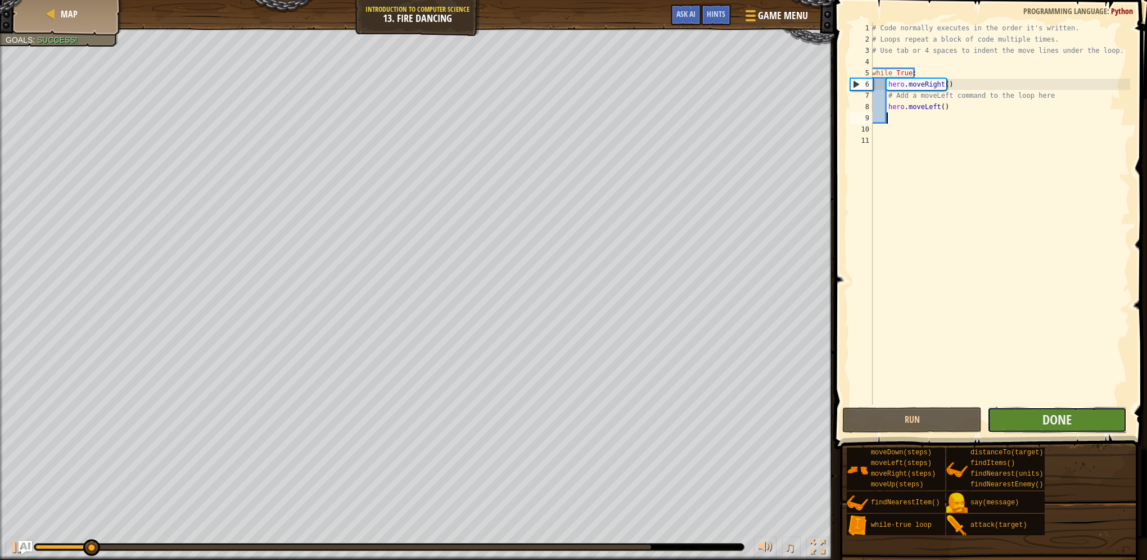
click at [1046, 430] on button "Done" at bounding box center [1056, 420] width 139 height 26
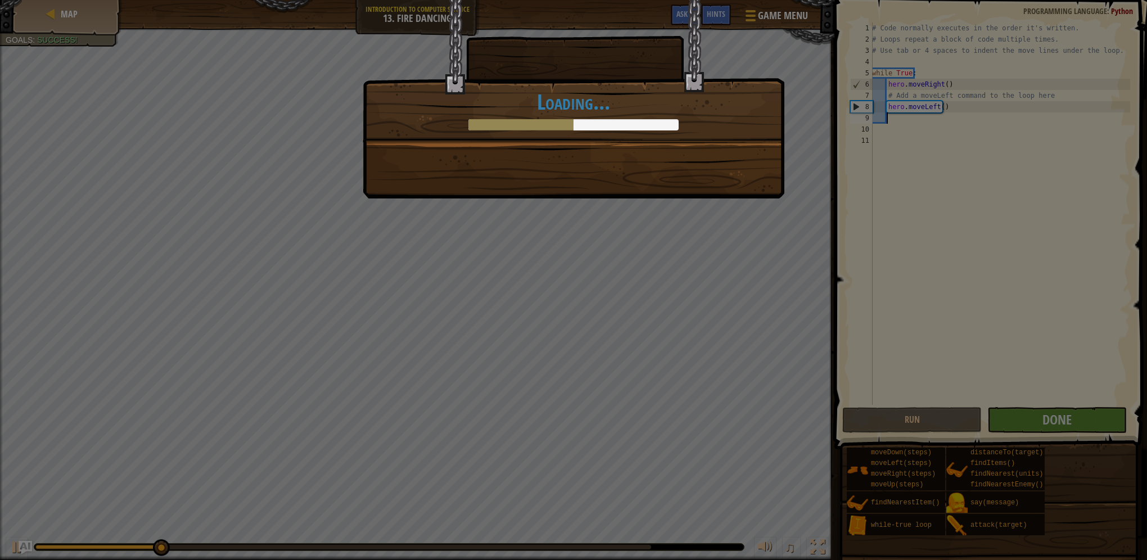
click at [799, 75] on div "Jump to the left. Step to the right. Repeat. +0 +0 New Item Done in fewer than …" at bounding box center [573, 280] width 1147 height 560
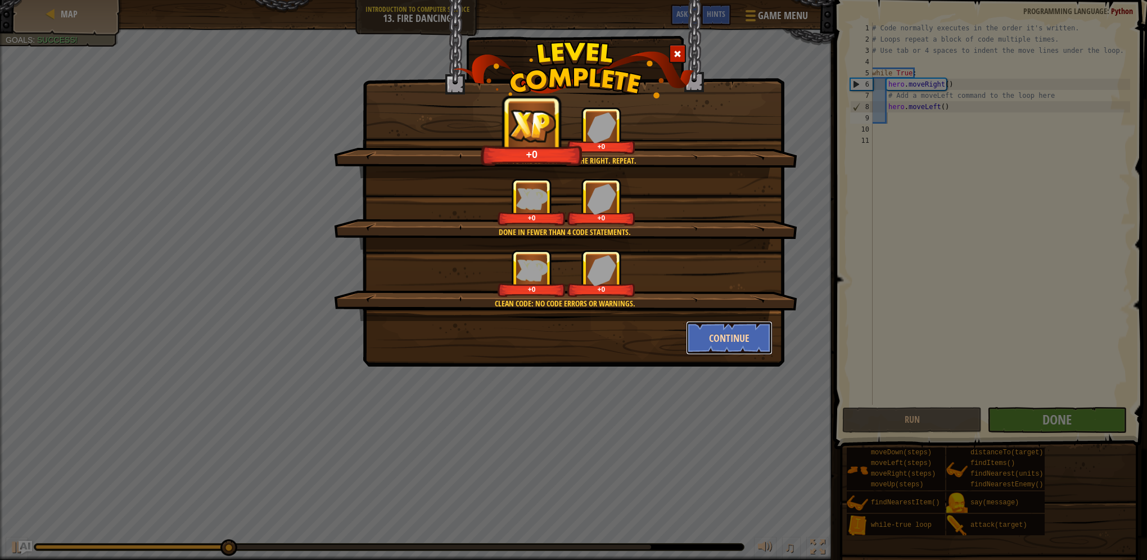
click at [726, 336] on button "Continue" at bounding box center [729, 338] width 87 height 34
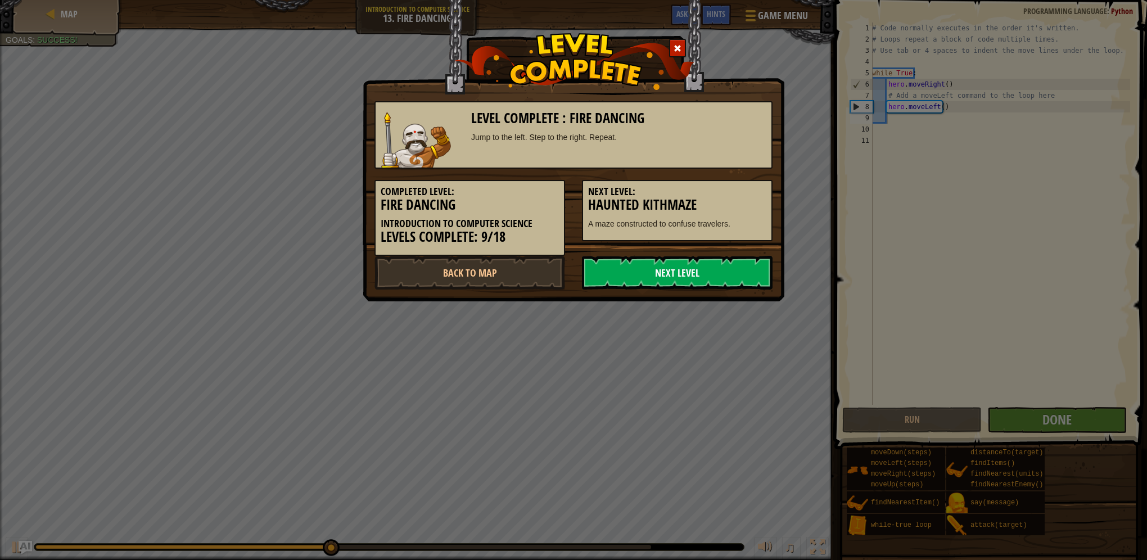
click at [642, 270] on link "Next Level" at bounding box center [677, 273] width 191 height 34
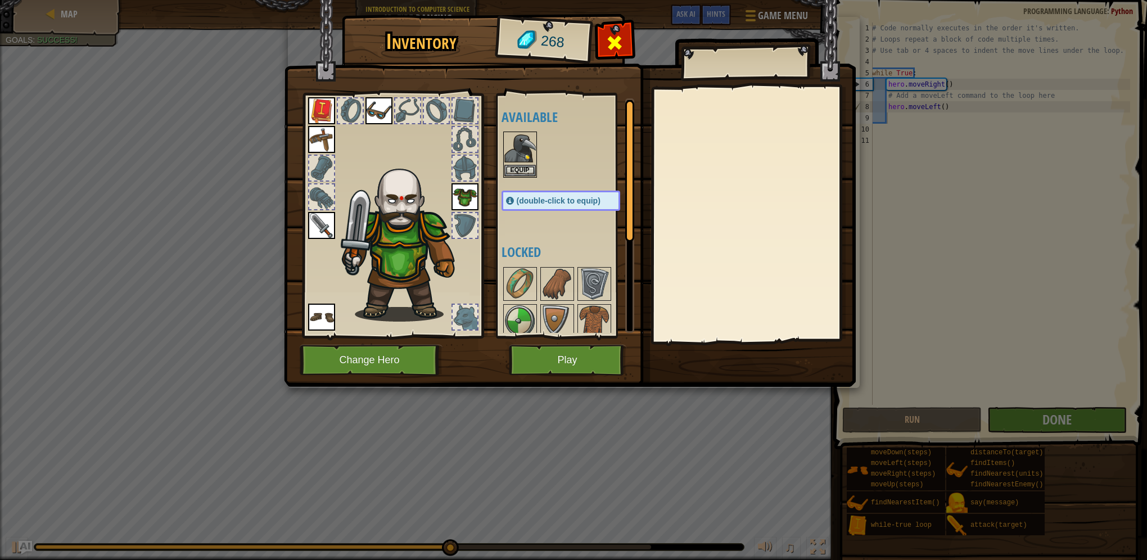
click at [608, 57] on div at bounding box center [614, 45] width 35 height 35
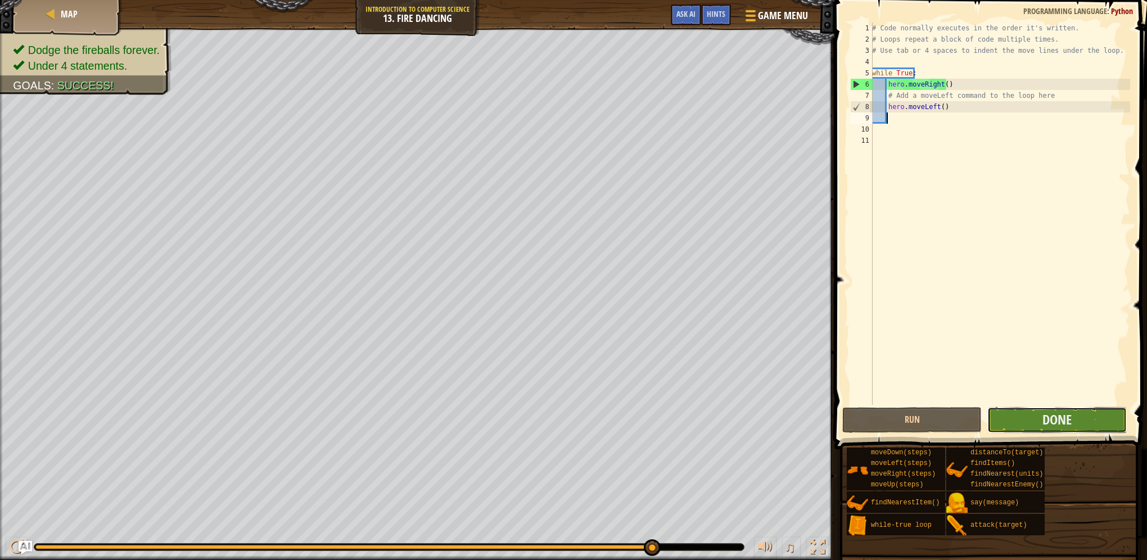
click at [1046, 432] on button "Done" at bounding box center [1056, 420] width 139 height 26
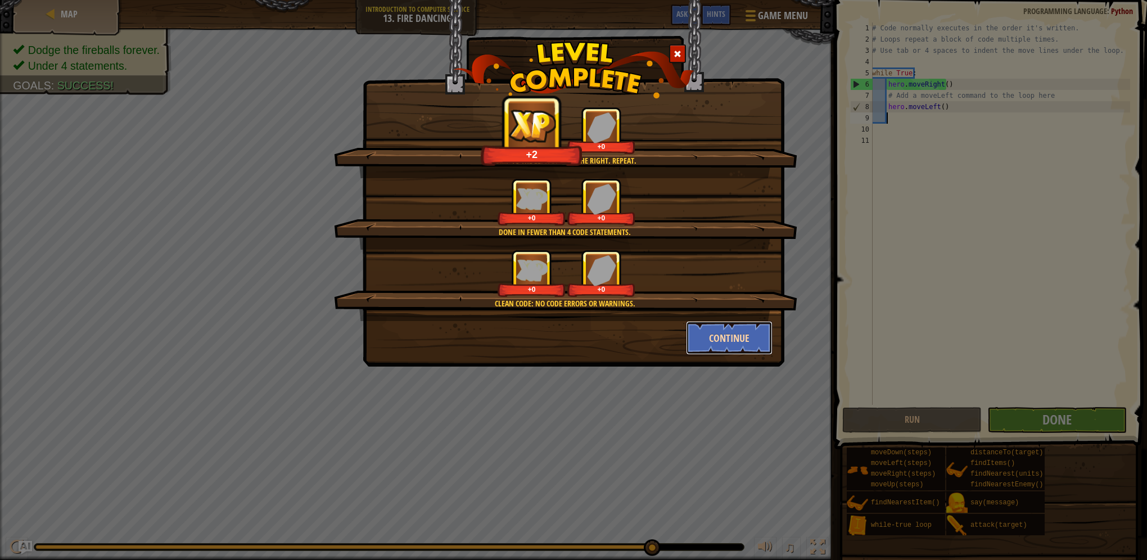
click at [730, 346] on button "Continue" at bounding box center [729, 338] width 87 height 34
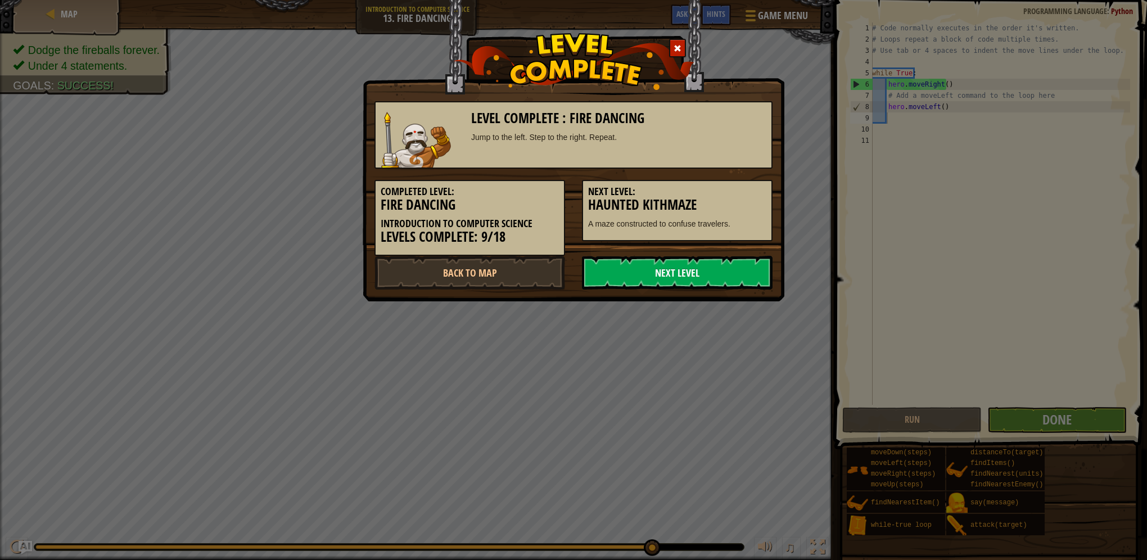
click at [708, 270] on link "Next Level" at bounding box center [677, 273] width 191 height 34
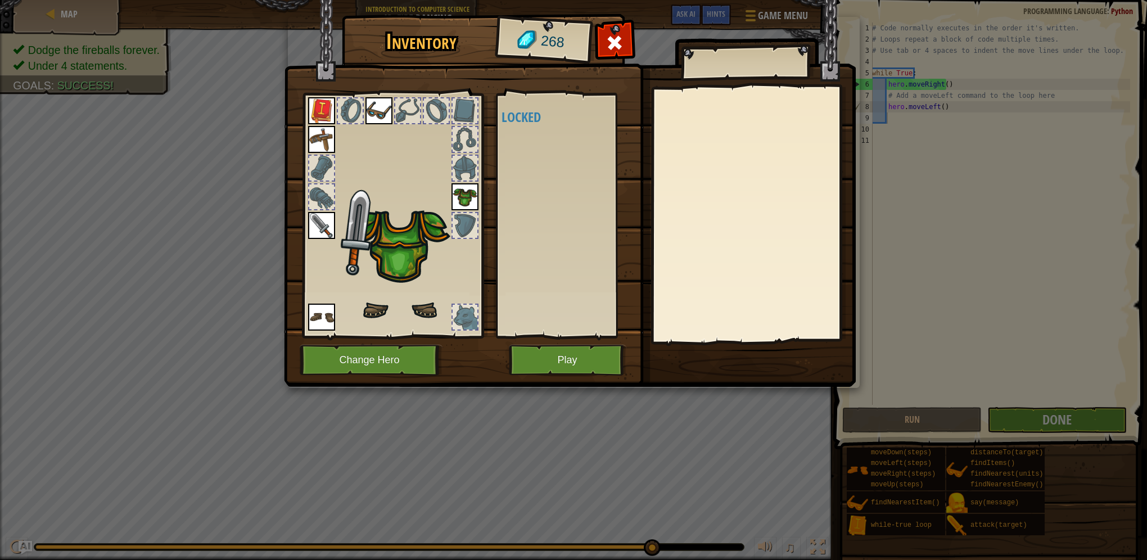
click at [524, 317] on div "Available (double-click to equip) Locked" at bounding box center [571, 215] width 141 height 234
click at [553, 368] on button "Play" at bounding box center [567, 360] width 117 height 31
